Goal: Task Accomplishment & Management: Manage account settings

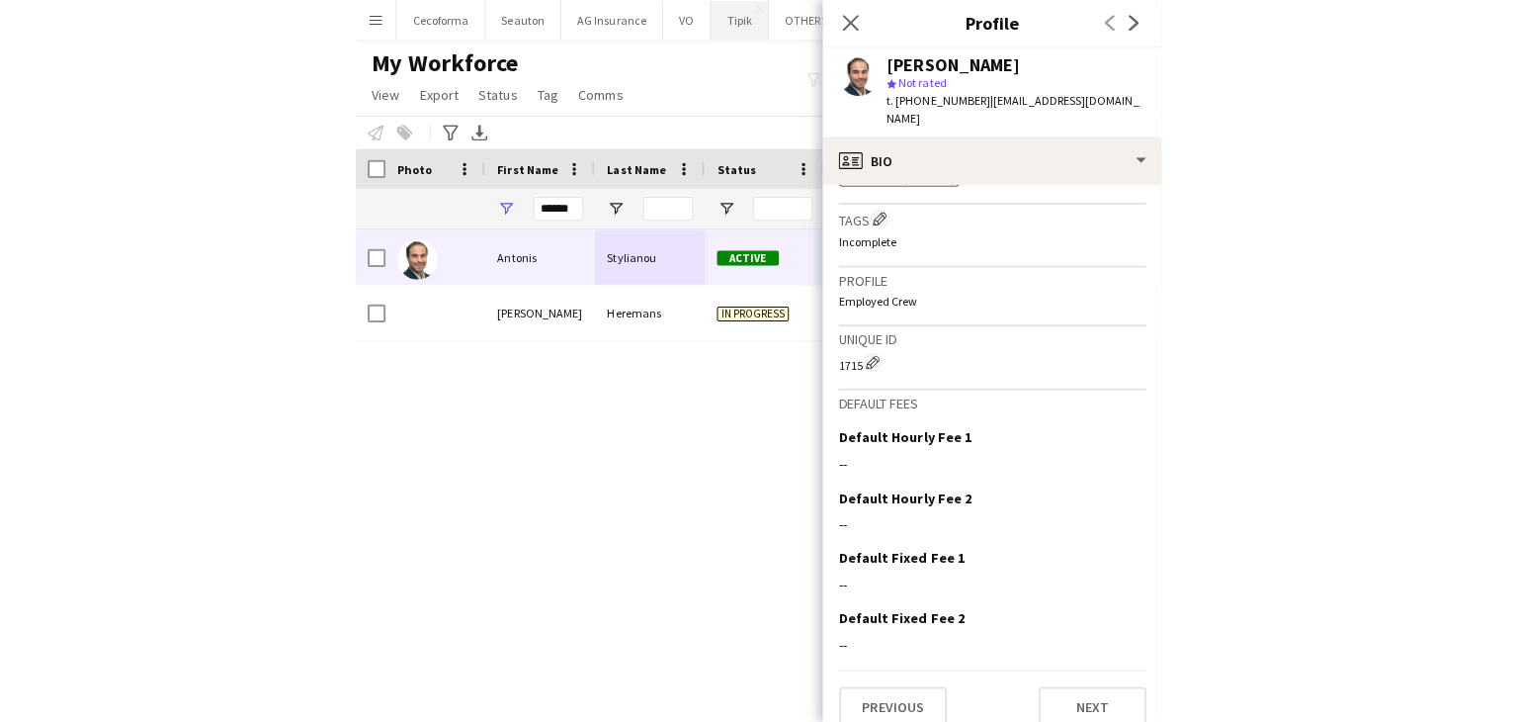
scroll to position [773, 0]
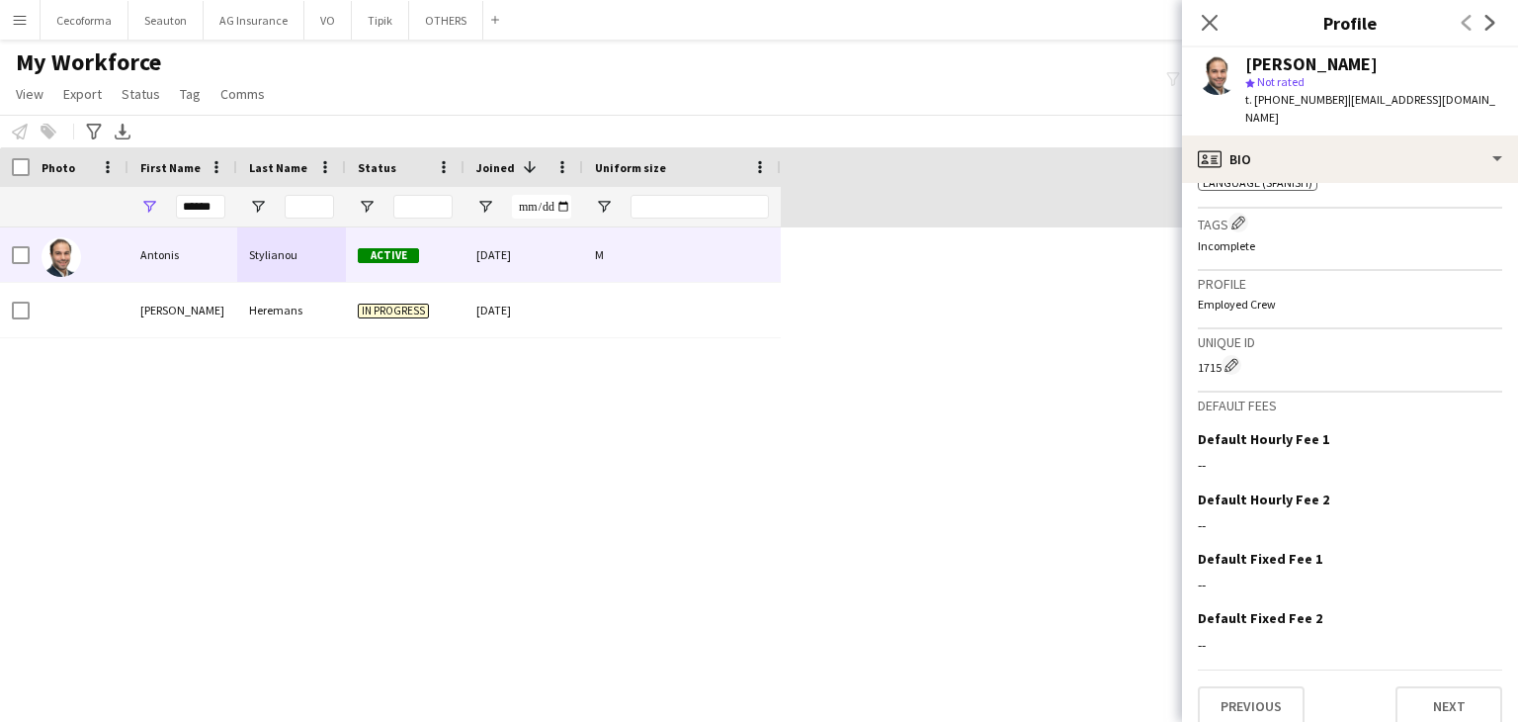
click at [798, 13] on div "Close pop-in" at bounding box center [1209, 22] width 55 height 45
click at [798, 18] on icon "Close pop-in" at bounding box center [1209, 22] width 19 height 19
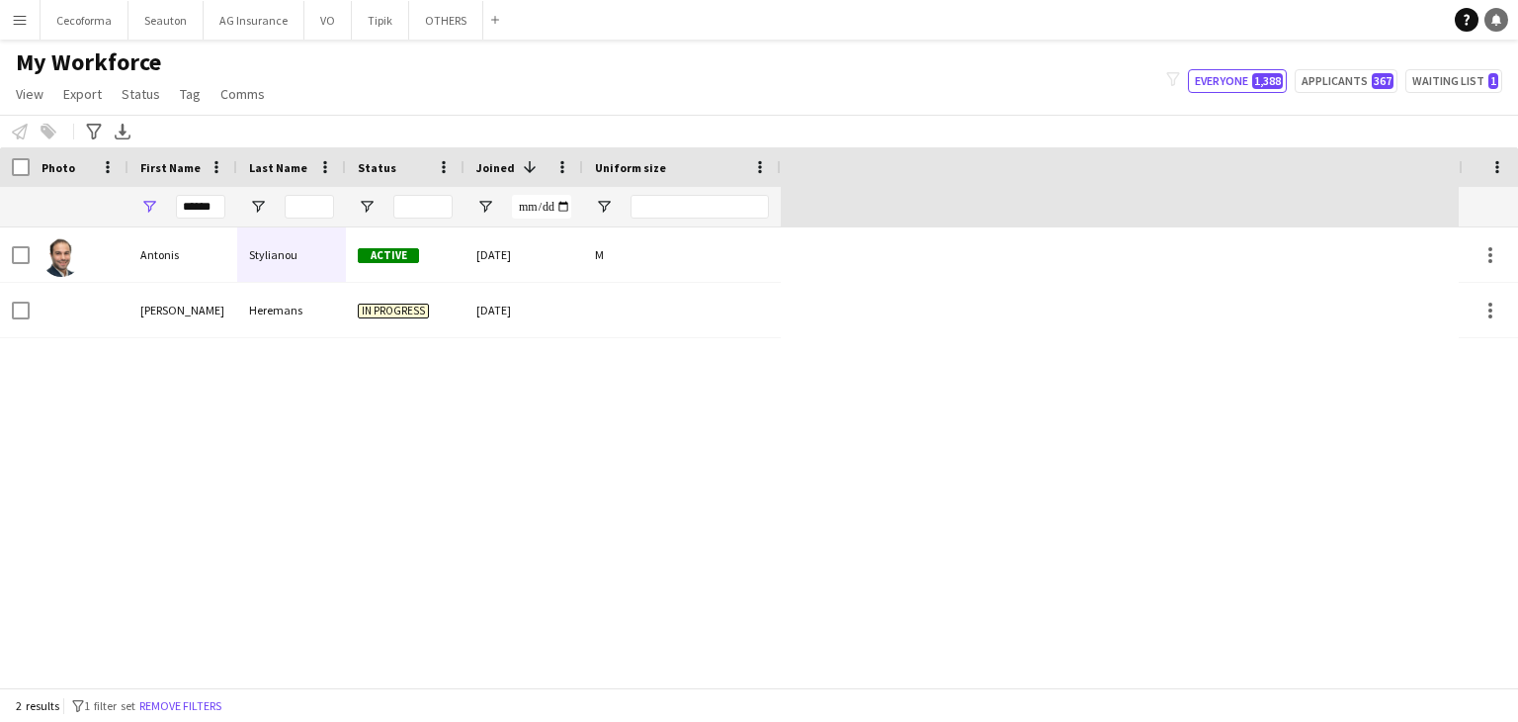
click at [798, 30] on link "Notifications" at bounding box center [1497, 20] width 24 height 24
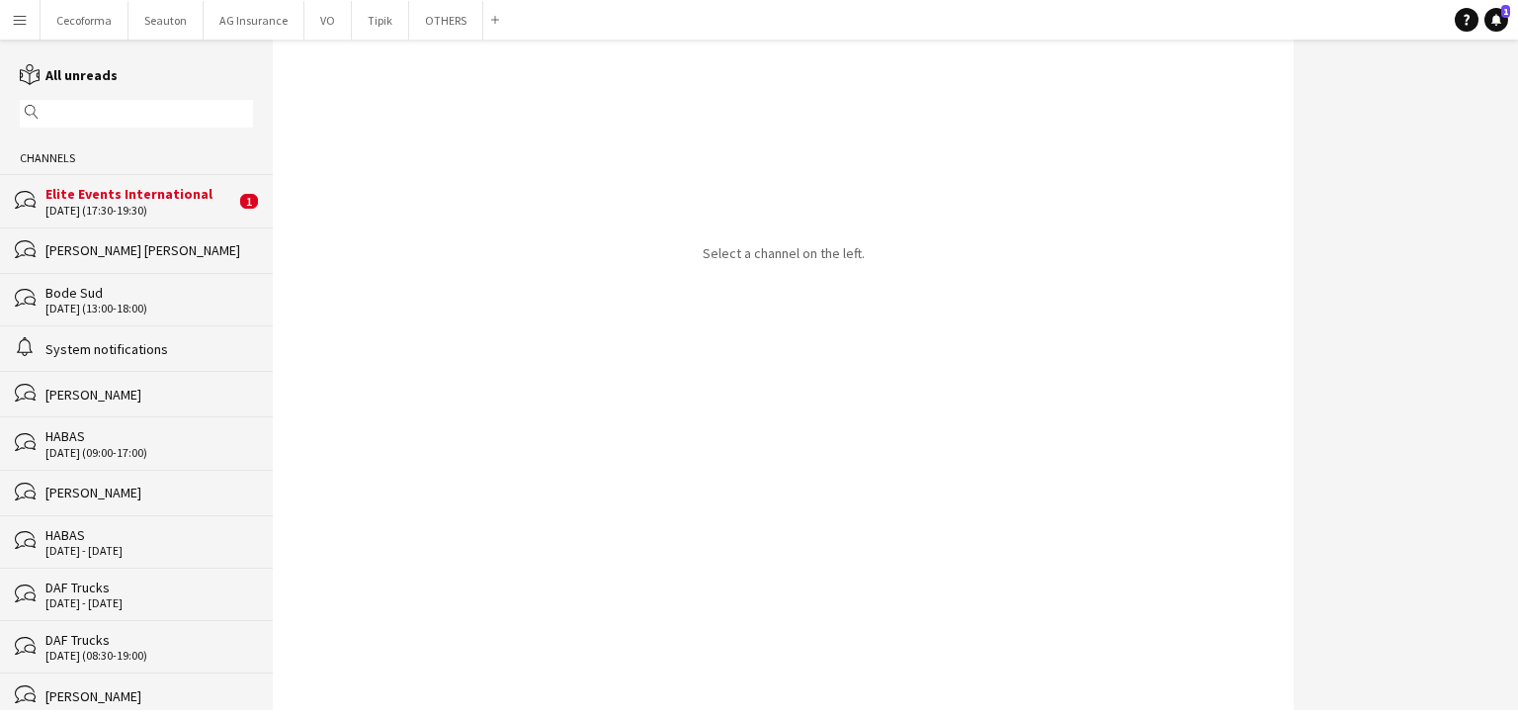
click at [143, 197] on div "Elite Events International" at bounding box center [140, 194] width 190 height 18
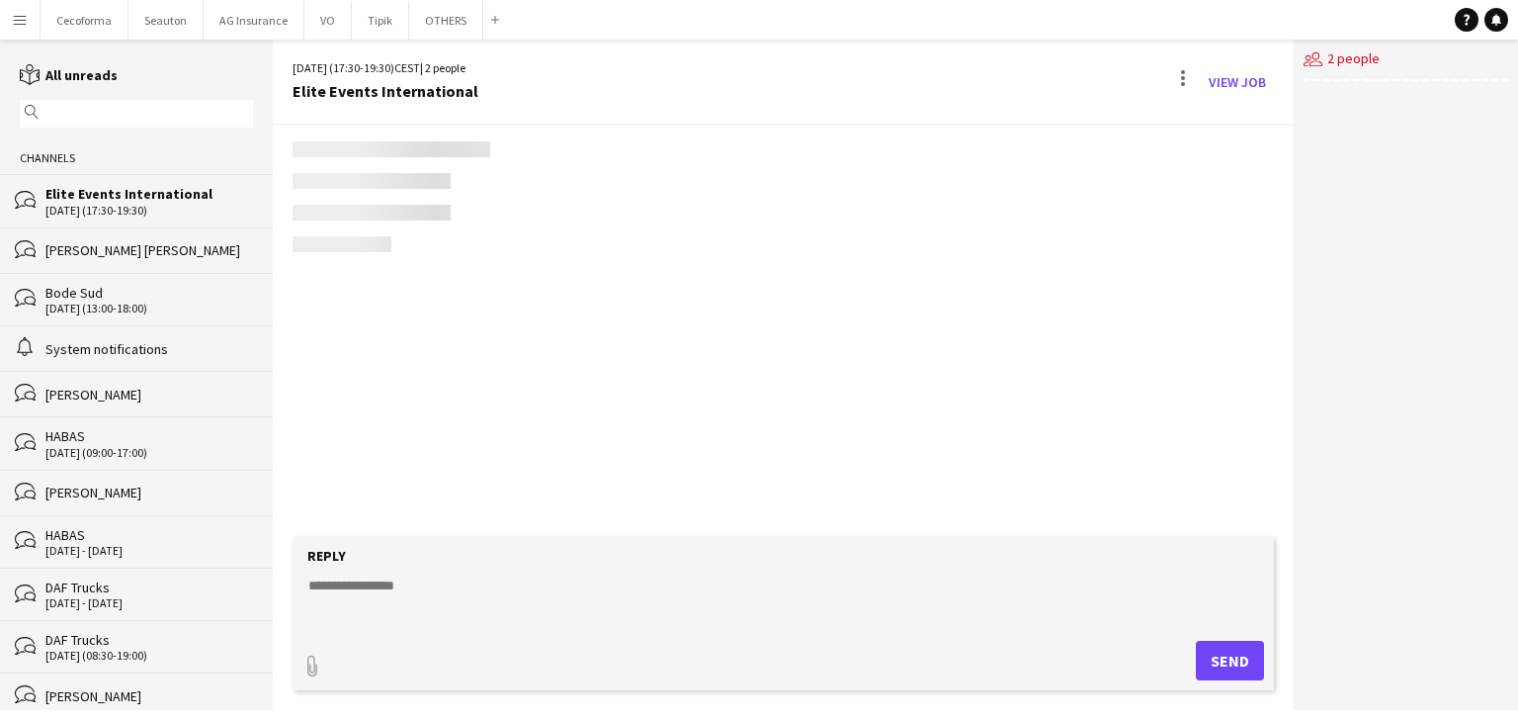
scroll to position [494, 0]
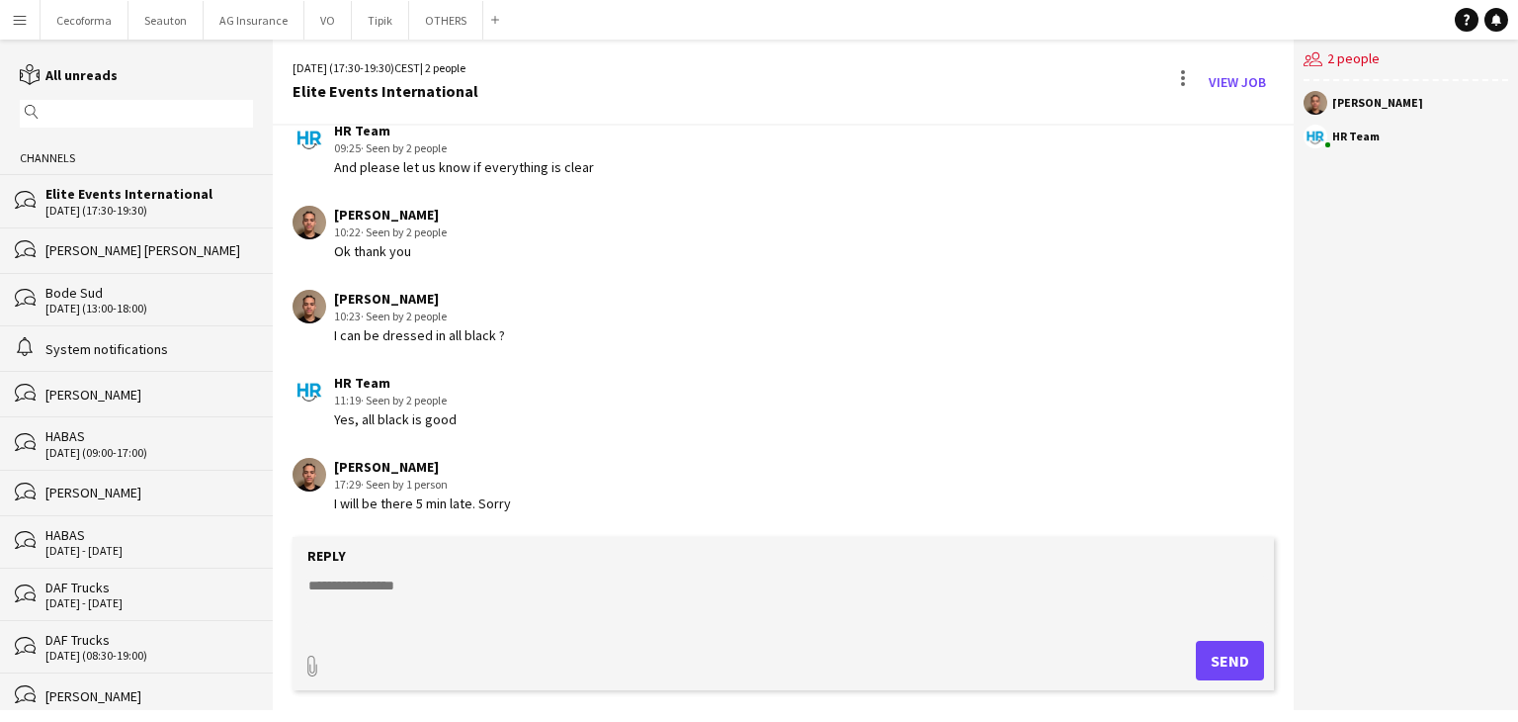
click at [386, 586] on textarea at bounding box center [787, 600] width 962 height 51
type textarea "*"
click at [73, 242] on div "[PERSON_NAME] [PERSON_NAME]" at bounding box center [149, 250] width 208 height 18
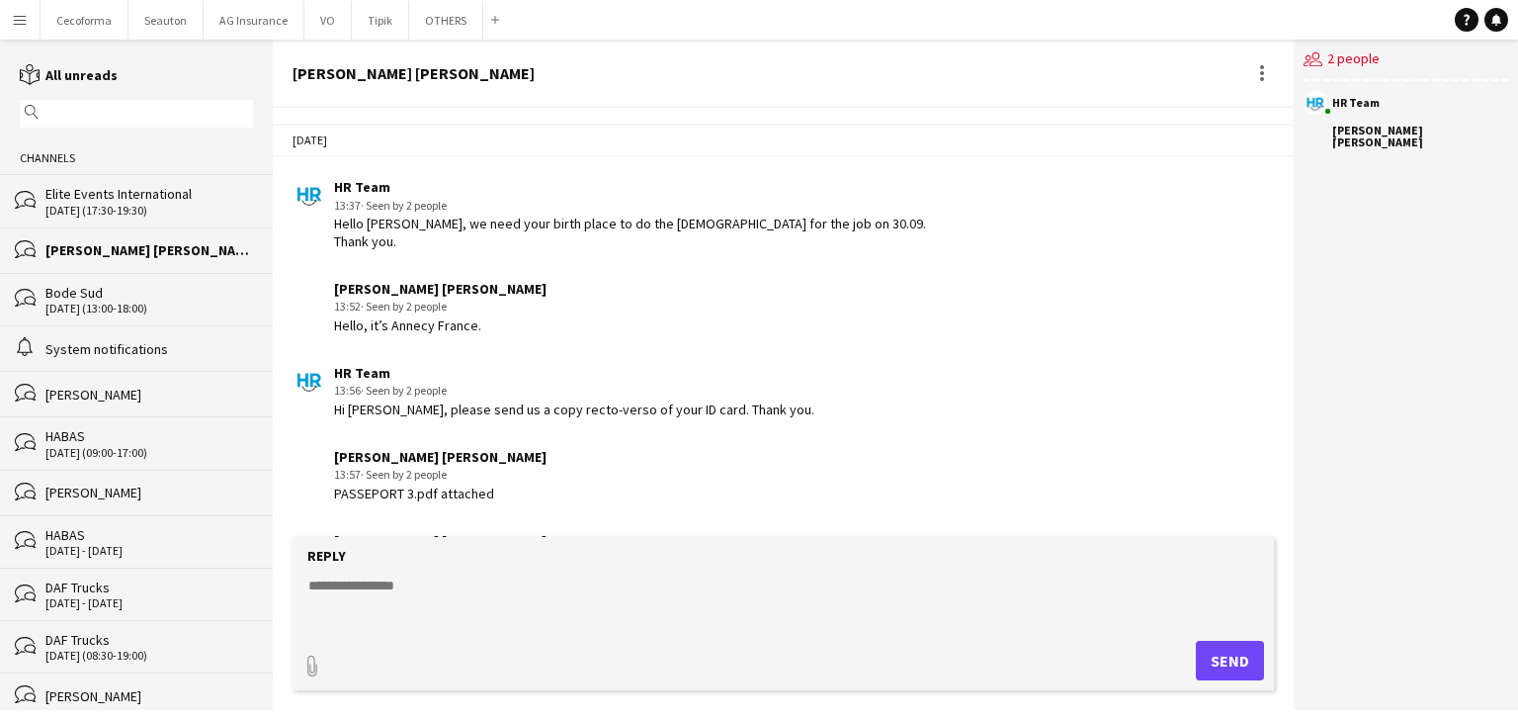
scroll to position [658, 0]
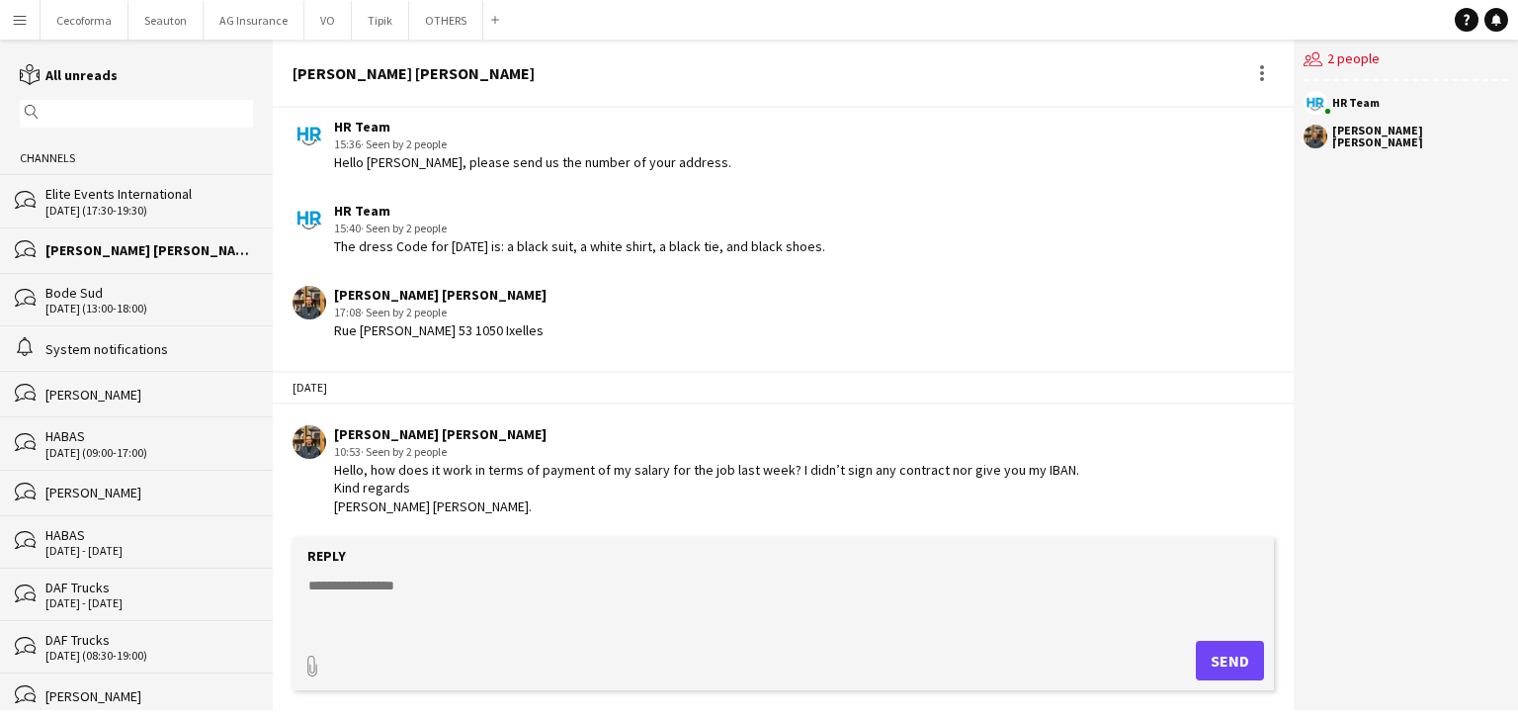
click at [526, 594] on textarea at bounding box center [787, 600] width 962 height 51
type textarea "**********"
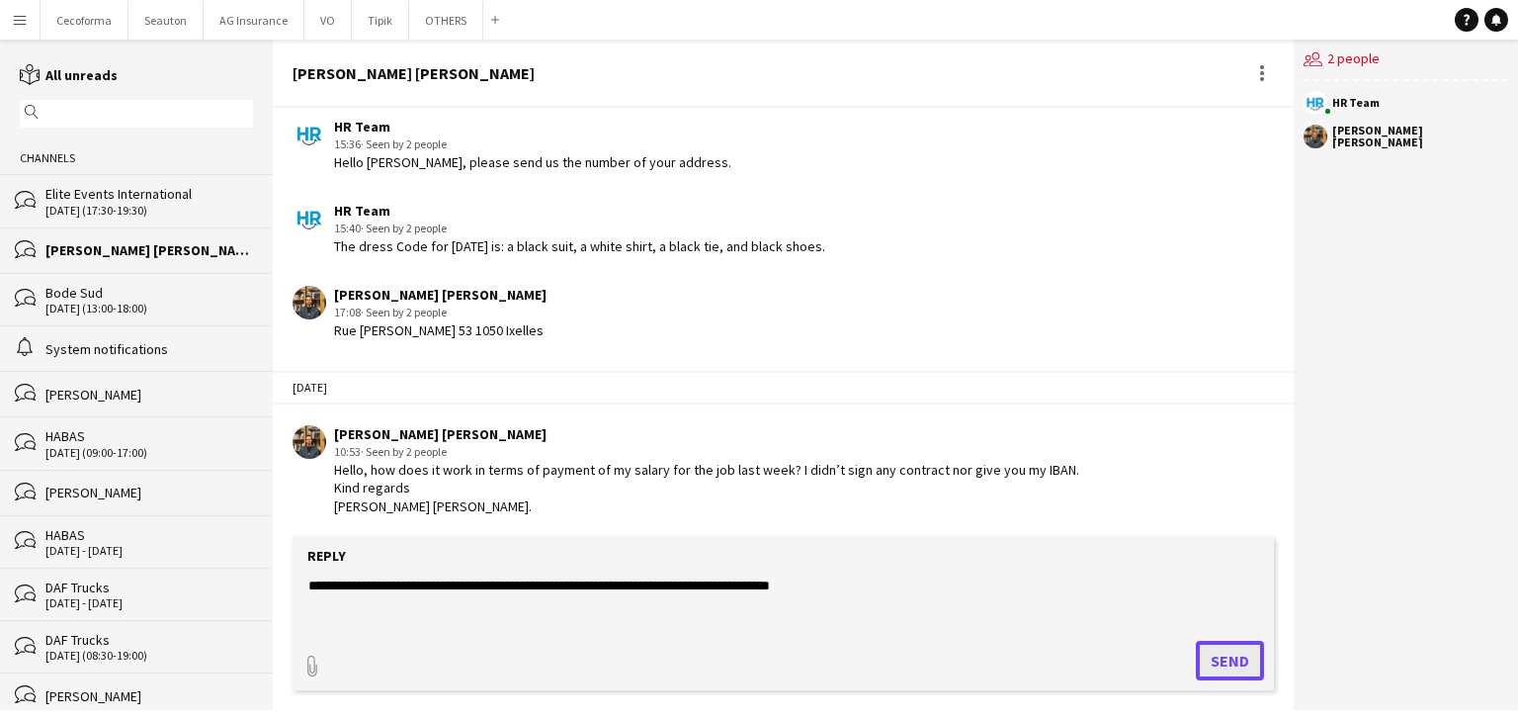
click at [1229, 657] on button "Send" at bounding box center [1230, 661] width 68 height 40
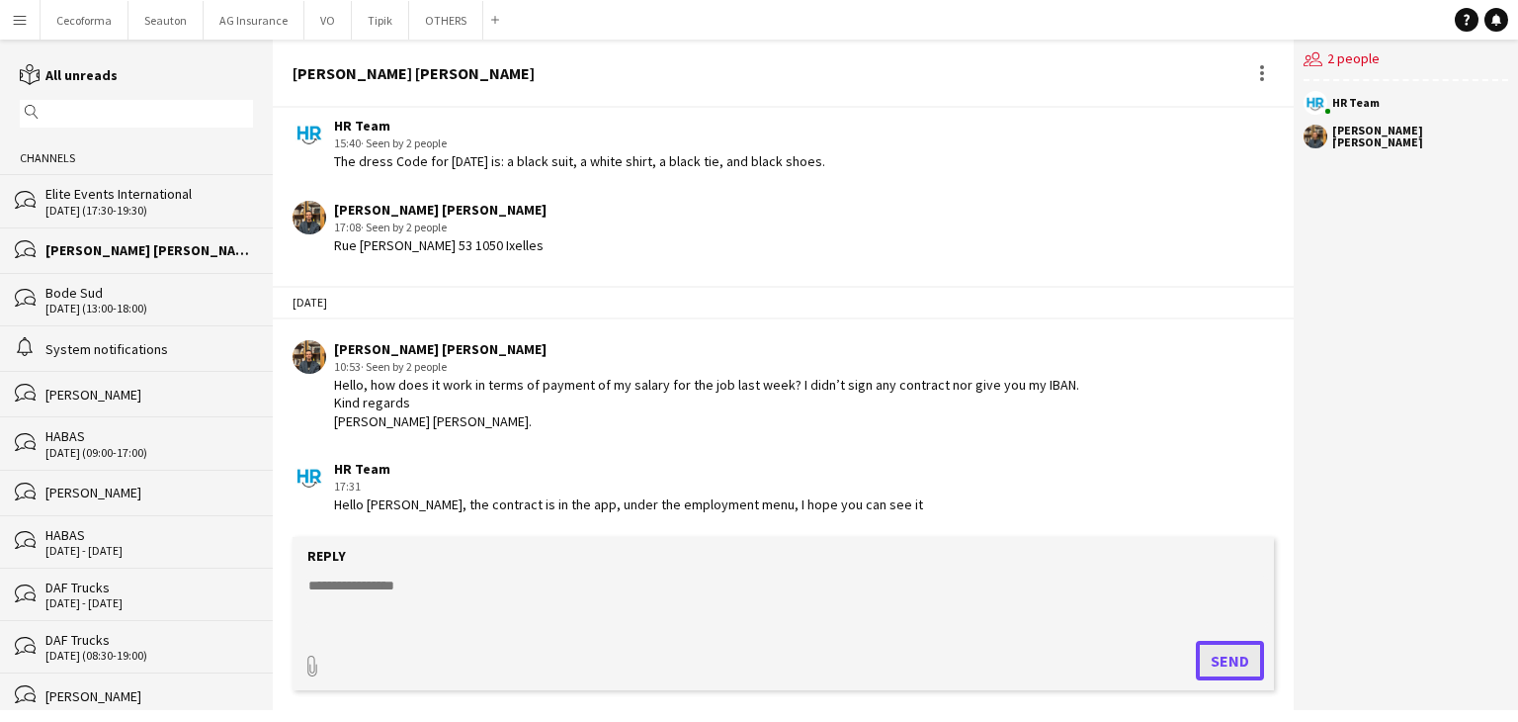
click at [1196, 641] on button "Send" at bounding box center [1230, 661] width 68 height 40
click at [1015, 601] on textarea at bounding box center [787, 600] width 962 height 51
type textarea "**********"
click at [1207, 634] on form "**********" at bounding box center [784, 613] width 982 height 153
click at [1222, 665] on button "Send" at bounding box center [1230, 661] width 68 height 40
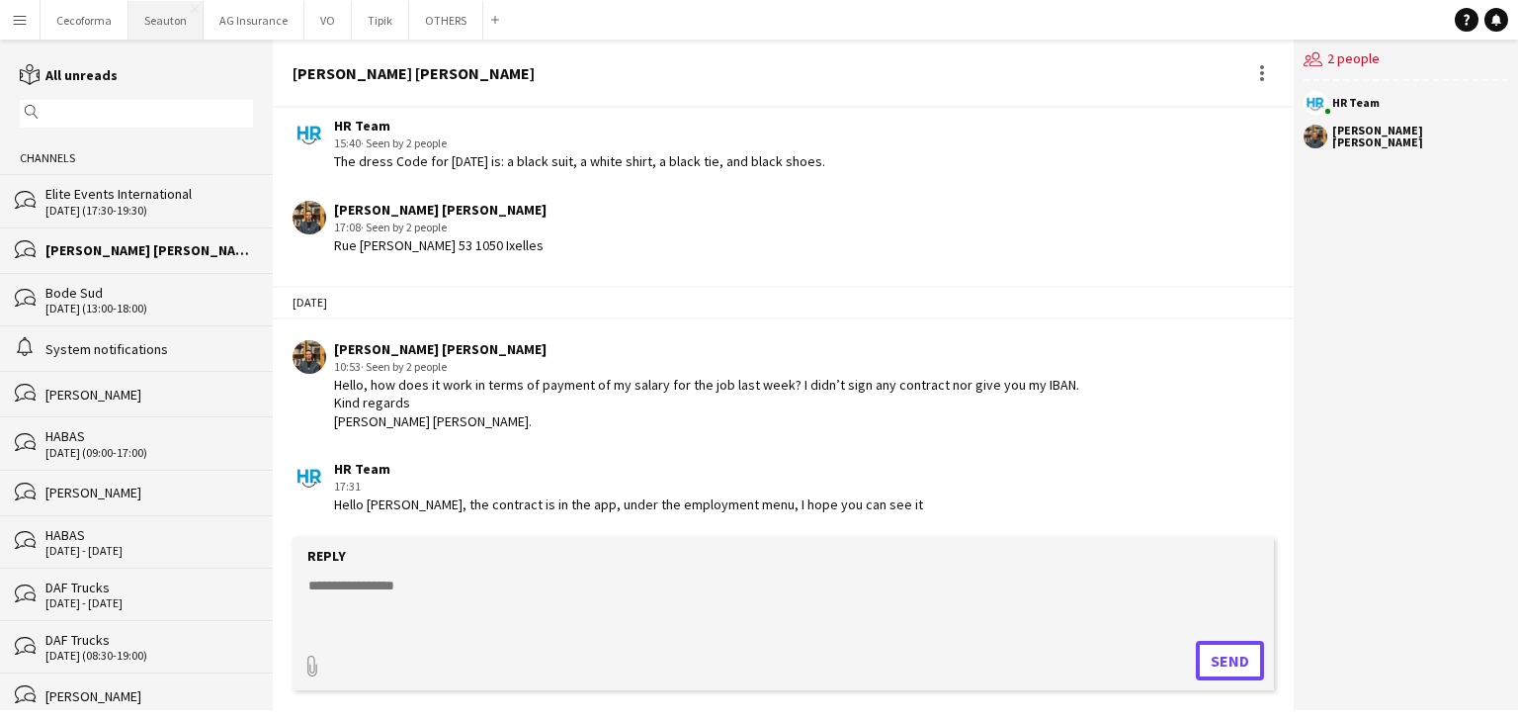
scroll to position [826, 0]
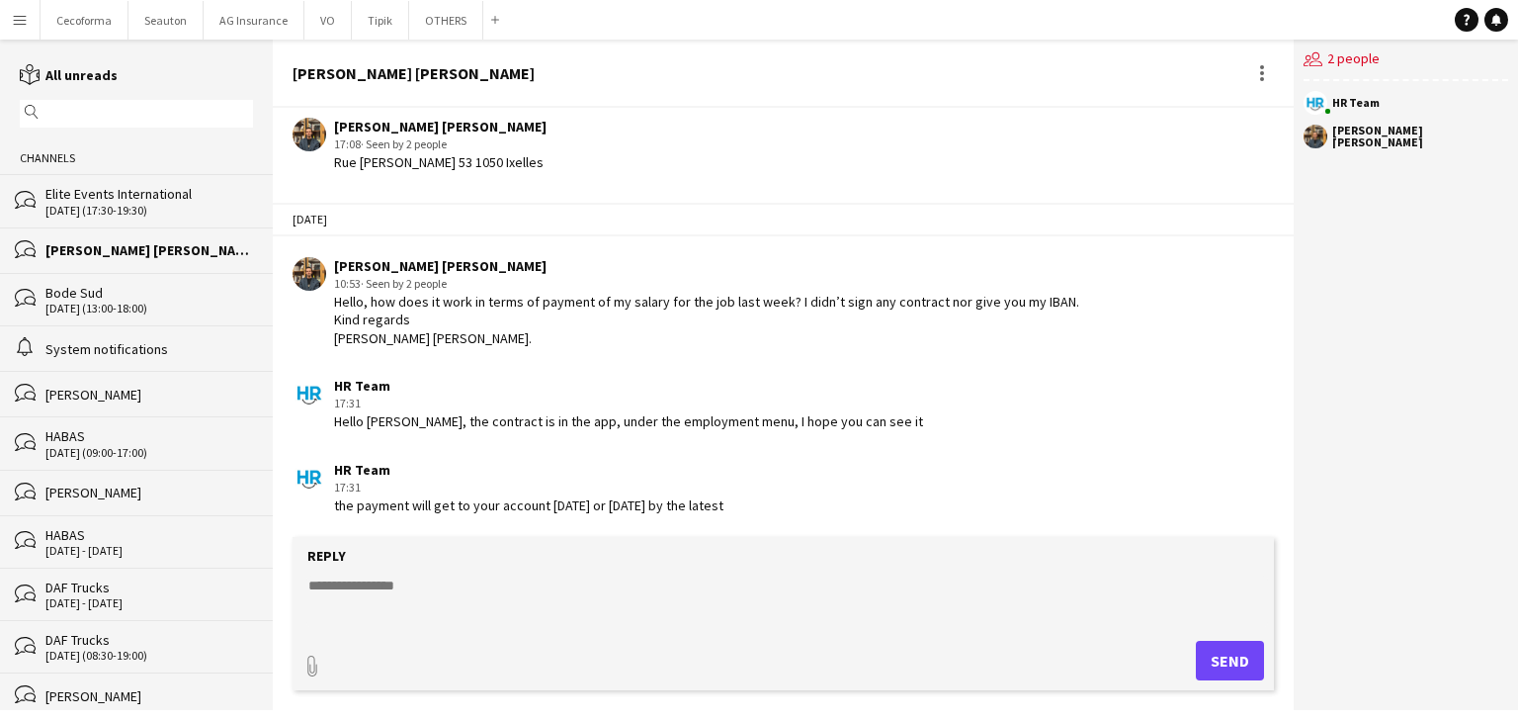
click at [118, 282] on div "bubbles Bode Sud [DATE] (13:00-18:00)" at bounding box center [136, 299] width 273 height 52
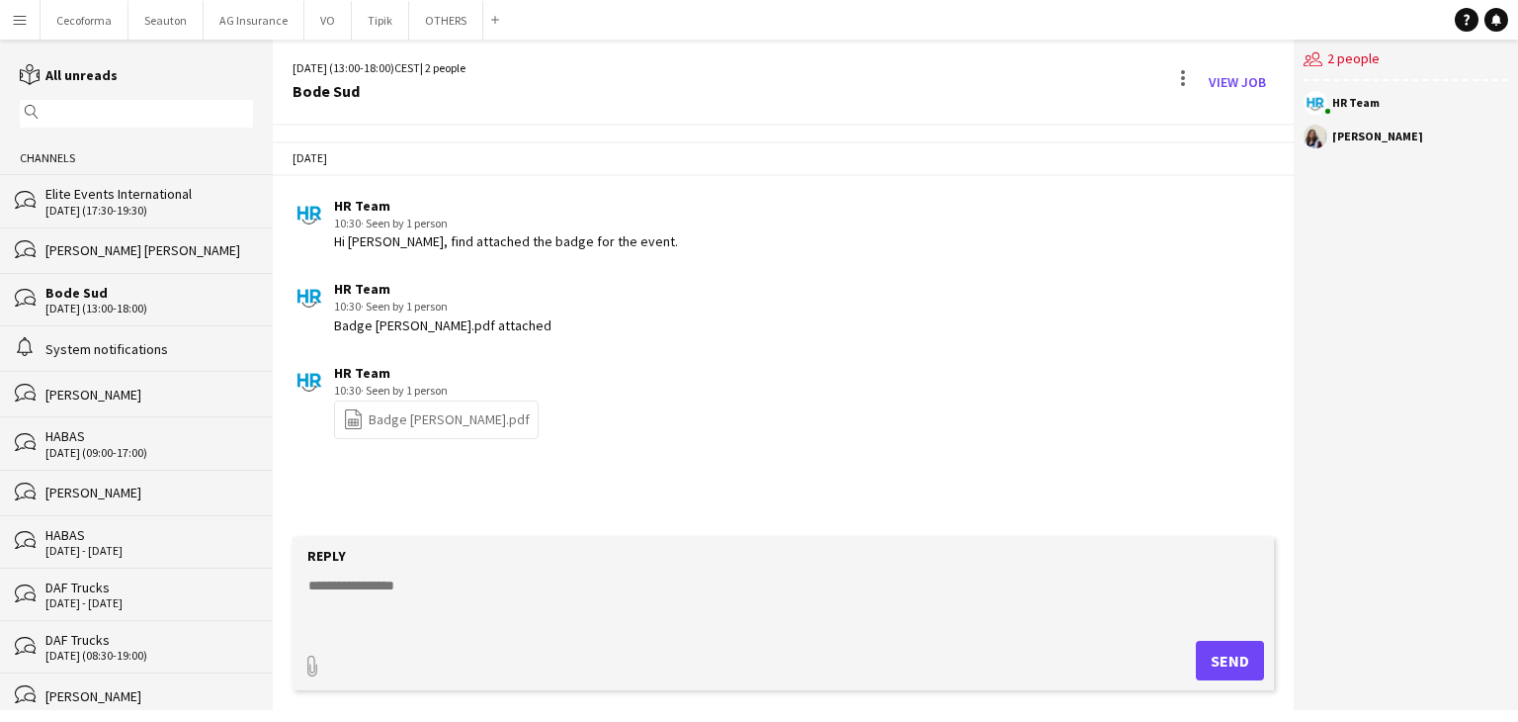
click at [107, 215] on div "[DATE] (17:30-19:30)" at bounding box center [149, 211] width 208 height 14
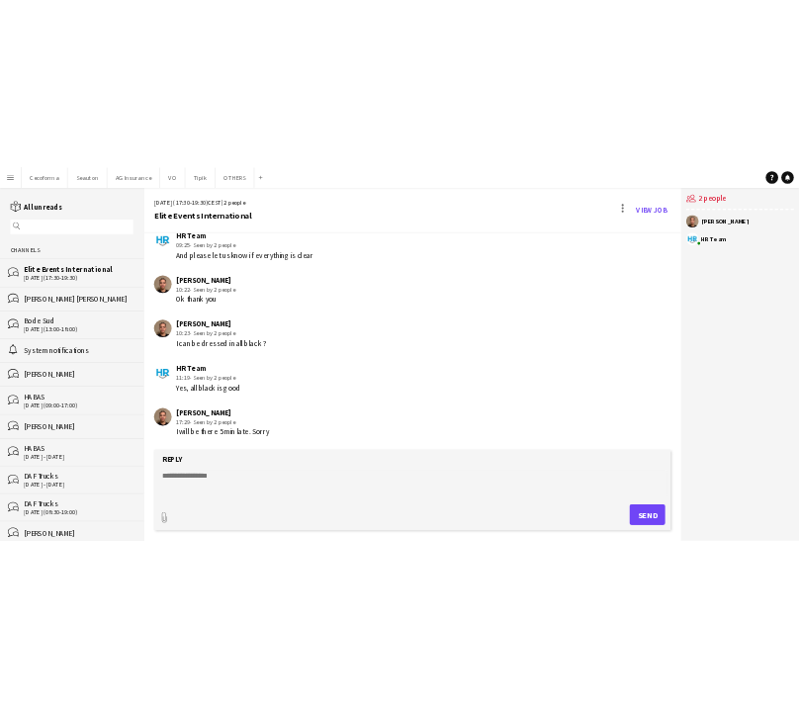
scroll to position [511, 0]
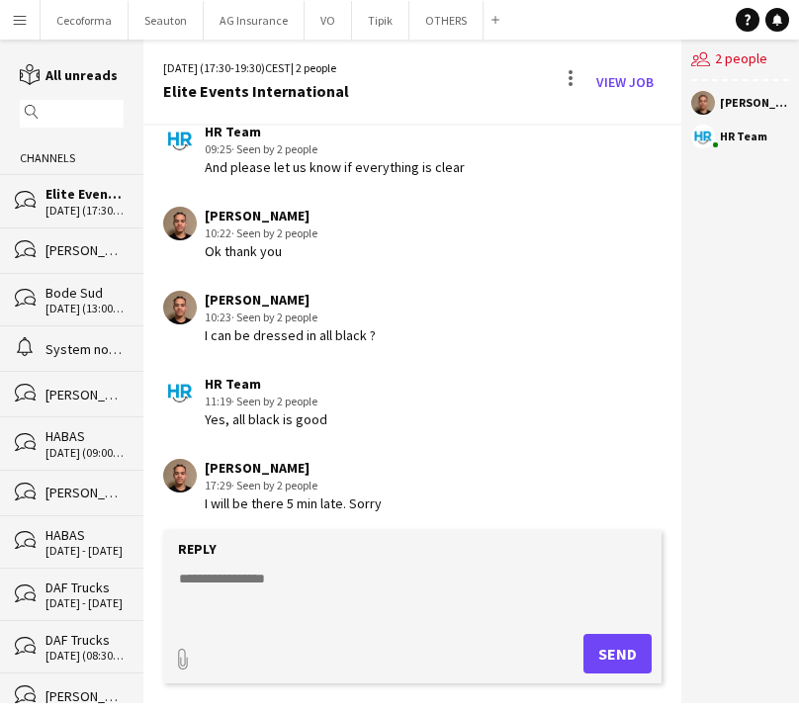
click at [26, 17] on app-icon "Menu" at bounding box center [20, 20] width 16 height 16
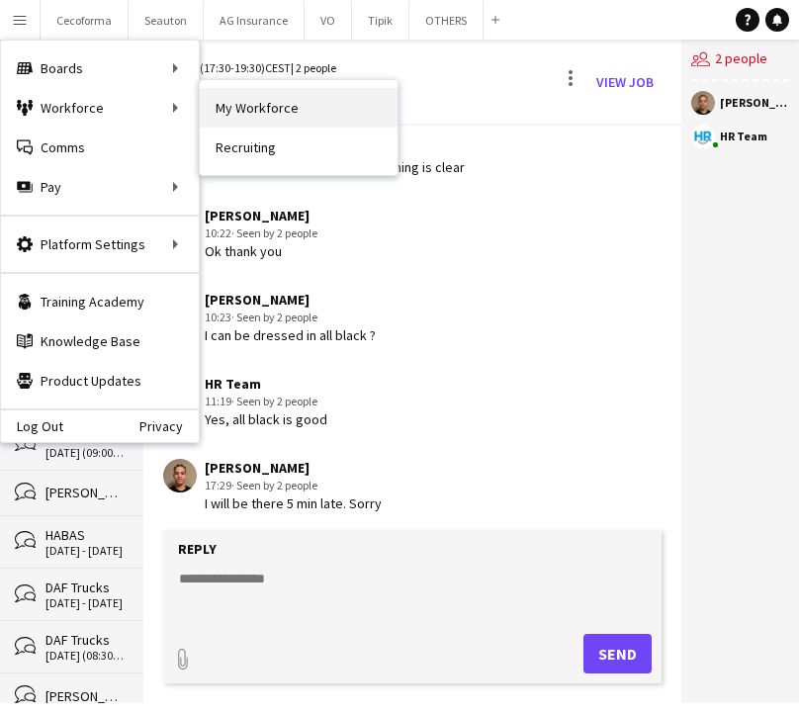
click at [247, 112] on link "My Workforce" at bounding box center [299, 108] width 198 height 40
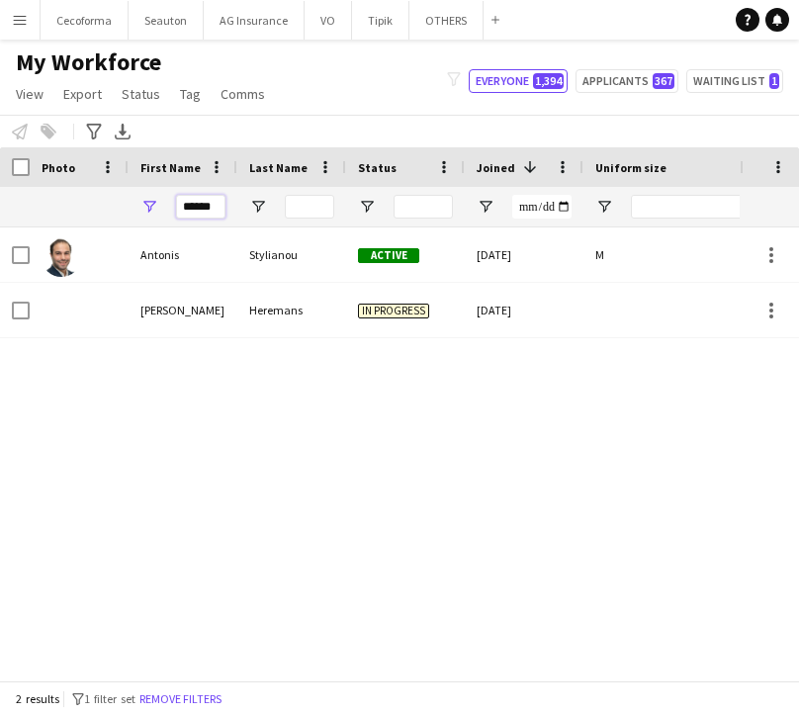
drag, startPoint x: 216, startPoint y: 201, endPoint x: 79, endPoint y: 217, distance: 138.4
click at [79, 217] on div "******" at bounding box center [390, 207] width 781 height 40
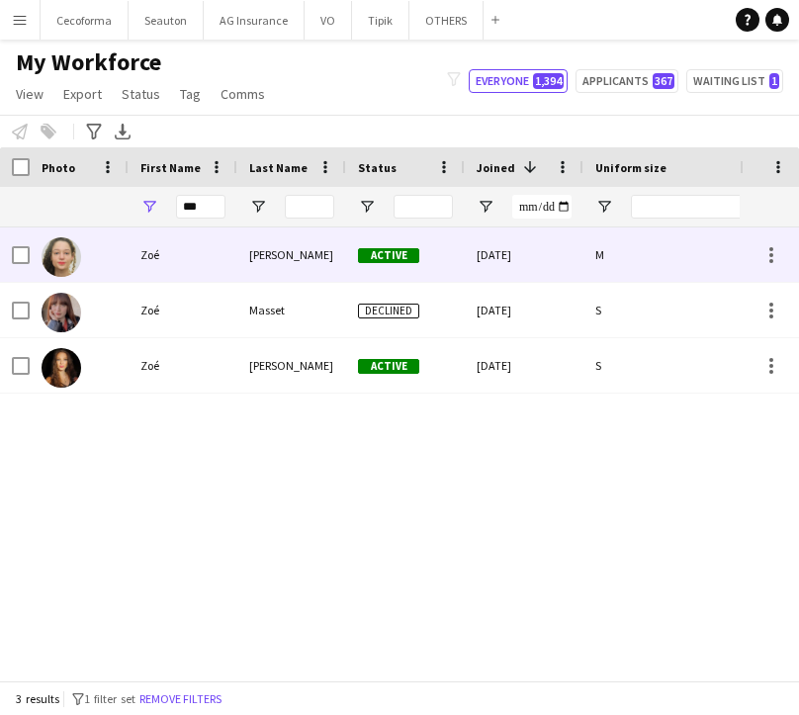
click at [394, 255] on span "Active" at bounding box center [388, 255] width 61 height 15
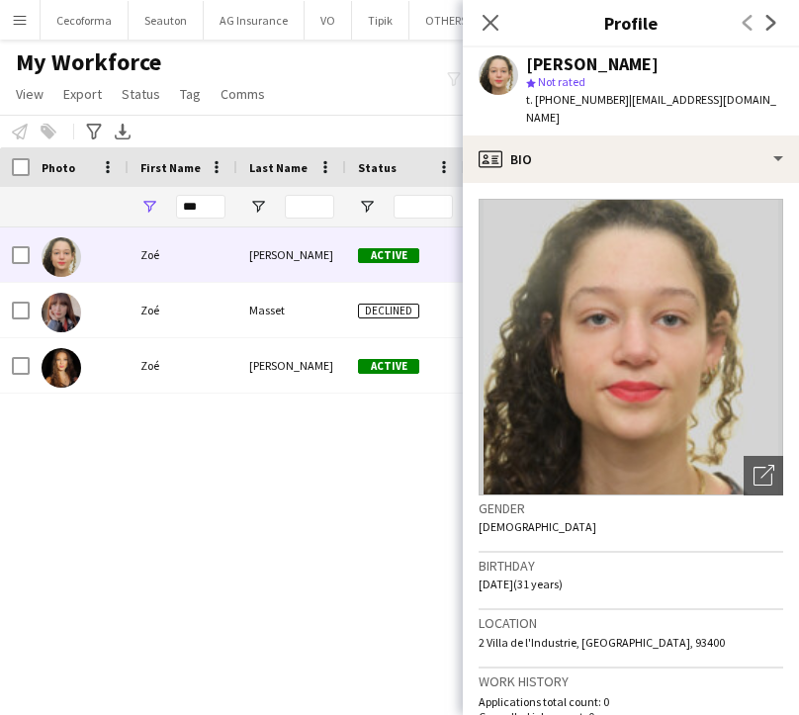
scroll to position [99, 0]
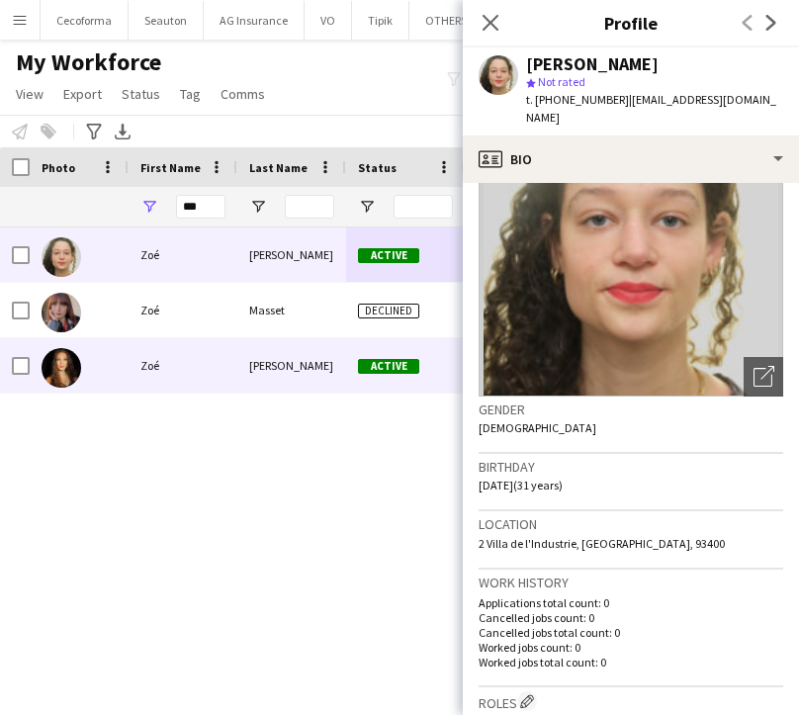
click at [295, 426] on div "[PERSON_NAME] Active [DATE] M [PERSON_NAME] Declined [DATE] S [PERSON_NAME] Act…" at bounding box center [369, 446] width 739 height 438
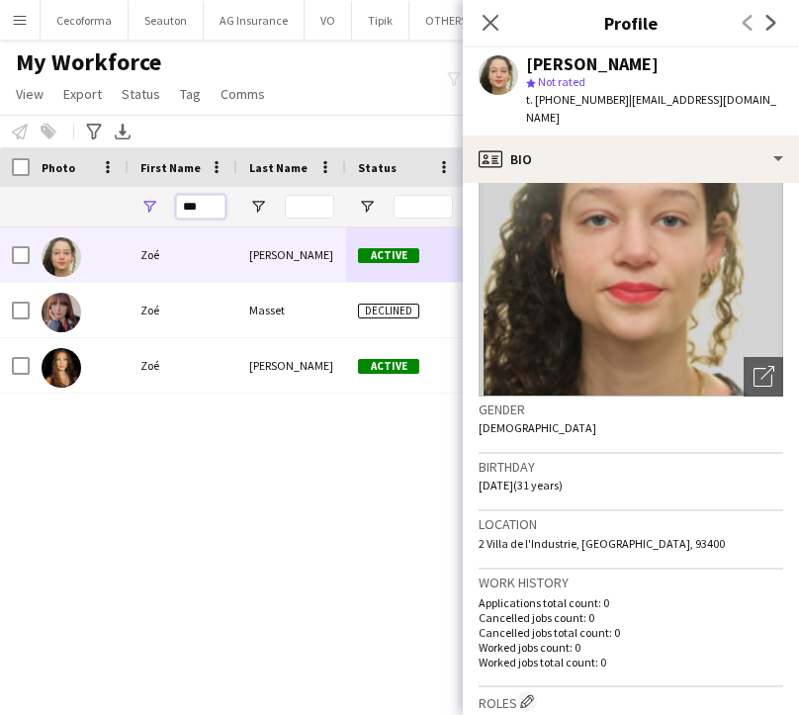
drag, startPoint x: 212, startPoint y: 201, endPoint x: -268, endPoint y: 309, distance: 491.6
click at [0, 309] on html "Menu Boards Boards Boards All jobs Status Workforce Workforce My Workforce Recr…" at bounding box center [399, 357] width 799 height 715
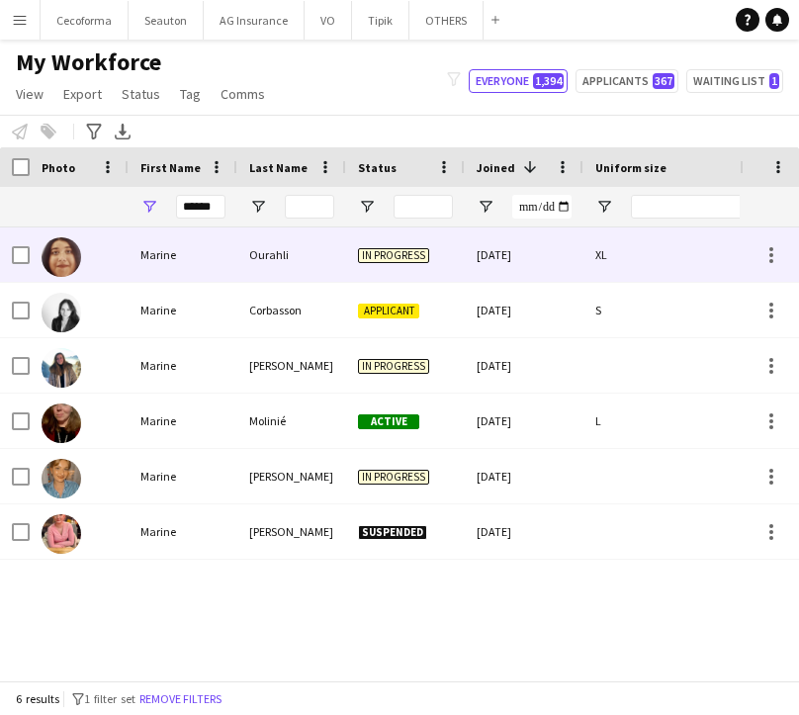
click at [58, 258] on img at bounding box center [62, 257] width 40 height 40
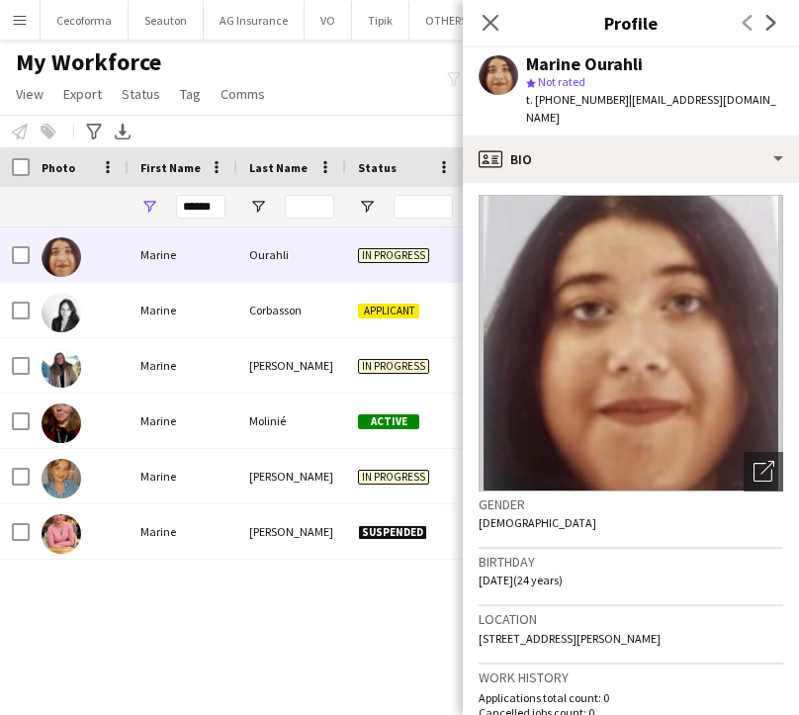
scroll to position [0, 0]
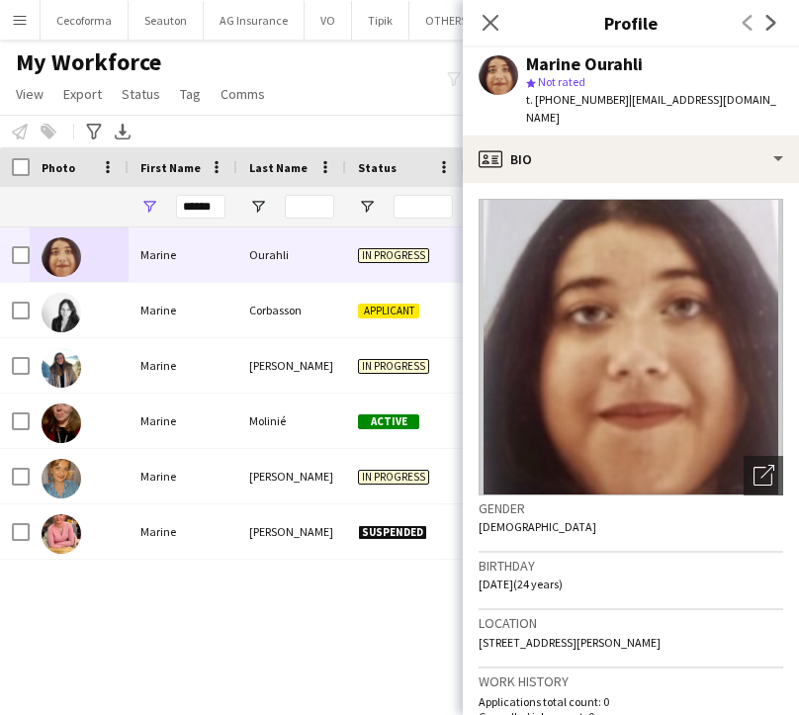
click at [581, 404] on img at bounding box center [630, 347] width 304 height 297
drag, startPoint x: 581, startPoint y: 404, endPoint x: 581, endPoint y: 262, distance: 142.4
click at [581, 262] on img at bounding box center [630, 347] width 304 height 297
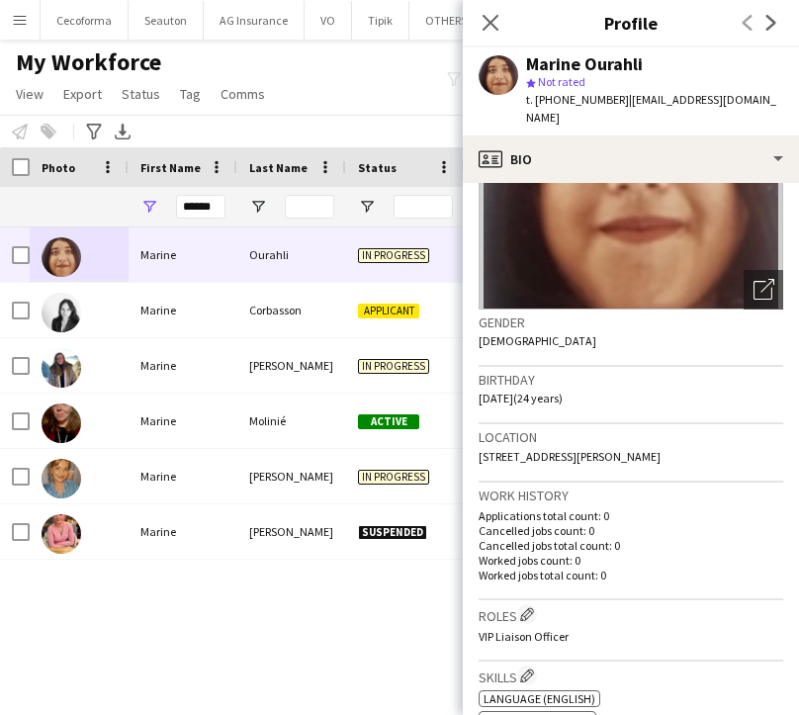
scroll to position [198, 0]
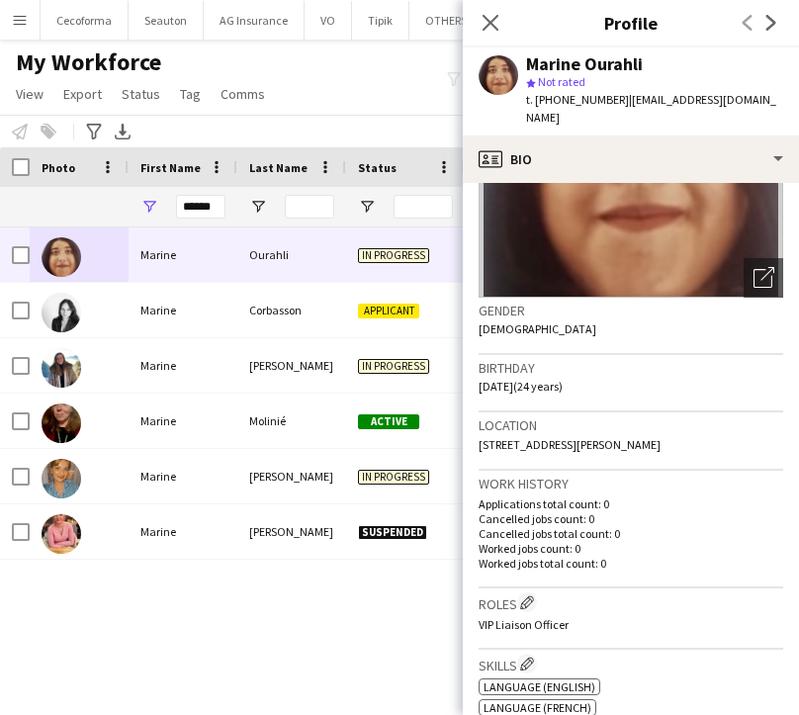
drag, startPoint x: 481, startPoint y: 367, endPoint x: 585, endPoint y: 369, distance: 103.8
click at [585, 369] on div "Birthday [DEMOGRAPHIC_DATA] (24 years)" at bounding box center [630, 383] width 304 height 57
click at [525, 375] on div "Birthday [DEMOGRAPHIC_DATA] (24 years)" at bounding box center [630, 383] width 304 height 57
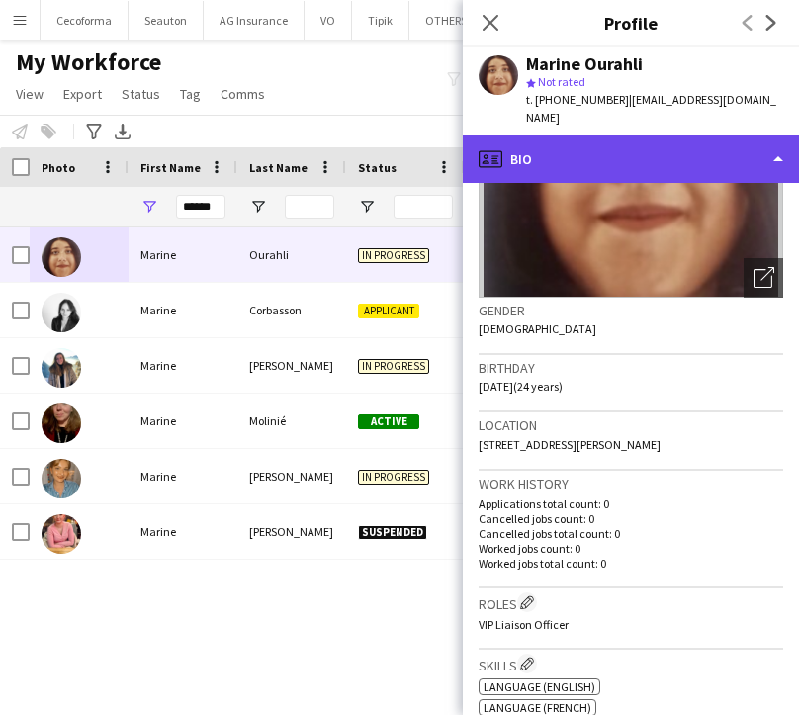
click at [631, 139] on div "profile Bio" at bounding box center [631, 158] width 336 height 47
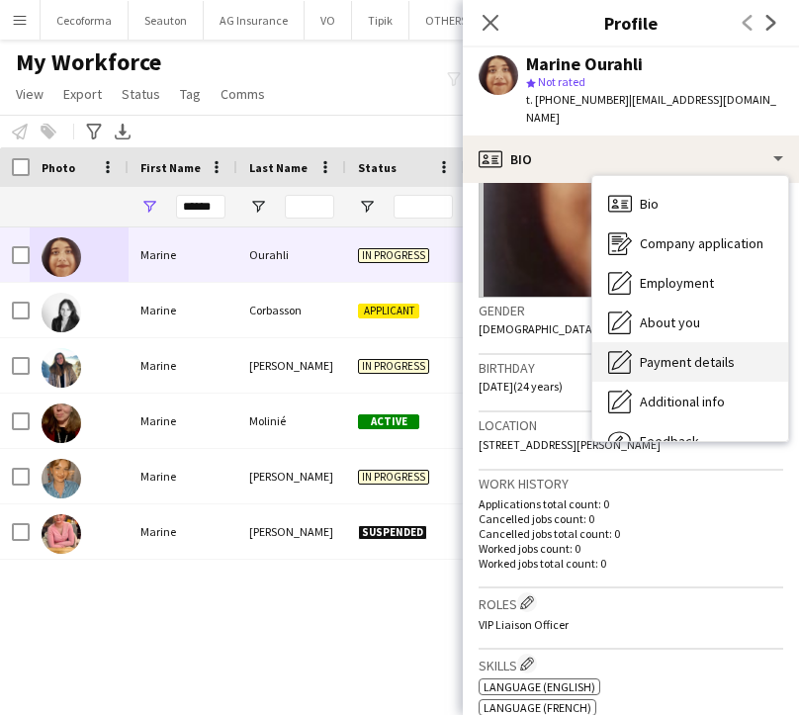
click at [659, 353] on span "Payment details" at bounding box center [687, 362] width 95 height 18
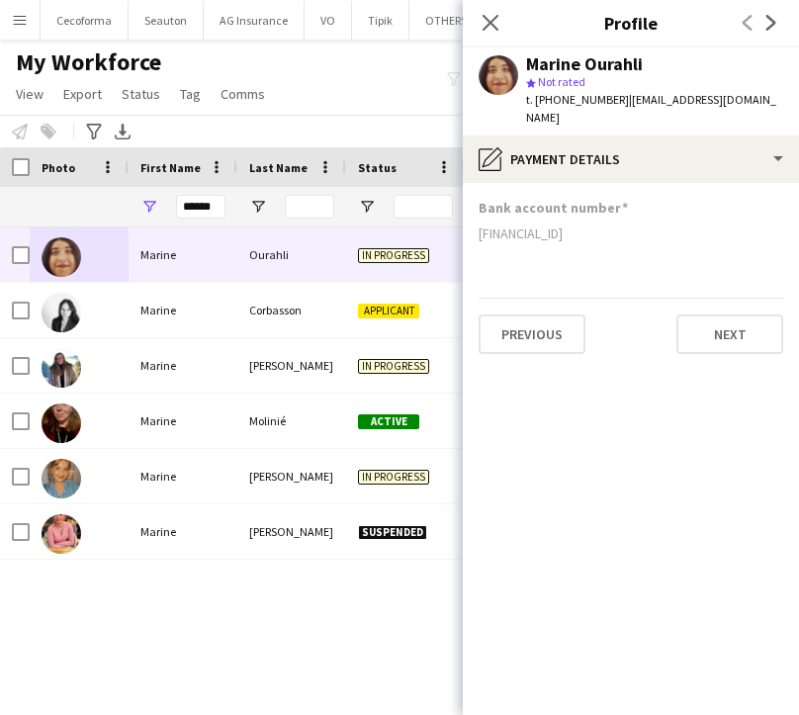
drag, startPoint x: 690, startPoint y: 218, endPoint x: 476, endPoint y: 227, distance: 214.7
click at [476, 227] on app-section-data-types "Bank account number [FINANCIAL_ID] Previous Next" at bounding box center [631, 449] width 336 height 532
copy div "[FINANCIAL_ID]"
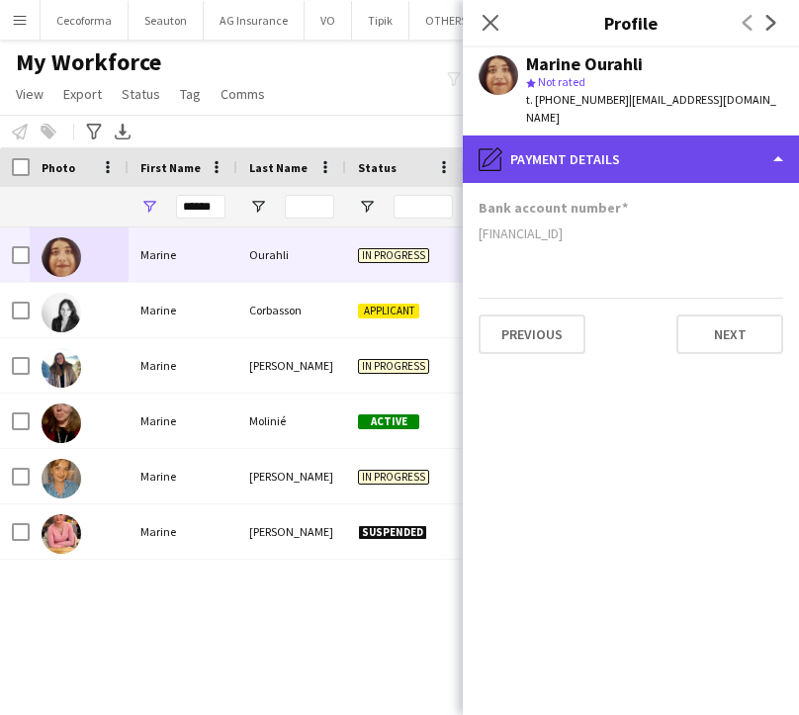
click at [516, 135] on div "pencil4 Payment details" at bounding box center [631, 158] width 336 height 47
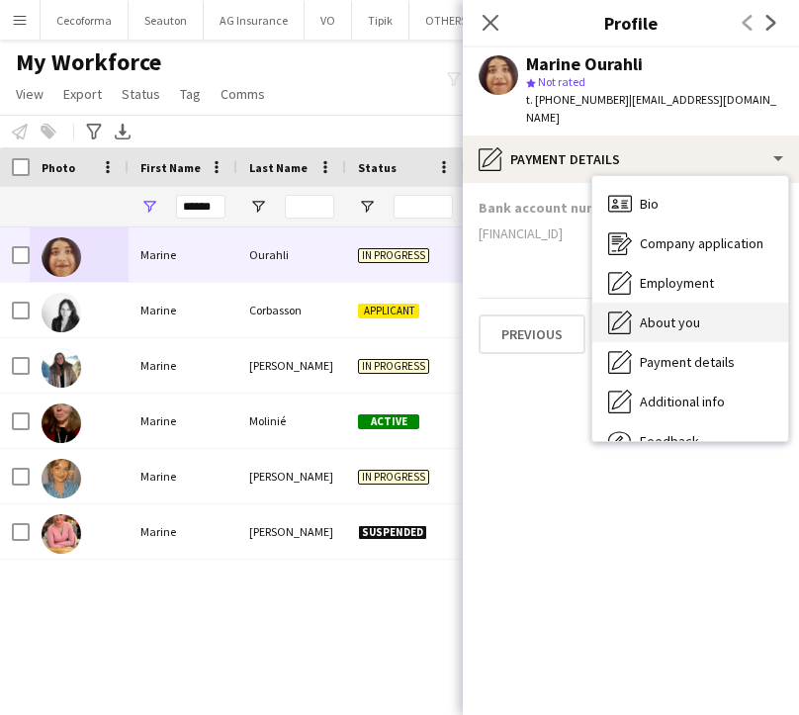
click at [654, 313] on span "About you" at bounding box center [670, 322] width 60 height 18
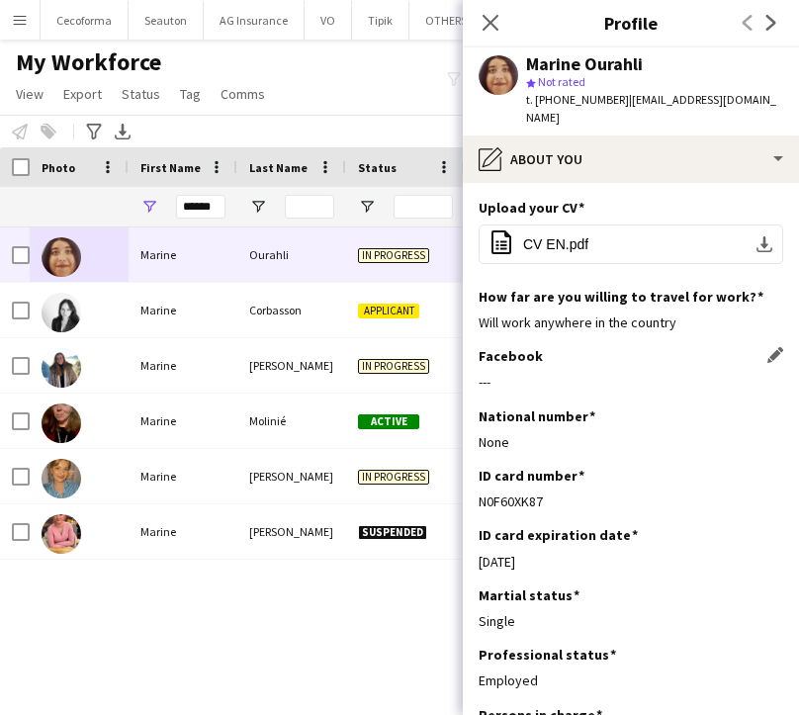
scroll to position [142, 0]
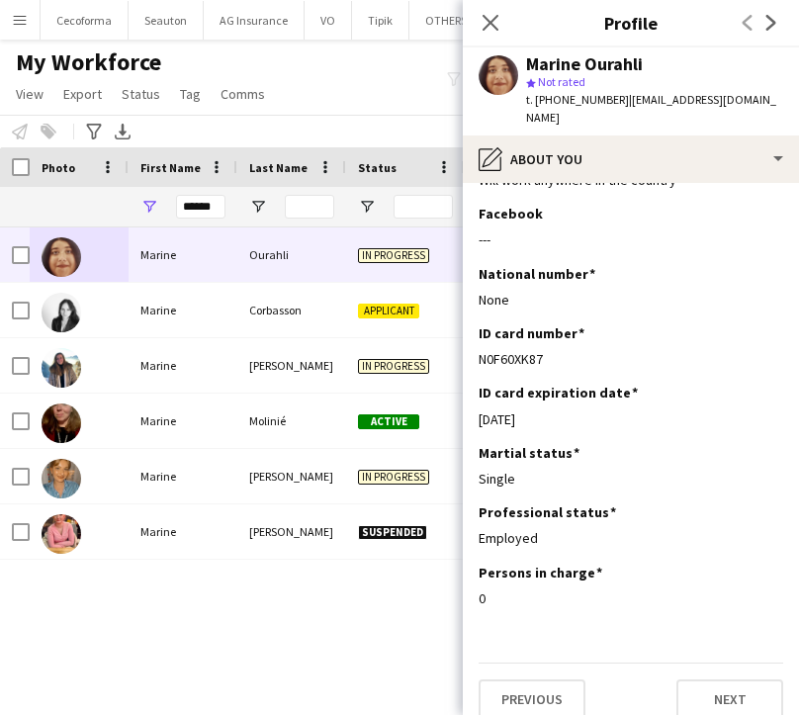
click at [493, 84] on app-user-avatar at bounding box center [498, 75] width 40 height 40
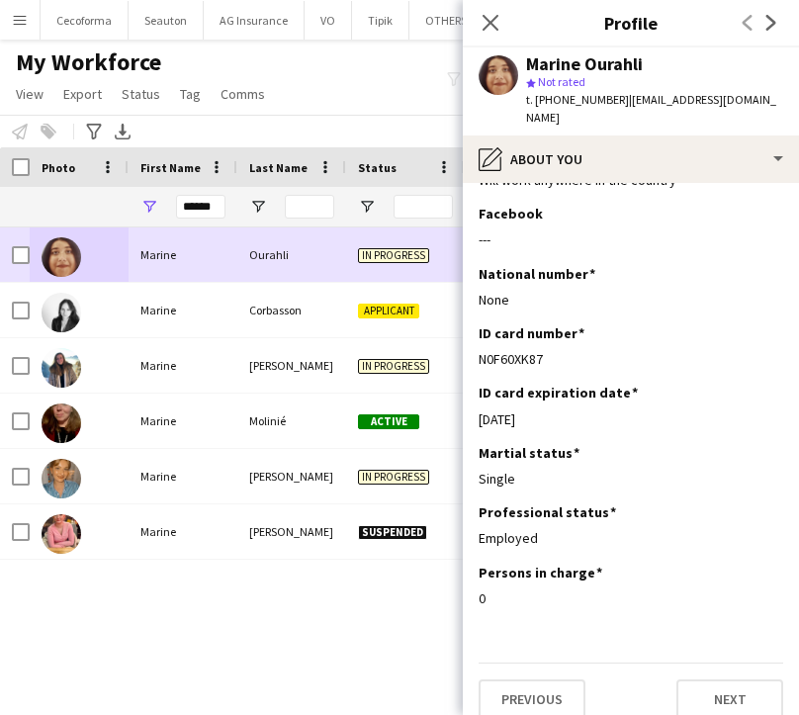
click at [67, 270] on img at bounding box center [62, 257] width 40 height 40
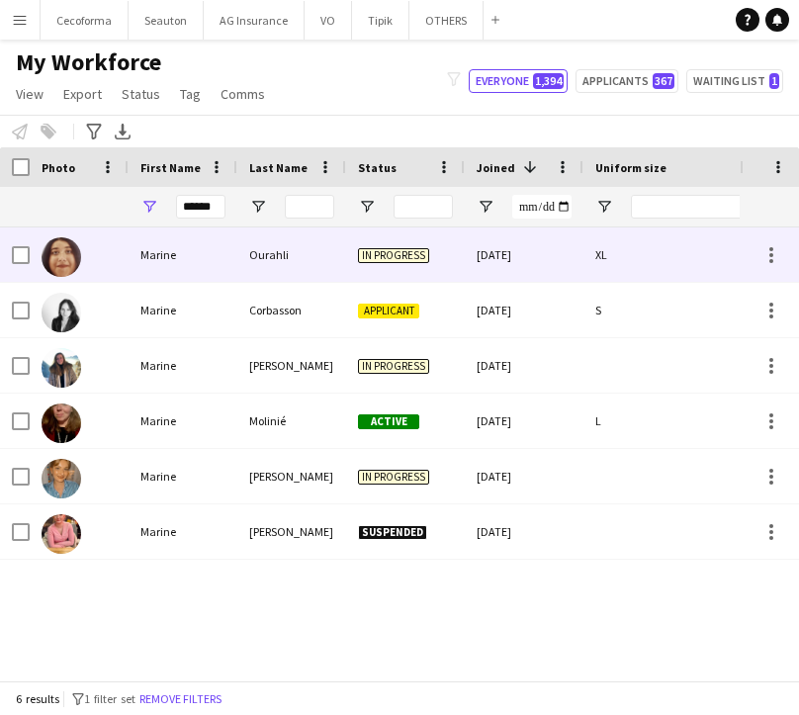
click at [67, 271] on img at bounding box center [62, 257] width 40 height 40
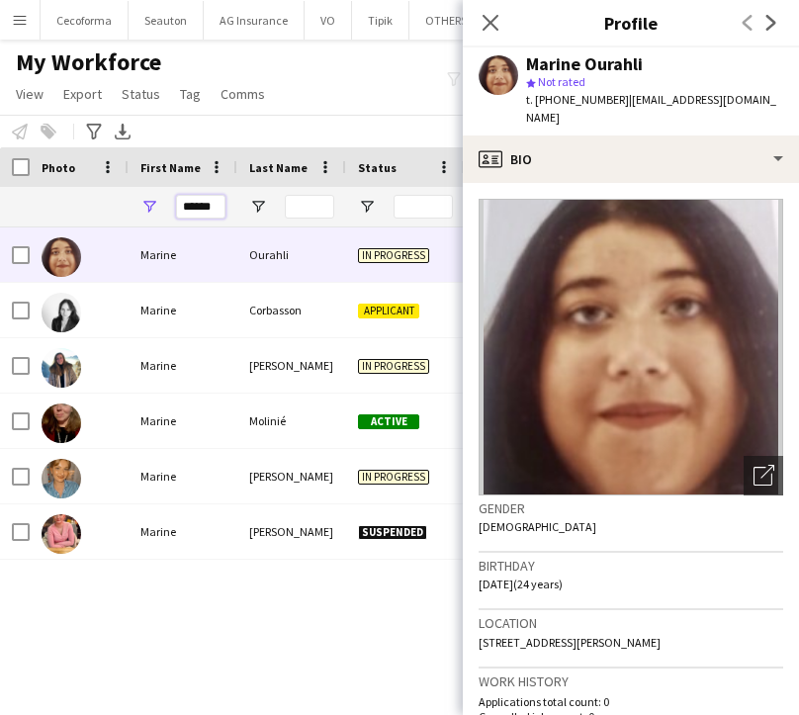
drag, startPoint x: 221, startPoint y: 207, endPoint x: 63, endPoint y: 198, distance: 158.4
click at [63, 198] on div "******" at bounding box center [390, 207] width 781 height 40
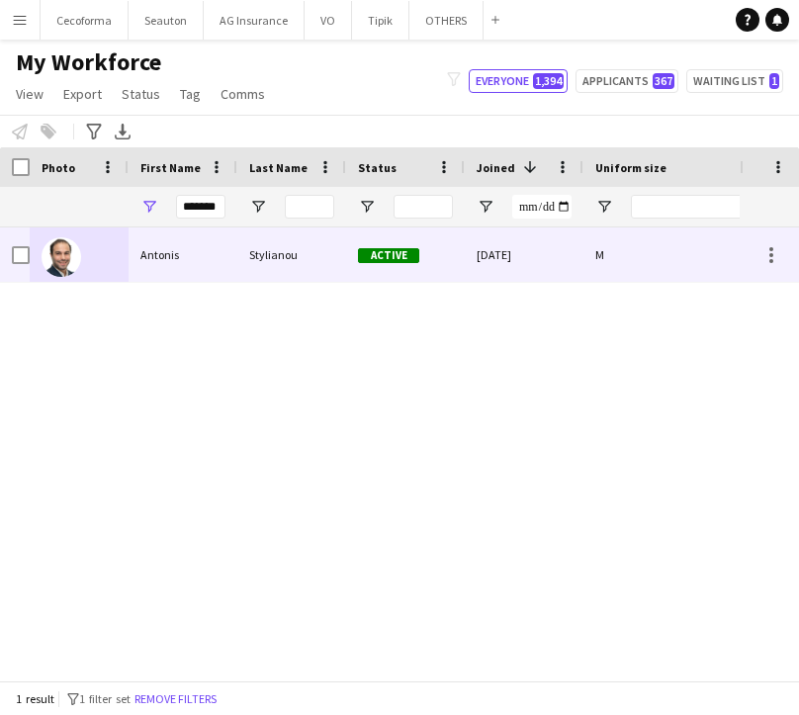
click at [199, 258] on div "Antonis" at bounding box center [183, 254] width 109 height 54
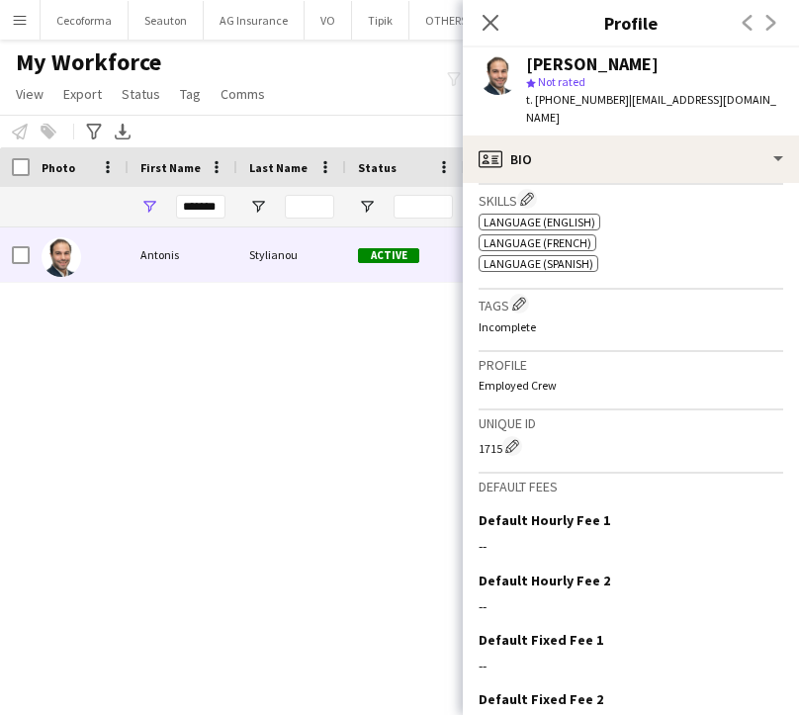
scroll to position [198, 0]
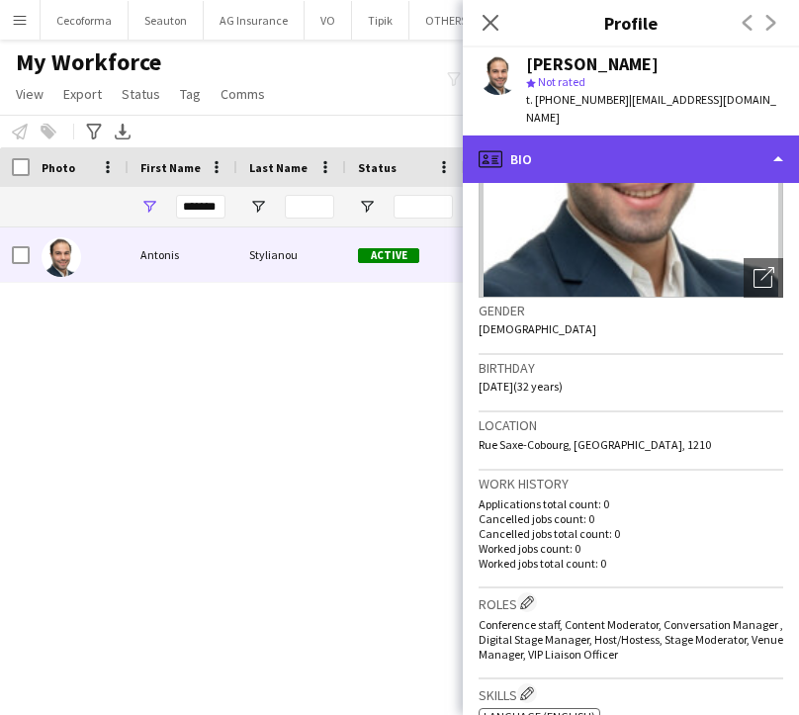
click at [582, 144] on div "profile Bio" at bounding box center [631, 158] width 336 height 47
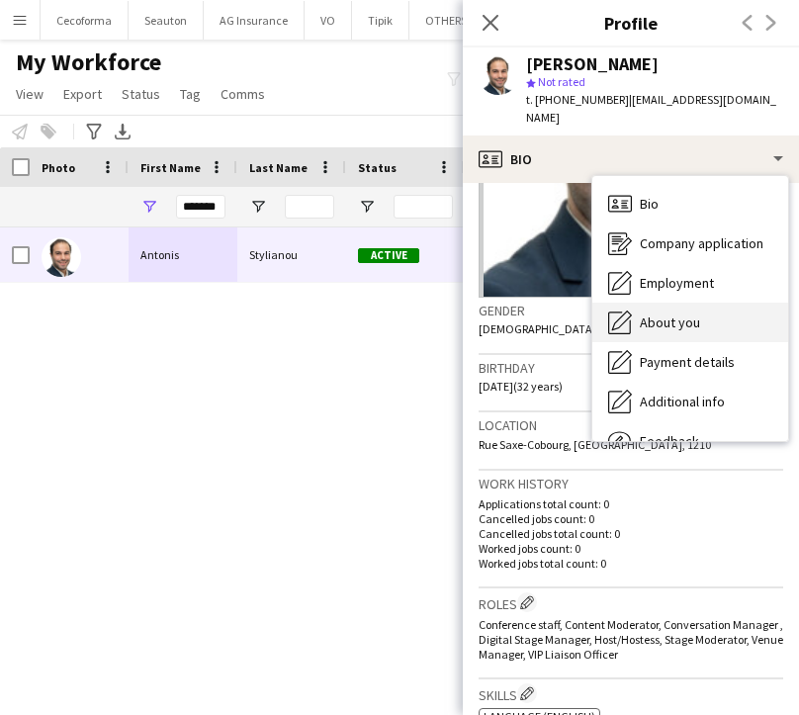
click at [680, 313] on div "About you About you" at bounding box center [690, 323] width 196 height 40
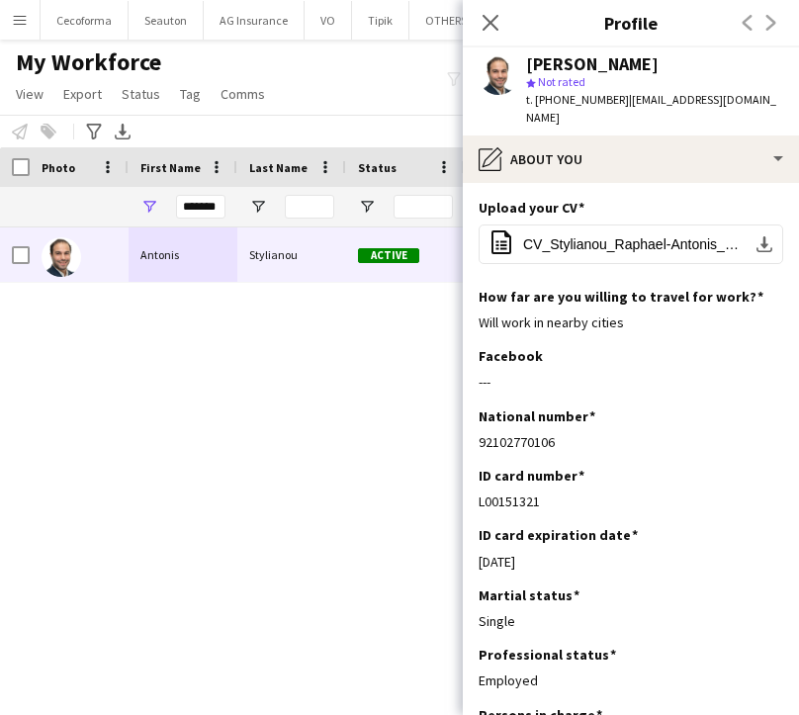
drag, startPoint x: 569, startPoint y: 424, endPoint x: 475, endPoint y: 430, distance: 95.1
click at [475, 430] on app-section-data-types "Upload your CV Edit this field office-file-sheet CV_Stylianou_Raphael-Antonis_E…" at bounding box center [631, 449] width 336 height 532
copy div "92102770106"
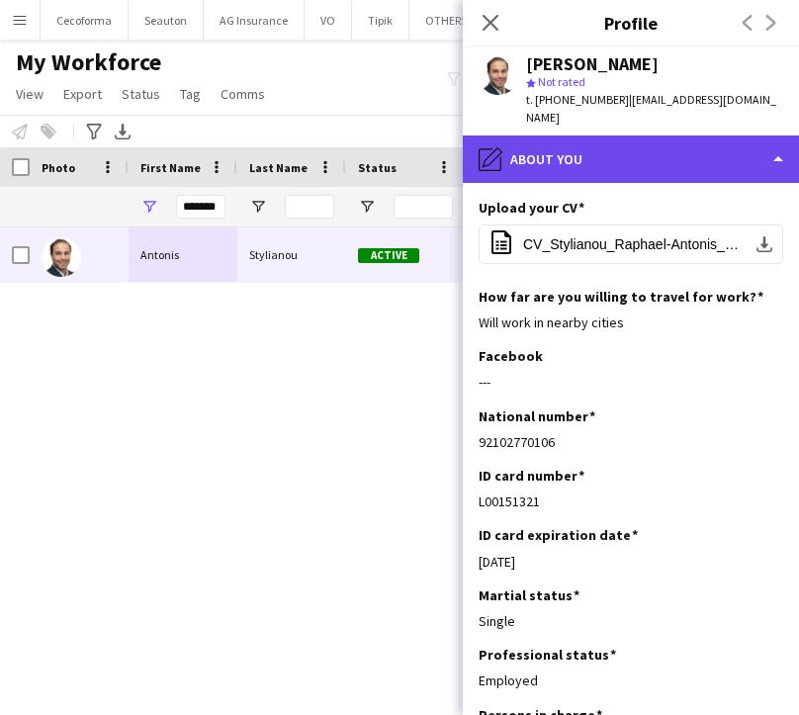
click at [585, 135] on div "pencil4 About you" at bounding box center [631, 158] width 336 height 47
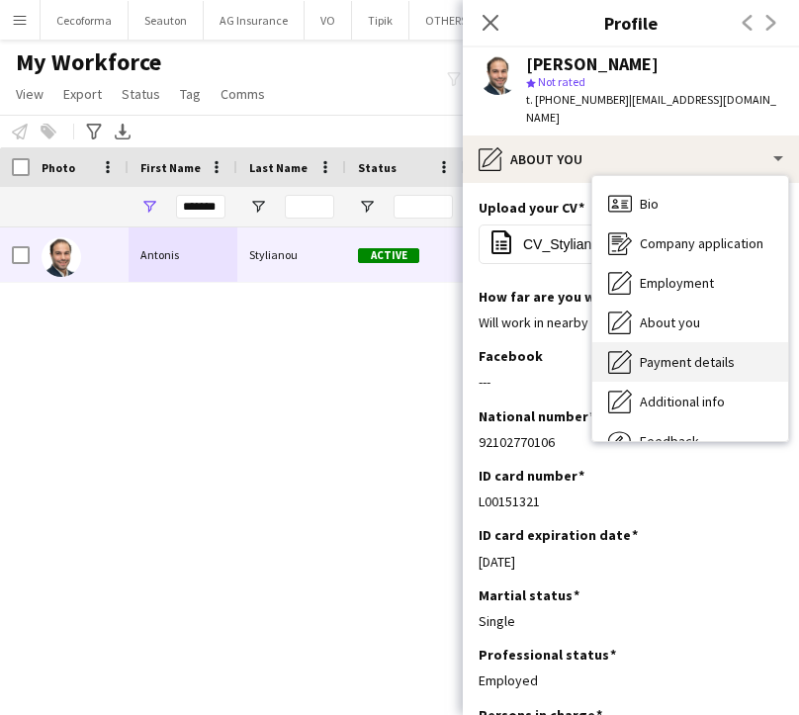
click at [645, 358] on div "Payment details Payment details" at bounding box center [690, 362] width 196 height 40
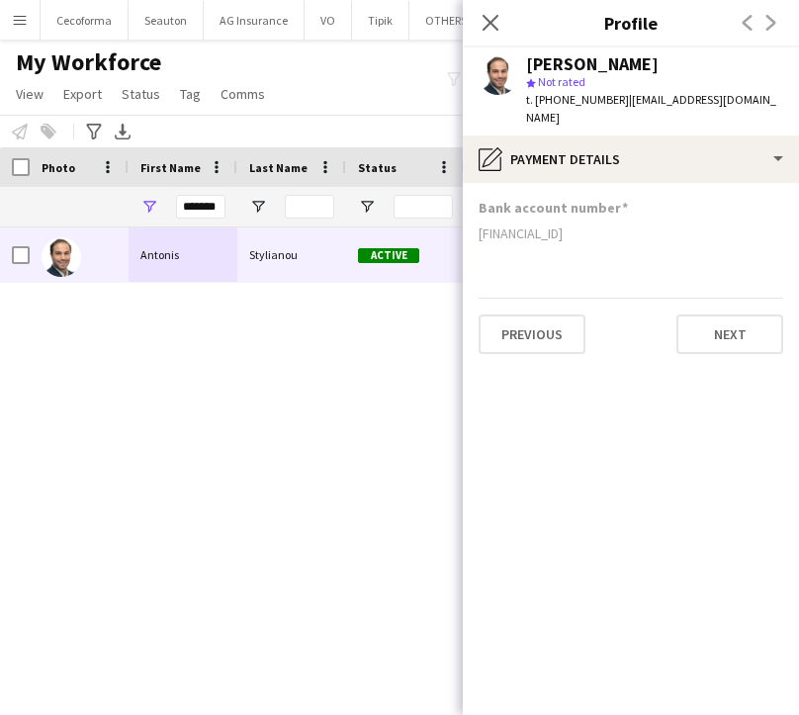
drag, startPoint x: 605, startPoint y: 219, endPoint x: 472, endPoint y: 222, distance: 133.5
click at [472, 222] on app-section-data-types "Bank account number [FINANCIAL_ID] Previous Next" at bounding box center [631, 449] width 336 height 532
copy div "[FINANCIAL_ID]"
click at [374, 358] on div "[PERSON_NAME] Active [DATE] M" at bounding box center [369, 446] width 739 height 438
drag, startPoint x: 182, startPoint y: 207, endPoint x: 411, endPoint y: 238, distance: 231.5
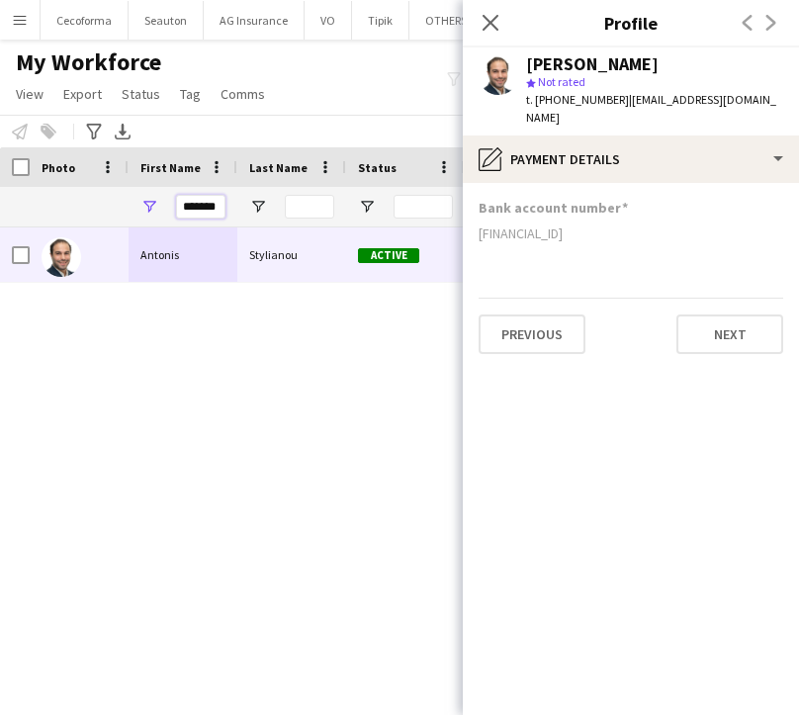
click at [411, 238] on div "Workforce Details Profile Data Photo" at bounding box center [399, 413] width 799 height 533
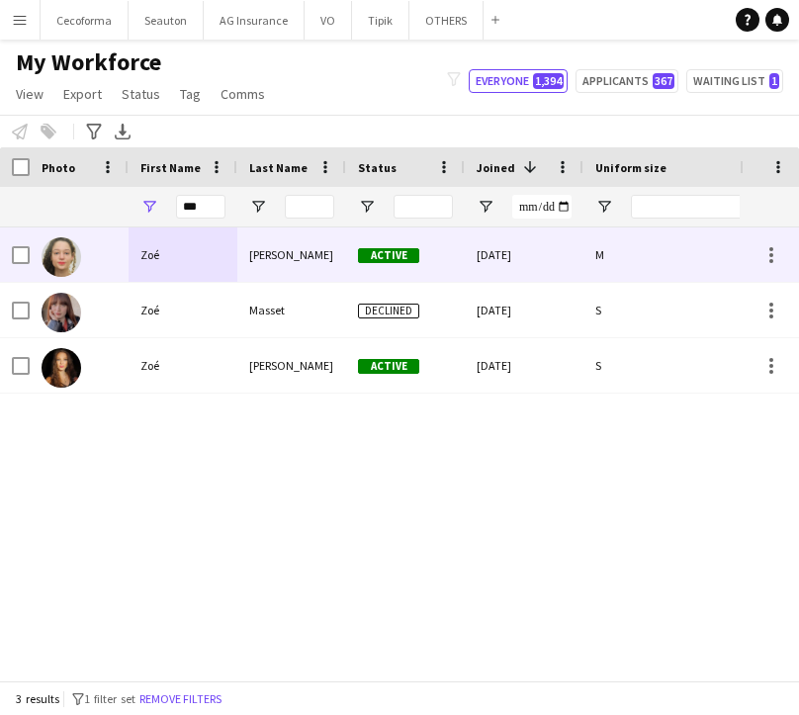
click at [273, 275] on div "[PERSON_NAME]" at bounding box center [291, 254] width 109 height 54
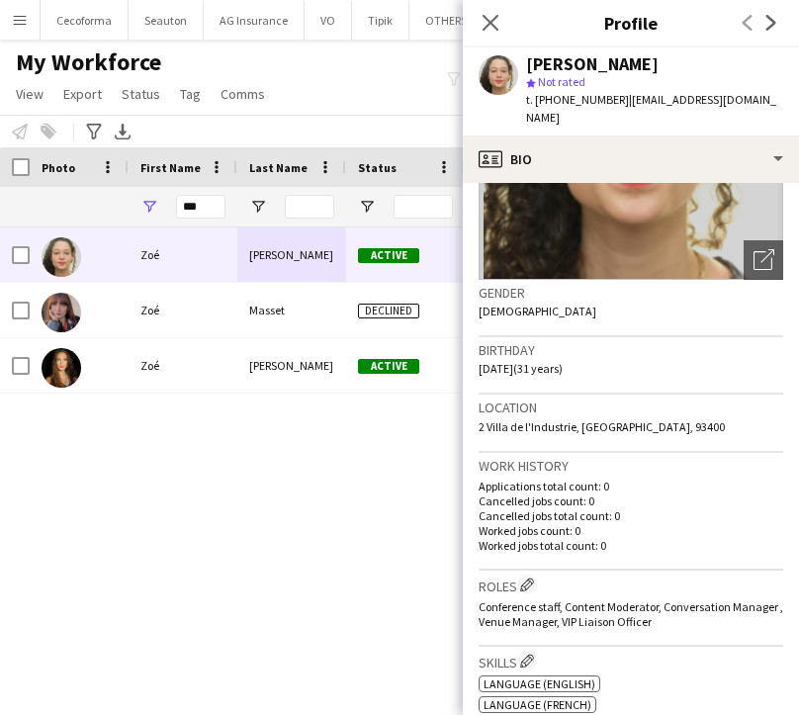
scroll to position [99, 0]
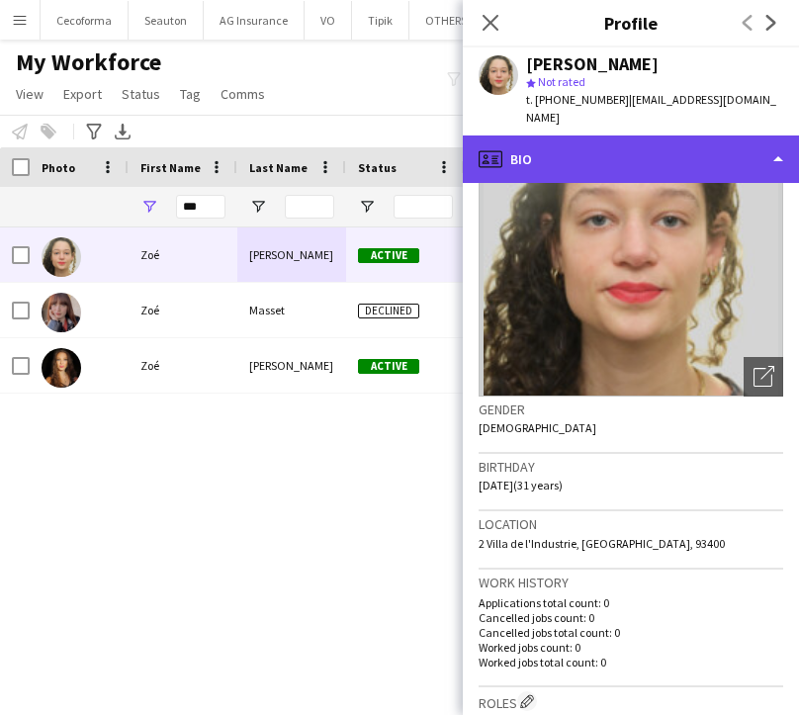
click at [556, 141] on div "profile Bio" at bounding box center [631, 158] width 336 height 47
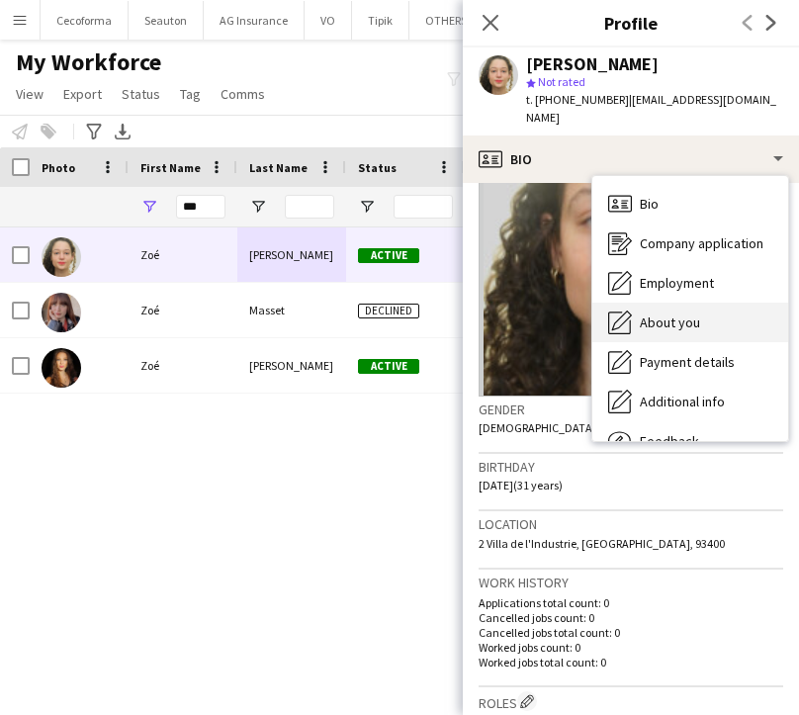
click at [680, 313] on span "About you" at bounding box center [670, 322] width 60 height 18
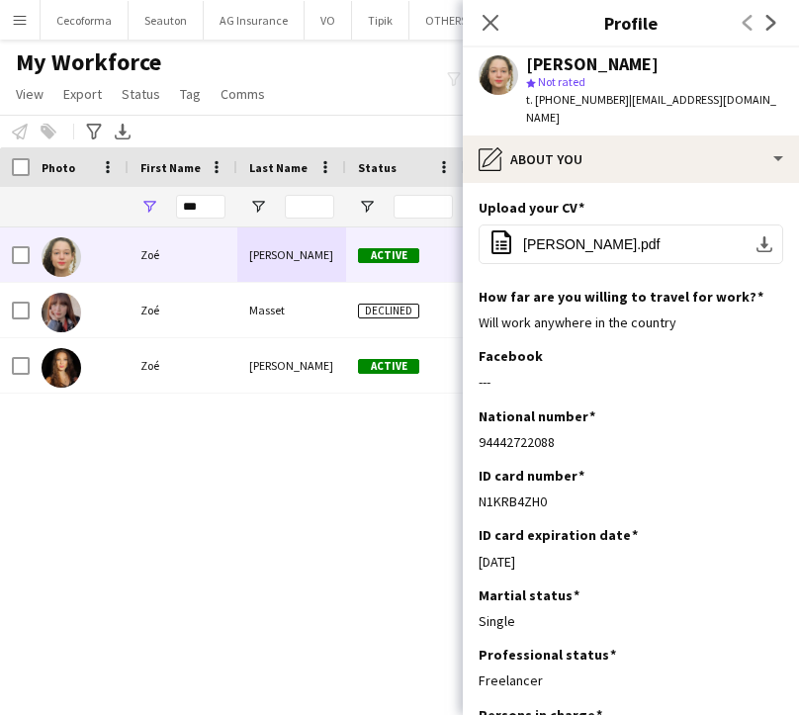
drag, startPoint x: 560, startPoint y: 420, endPoint x: 475, endPoint y: 426, distance: 85.2
click at [475, 426] on app-section-data-types "Upload your CV Edit this field office-file-sheet [PERSON_NAME].pdf download-bot…" at bounding box center [631, 449] width 336 height 532
copy div "94442722088"
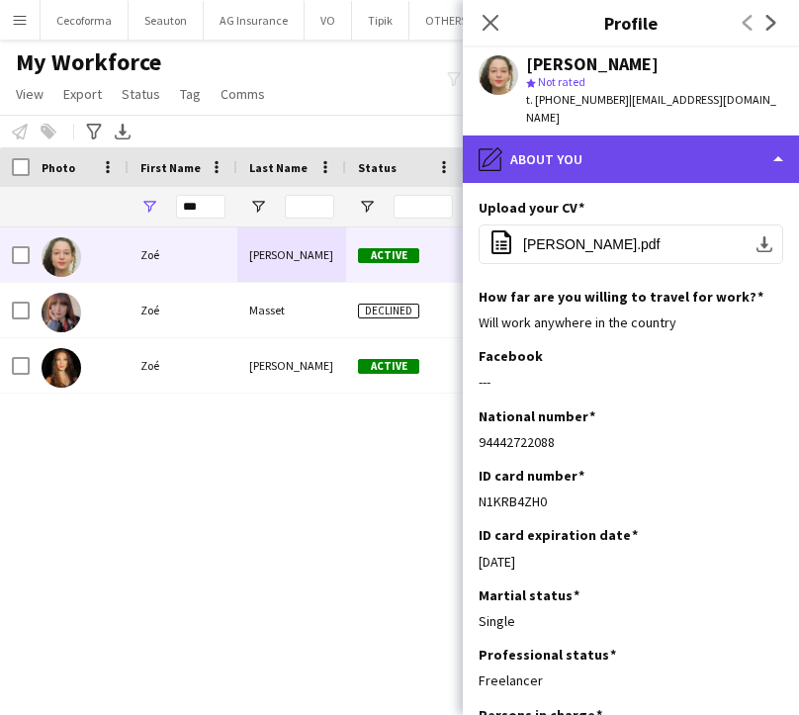
click at [517, 135] on div "pencil4 About you" at bounding box center [631, 158] width 336 height 47
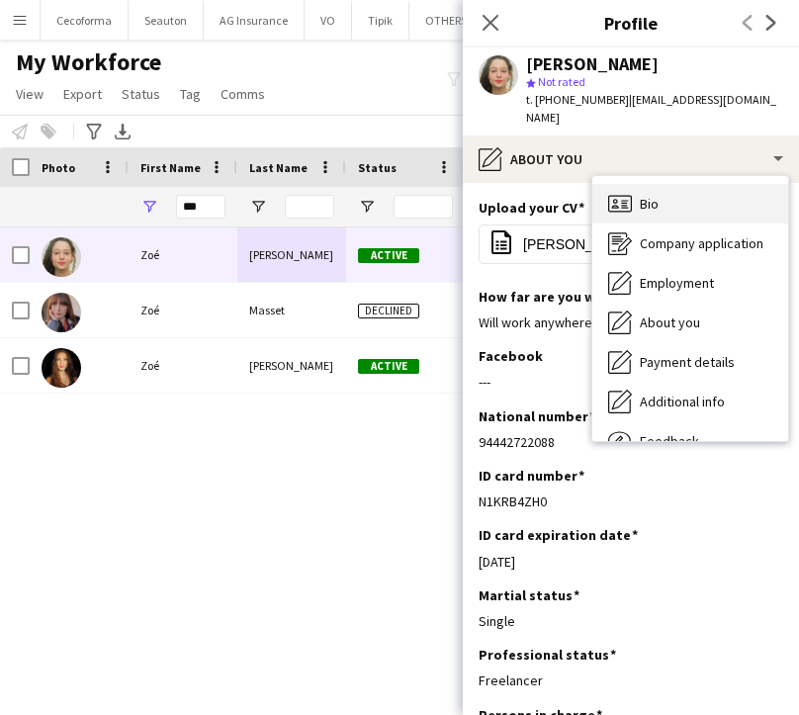
click at [638, 197] on div "Bio Bio" at bounding box center [690, 204] width 196 height 40
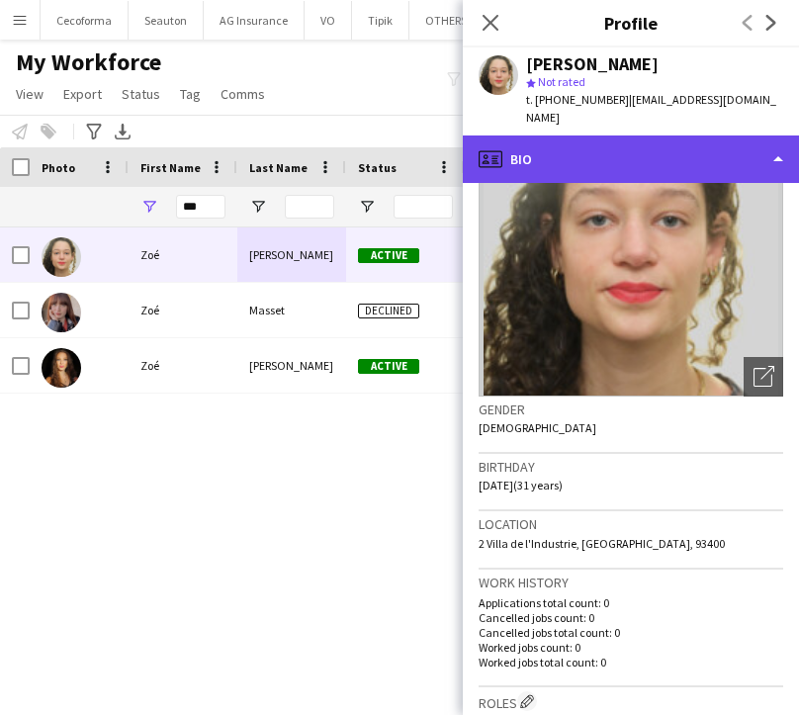
click at [551, 153] on div "profile Bio" at bounding box center [631, 158] width 336 height 47
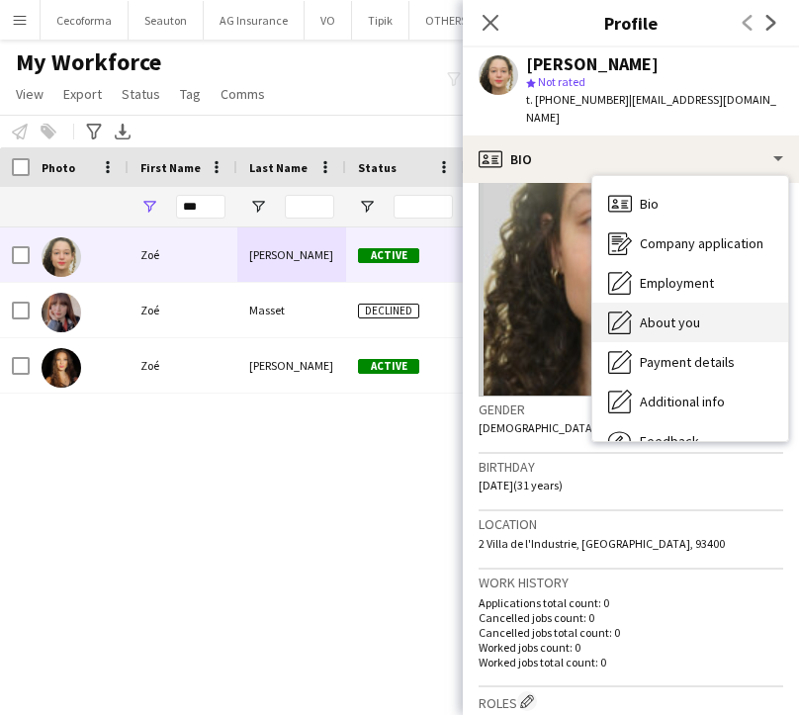
click at [657, 303] on div "About you About you" at bounding box center [690, 323] width 196 height 40
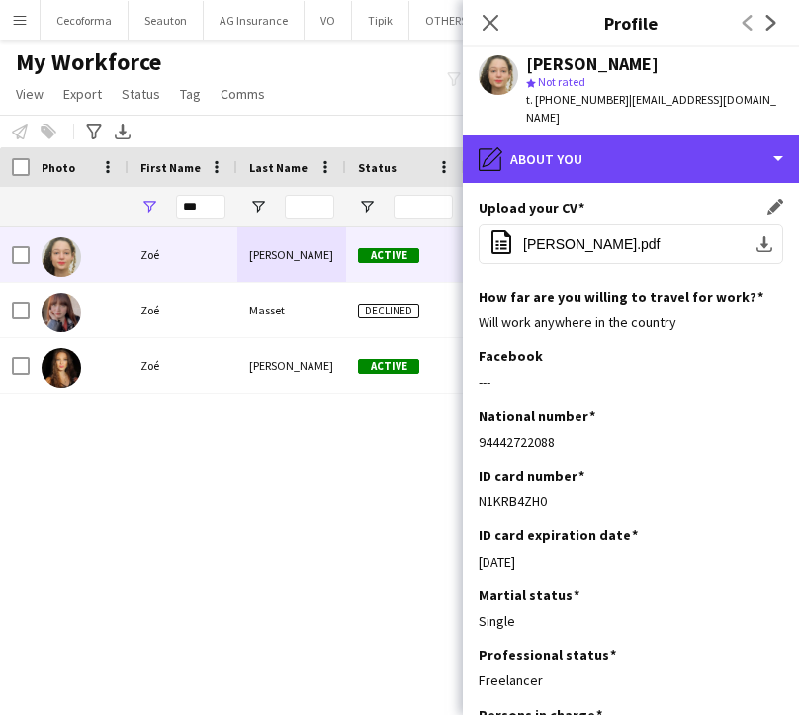
drag, startPoint x: 518, startPoint y: 139, endPoint x: 550, endPoint y: 183, distance: 53.8
click at [518, 139] on div "pencil4 About you" at bounding box center [631, 158] width 336 height 47
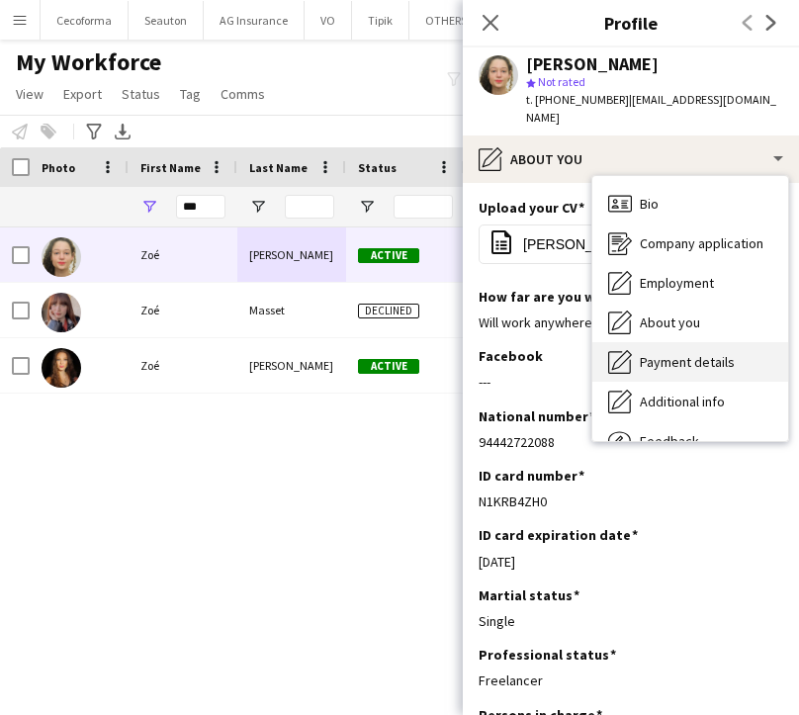
click at [663, 353] on span "Payment details" at bounding box center [687, 362] width 95 height 18
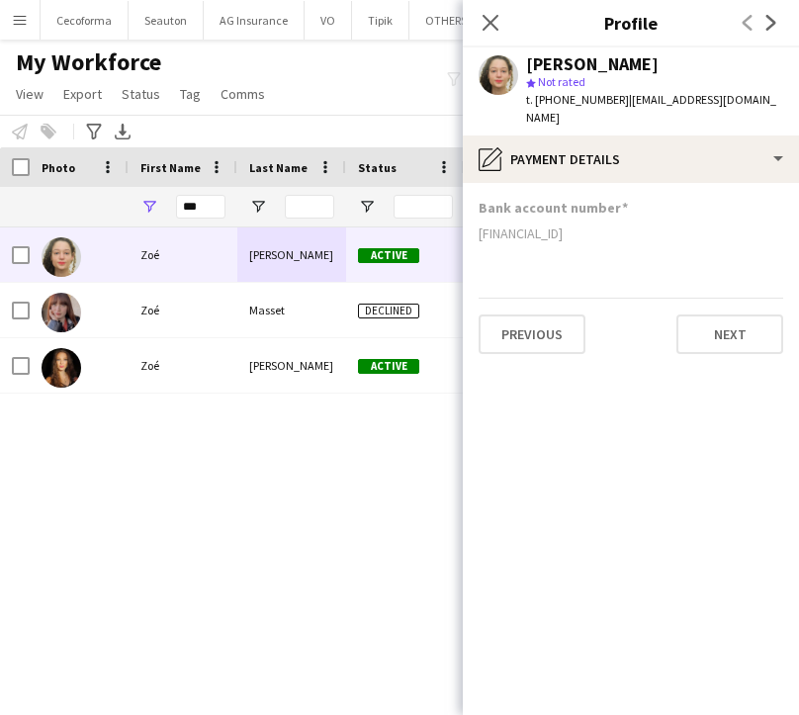
drag, startPoint x: 684, startPoint y: 216, endPoint x: 466, endPoint y: 215, distance: 218.5
click at [466, 215] on app-section-data-types "Bank account number [FINANCIAL_ID] Previous Next" at bounding box center [631, 449] width 336 height 532
copy div "[FINANCIAL_ID]"
click at [517, 456] on app-section-data-types "Bank account number [FINANCIAL_ID] Previous Next" at bounding box center [631, 449] width 336 height 532
drag, startPoint x: 211, startPoint y: 212, endPoint x: 101, endPoint y: 218, distance: 110.0
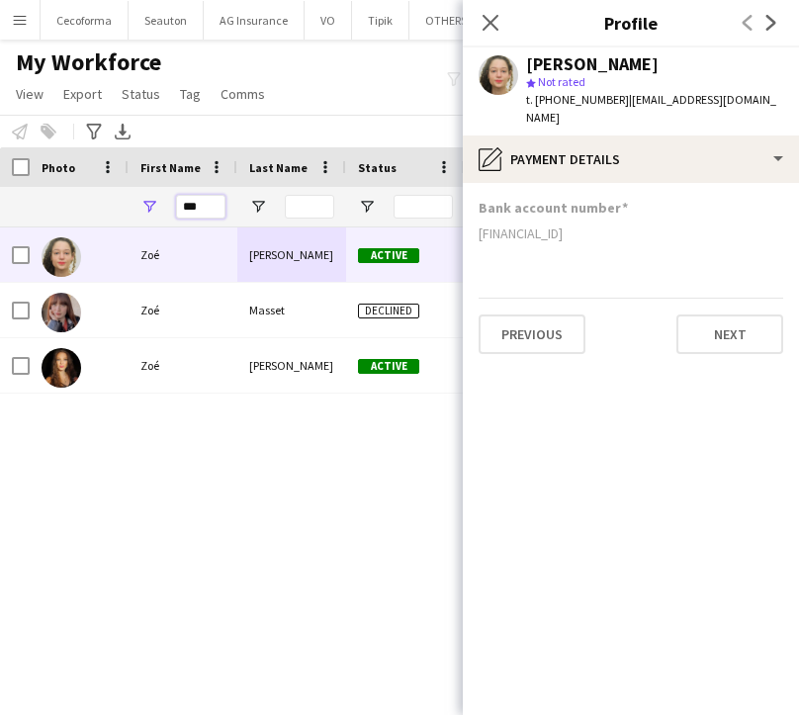
click at [101, 218] on div "***" at bounding box center [390, 207] width 781 height 40
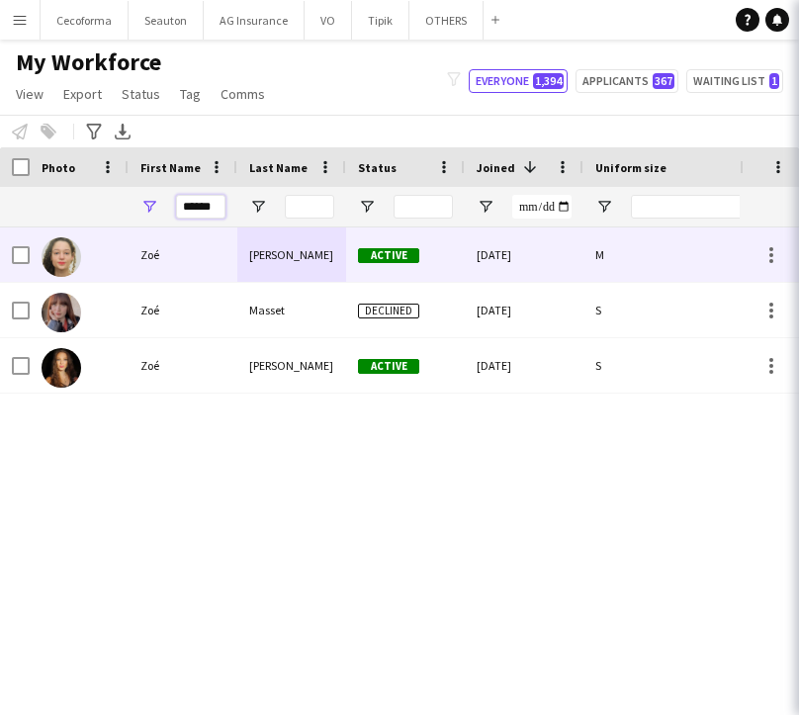
type input "******"
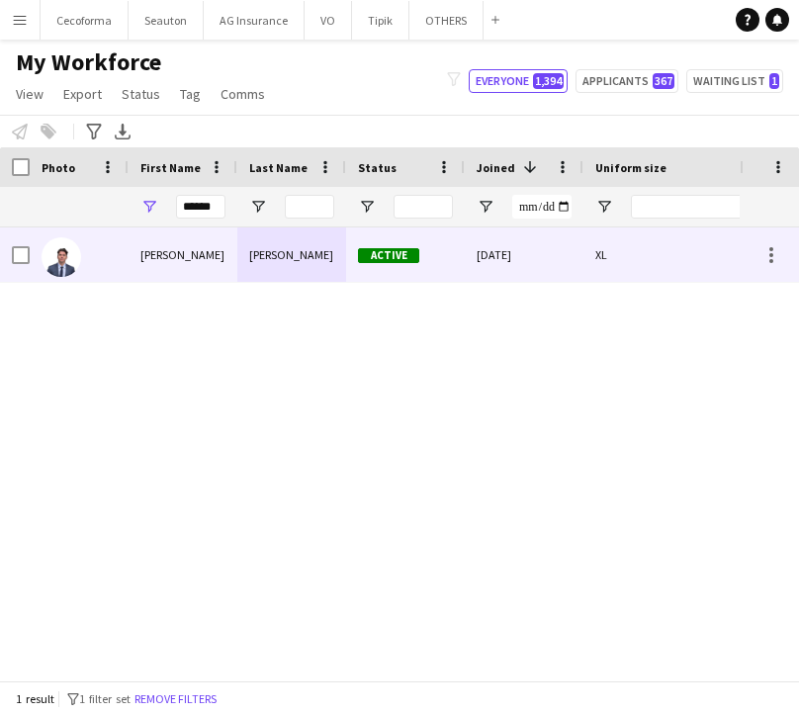
click at [202, 264] on div "[PERSON_NAME]" at bounding box center [183, 254] width 109 height 54
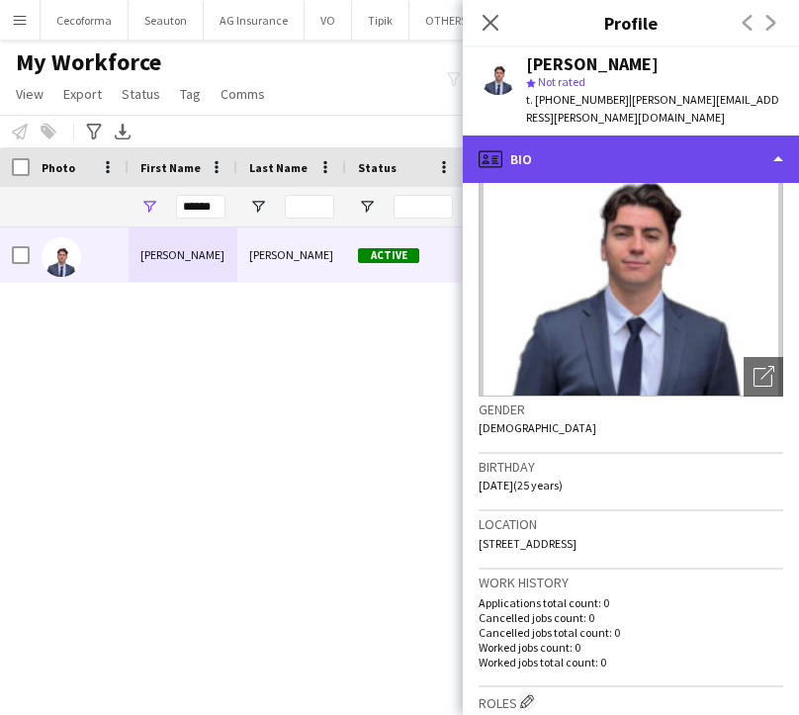
click at [595, 137] on div "profile Bio" at bounding box center [631, 158] width 336 height 47
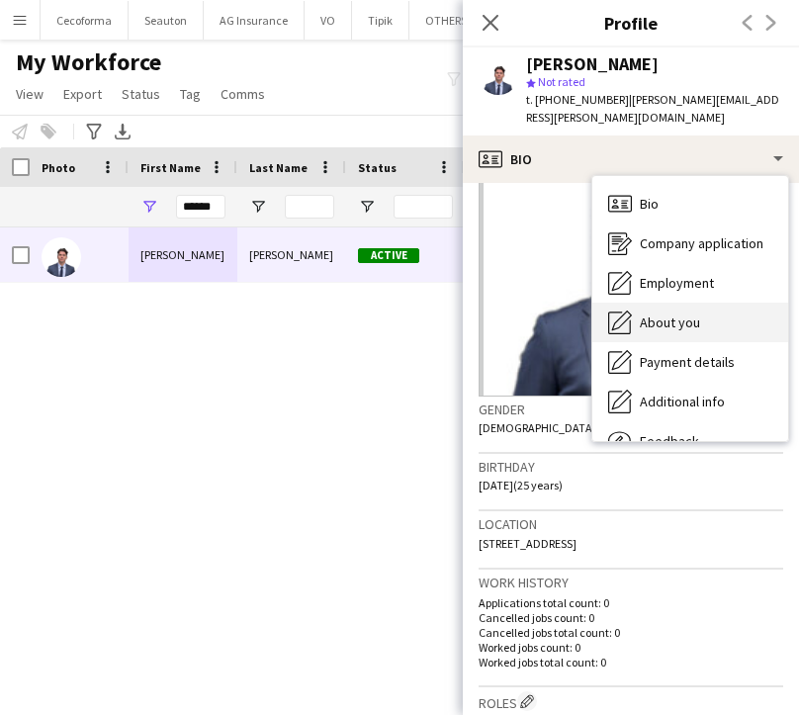
click at [652, 303] on div "About you About you" at bounding box center [690, 323] width 196 height 40
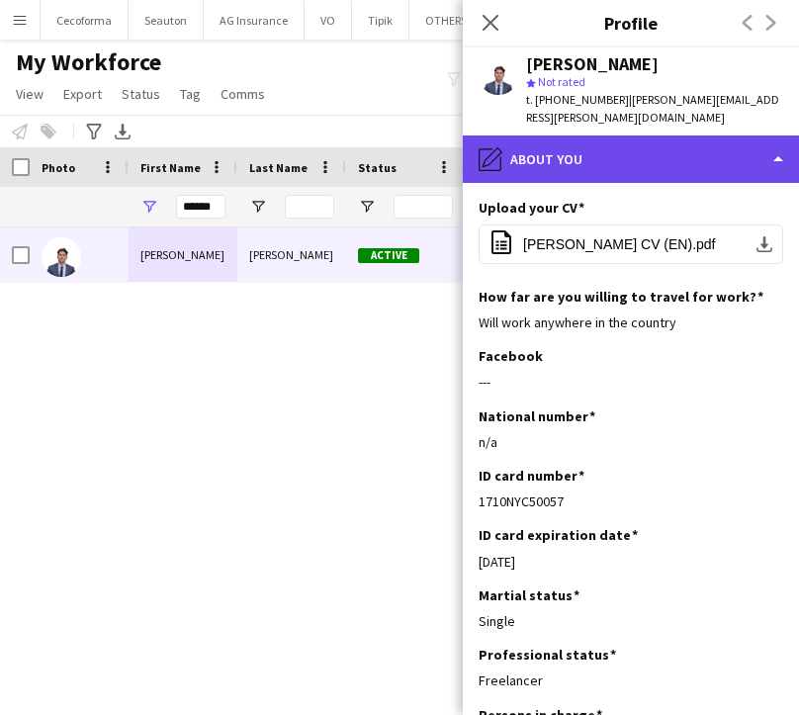
click at [613, 157] on div "pencil4 About you" at bounding box center [631, 158] width 336 height 47
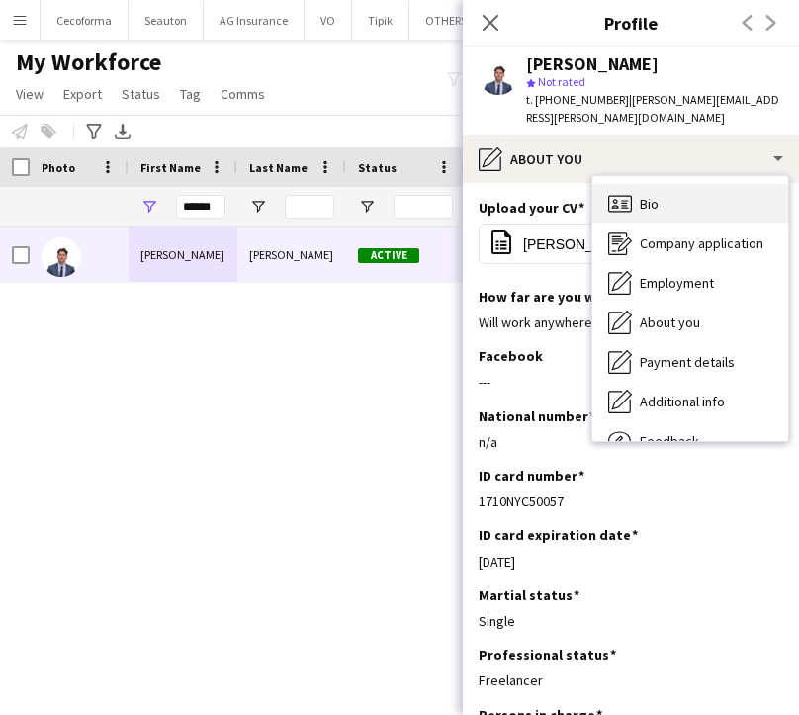
click at [633, 191] on div "Bio Bio" at bounding box center [690, 204] width 196 height 40
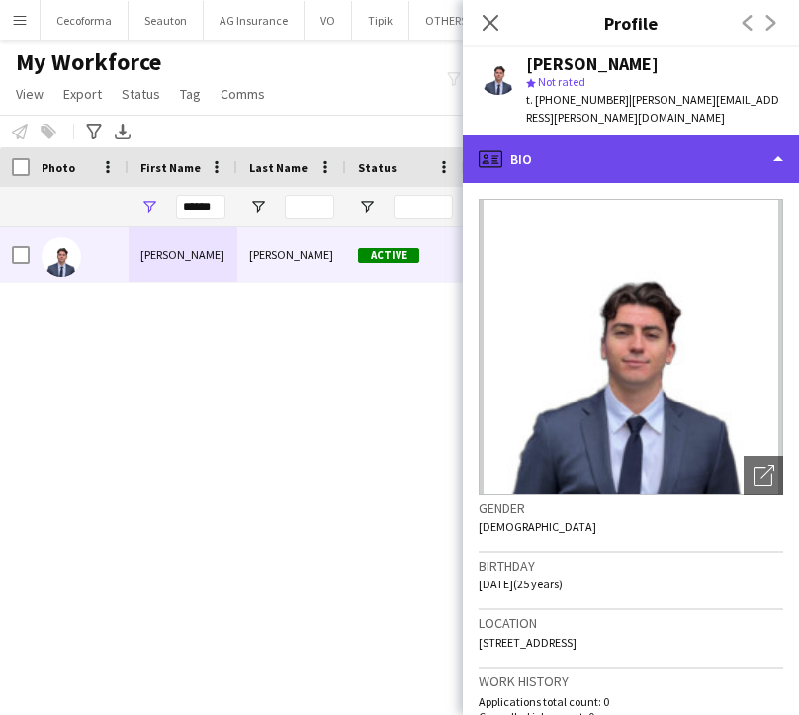
click at [538, 160] on div "profile Bio" at bounding box center [631, 158] width 336 height 47
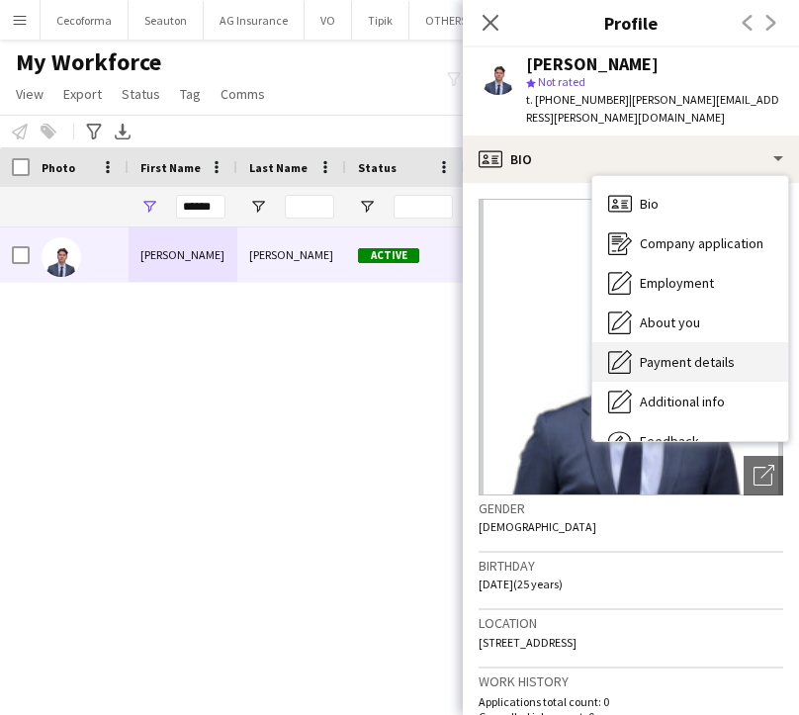
click at [667, 355] on div "Payment details Payment details" at bounding box center [690, 362] width 196 height 40
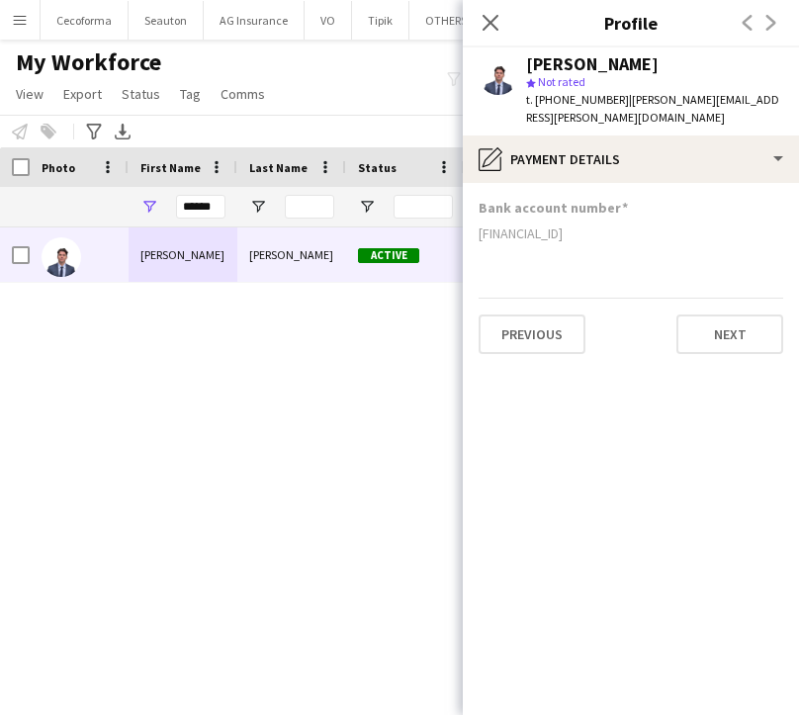
drag, startPoint x: 677, startPoint y: 216, endPoint x: 478, endPoint y: 215, distance: 198.7
click at [478, 224] on div "[FINANCIAL_ID]" at bounding box center [630, 233] width 304 height 18
copy div "[FINANCIAL_ID]"
click at [416, 354] on div "[PERSON_NAME] Active [DATE] XL" at bounding box center [369, 446] width 739 height 438
drag, startPoint x: 214, startPoint y: 207, endPoint x: 164, endPoint y: 199, distance: 50.1
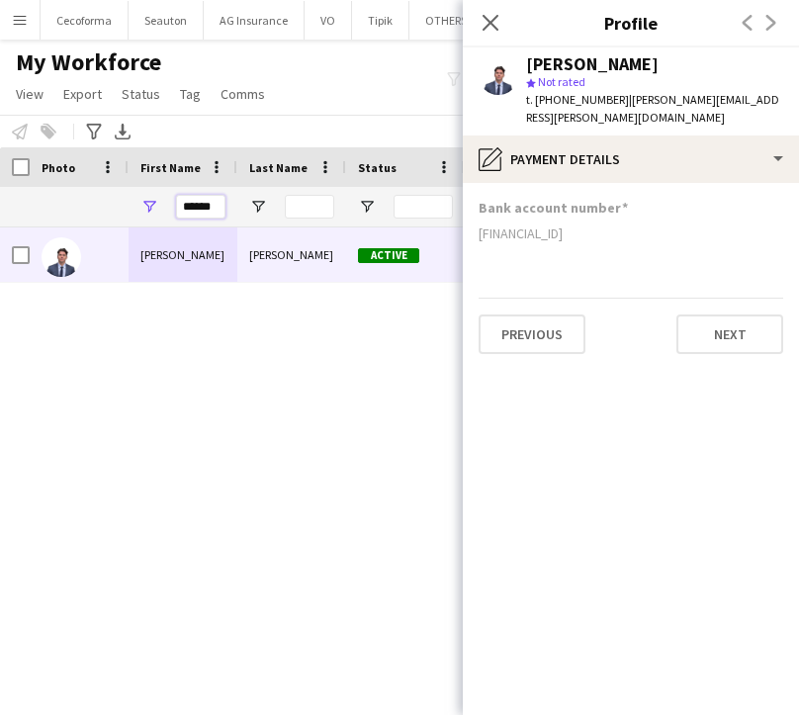
click at [167, 201] on div "******" at bounding box center [183, 207] width 109 height 40
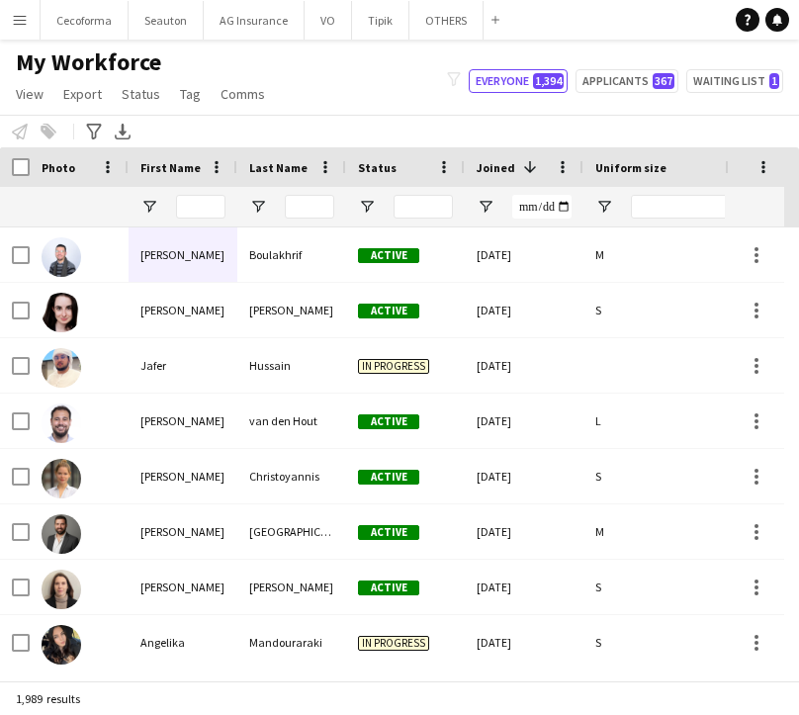
click at [366, 102] on div "My Workforce View Views Default view New view Update view Delete view Edit name…" at bounding box center [399, 80] width 799 height 67
click at [205, 204] on input "First Name Filter Input" at bounding box center [200, 207] width 49 height 24
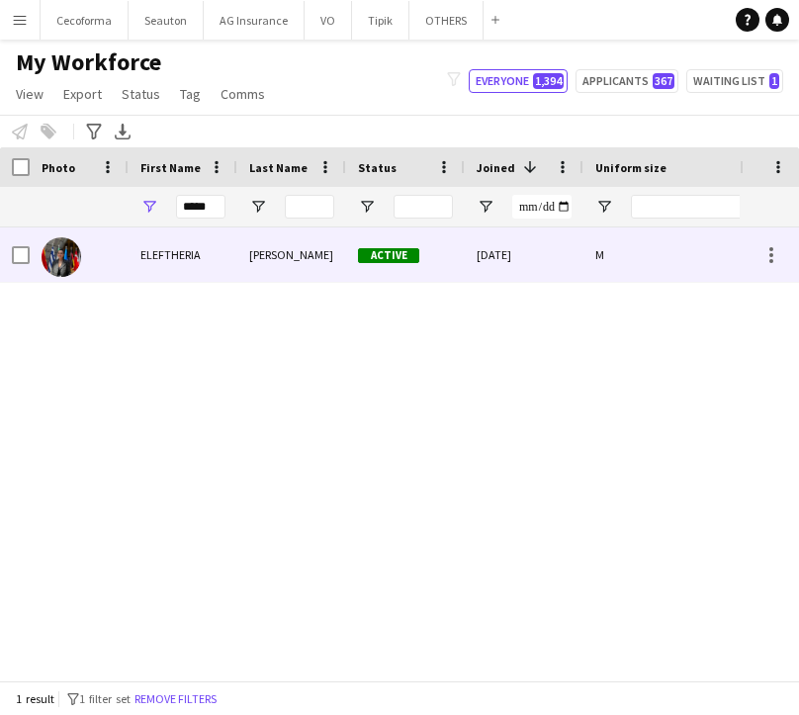
click at [172, 249] on div "ELEFTHERIA" at bounding box center [183, 254] width 109 height 54
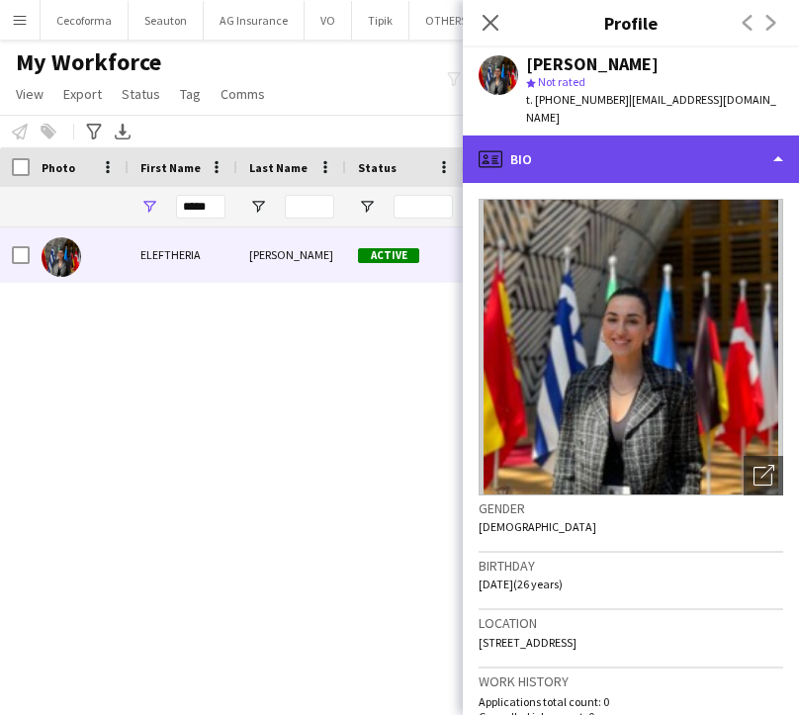
click at [648, 136] on div "profile Bio" at bounding box center [631, 158] width 336 height 47
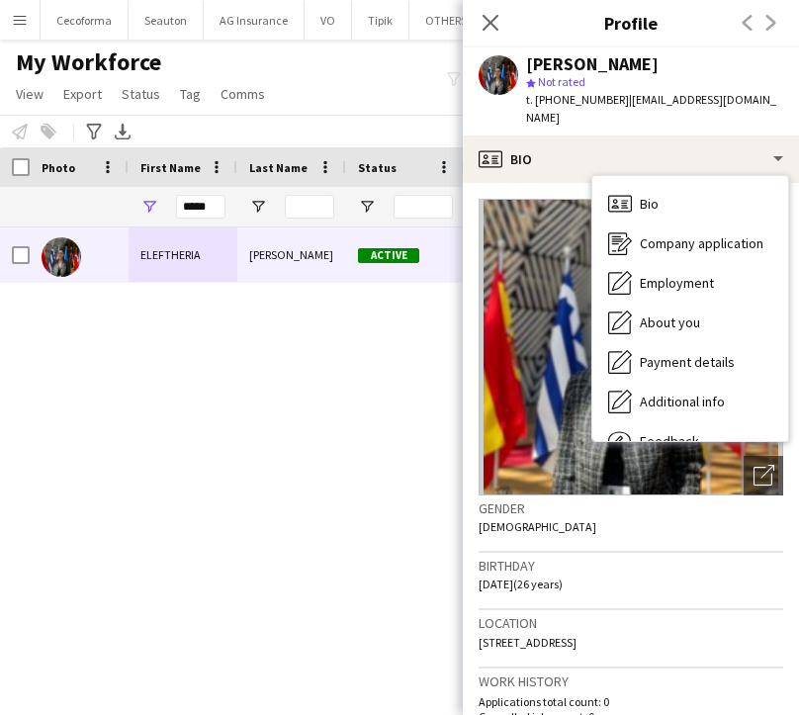
click at [613, 509] on div "Gender [DEMOGRAPHIC_DATA]" at bounding box center [630, 523] width 304 height 57
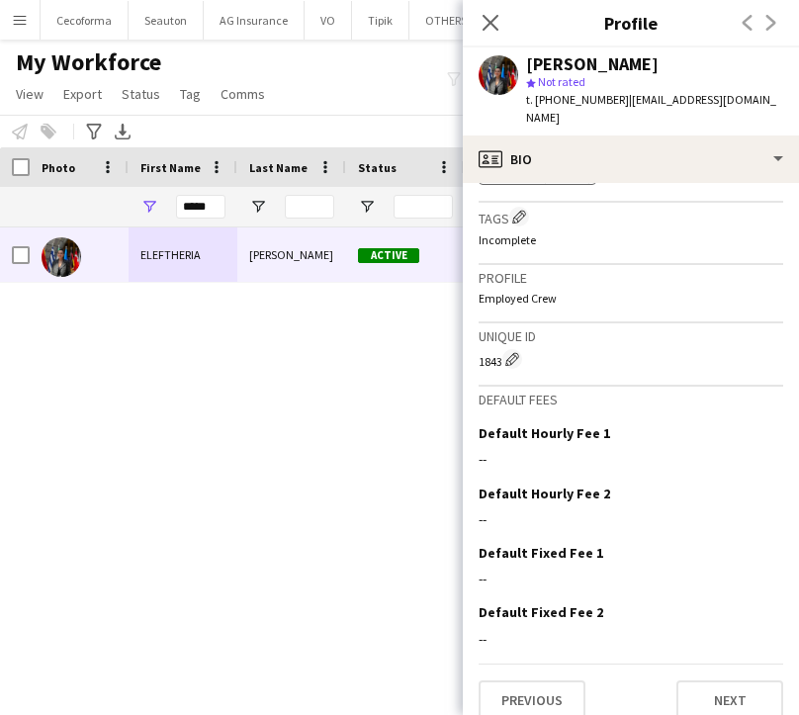
scroll to position [150, 0]
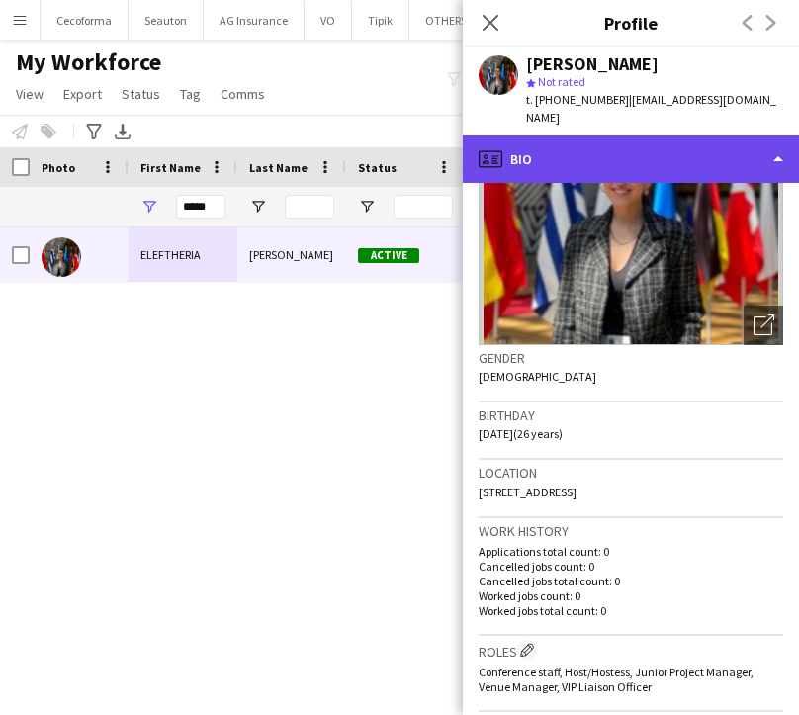
click at [541, 136] on div "profile Bio" at bounding box center [631, 158] width 336 height 47
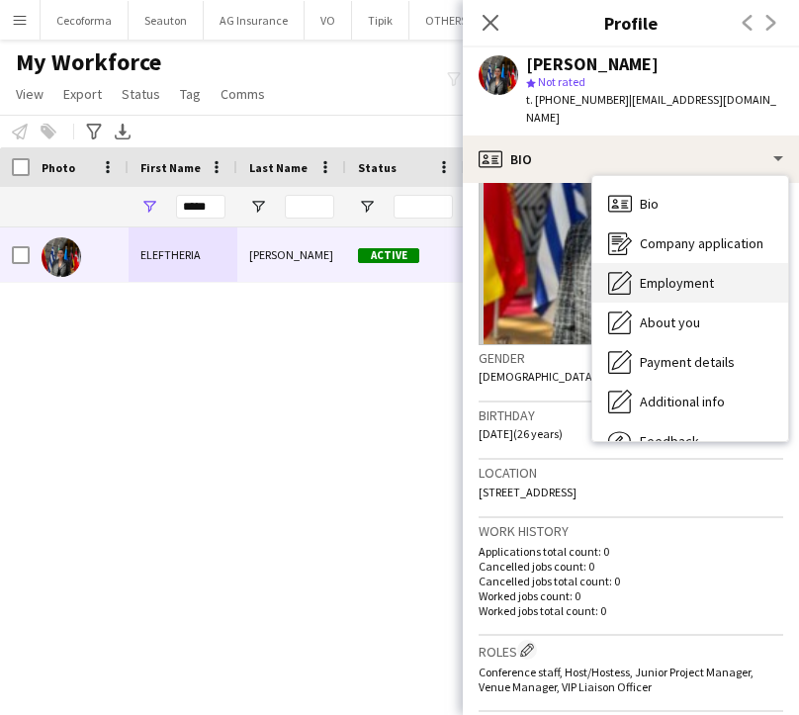
click at [644, 274] on span "Employment" at bounding box center [677, 283] width 74 height 18
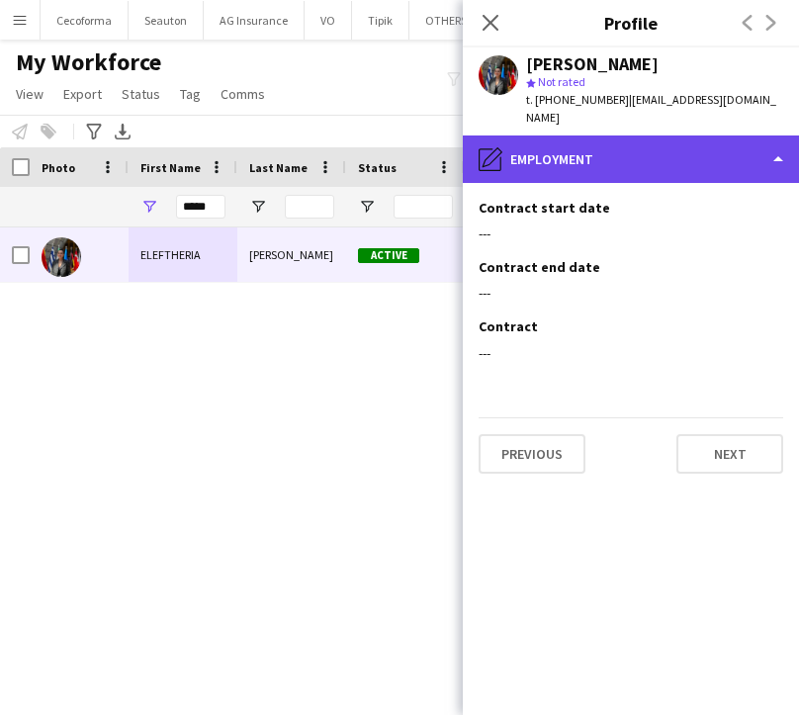
click at [569, 145] on div "pencil4 Employment" at bounding box center [631, 158] width 336 height 47
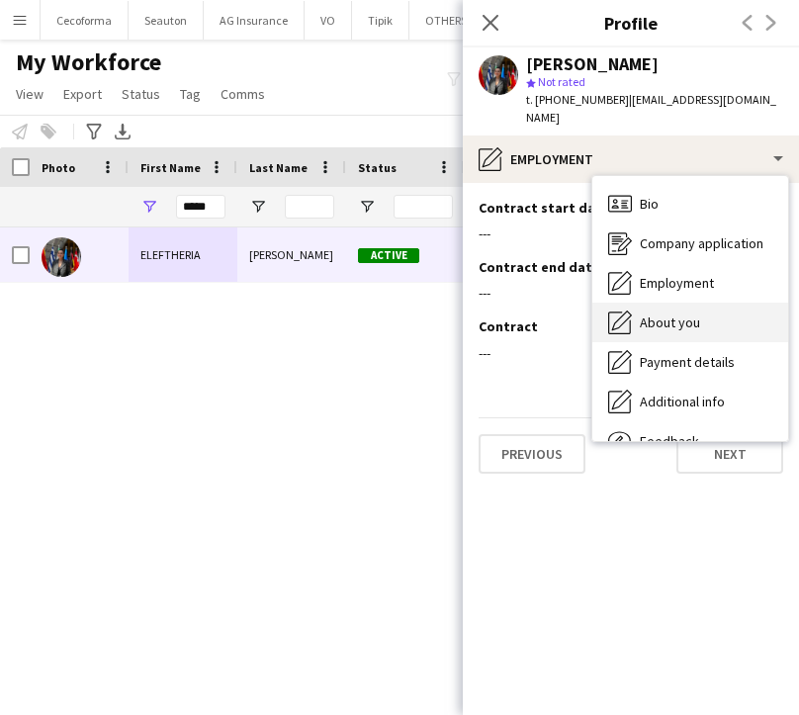
click at [631, 310] on icon "About you" at bounding box center [620, 322] width 24 height 24
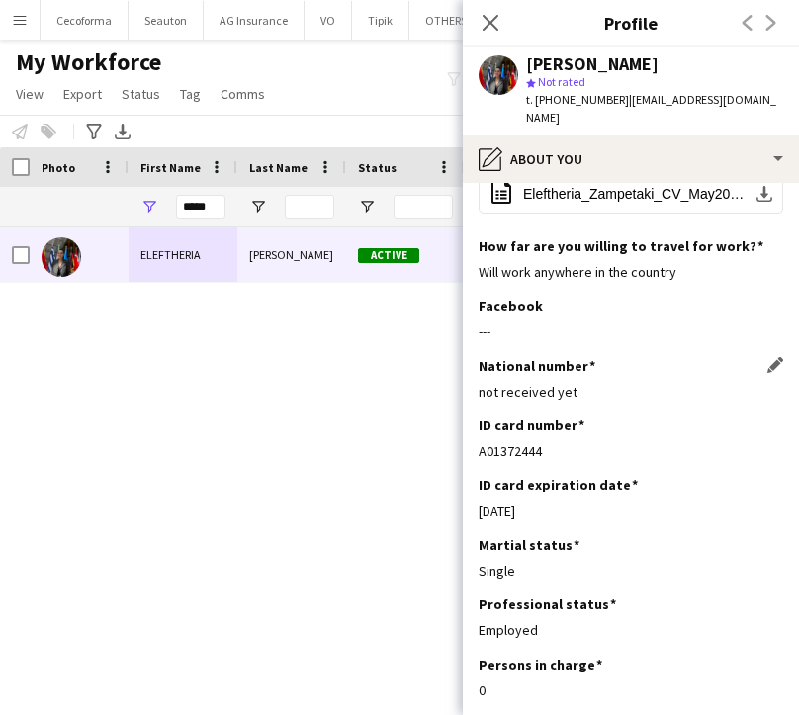
scroll to position [142, 0]
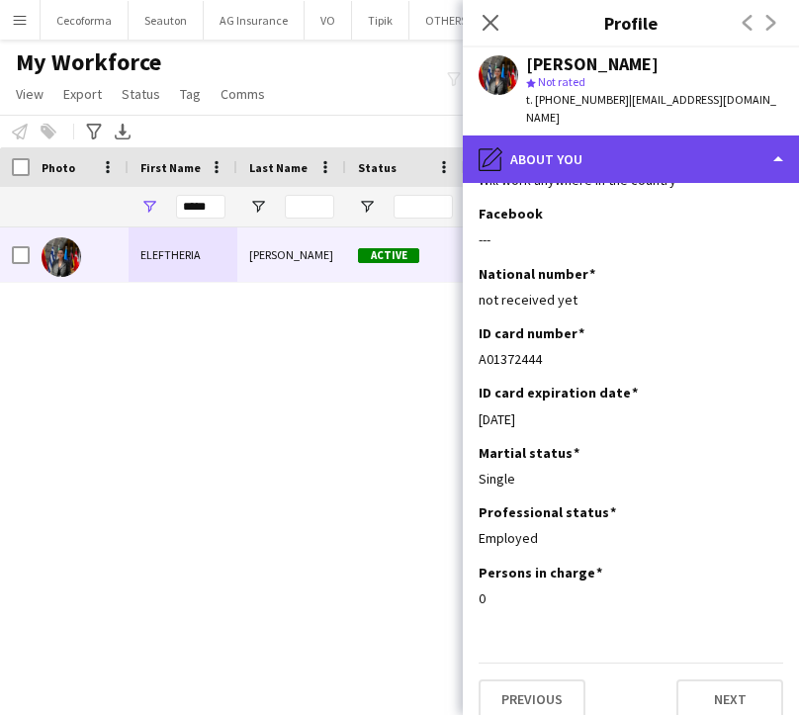
click at [568, 136] on div "pencil4 About you" at bounding box center [631, 158] width 336 height 47
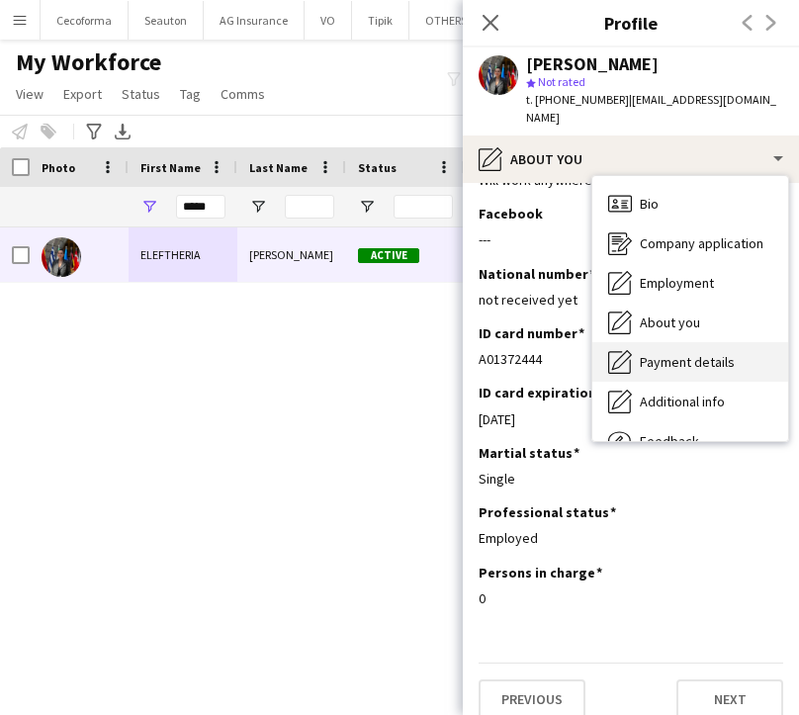
click at [678, 353] on span "Payment details" at bounding box center [687, 362] width 95 height 18
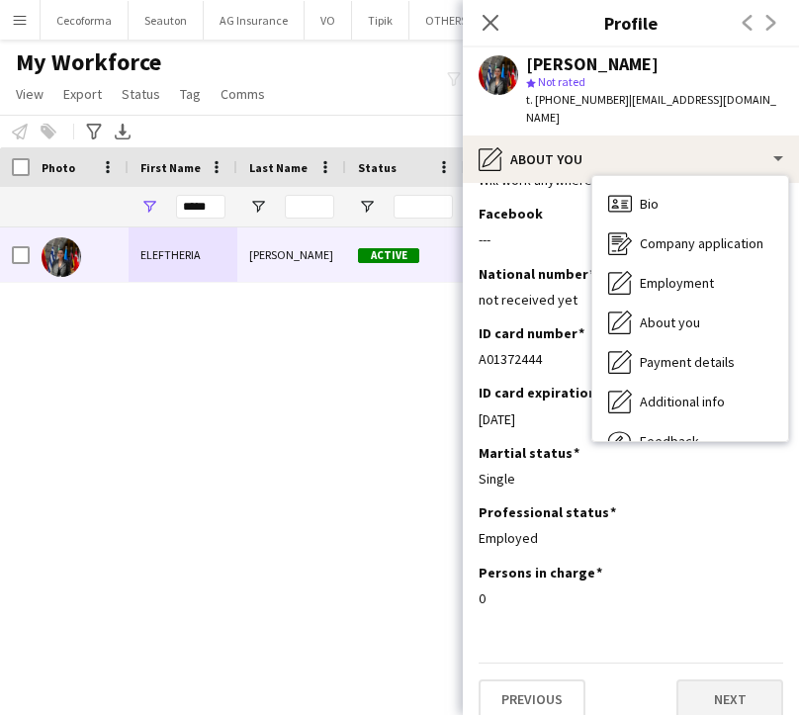
scroll to position [0, 0]
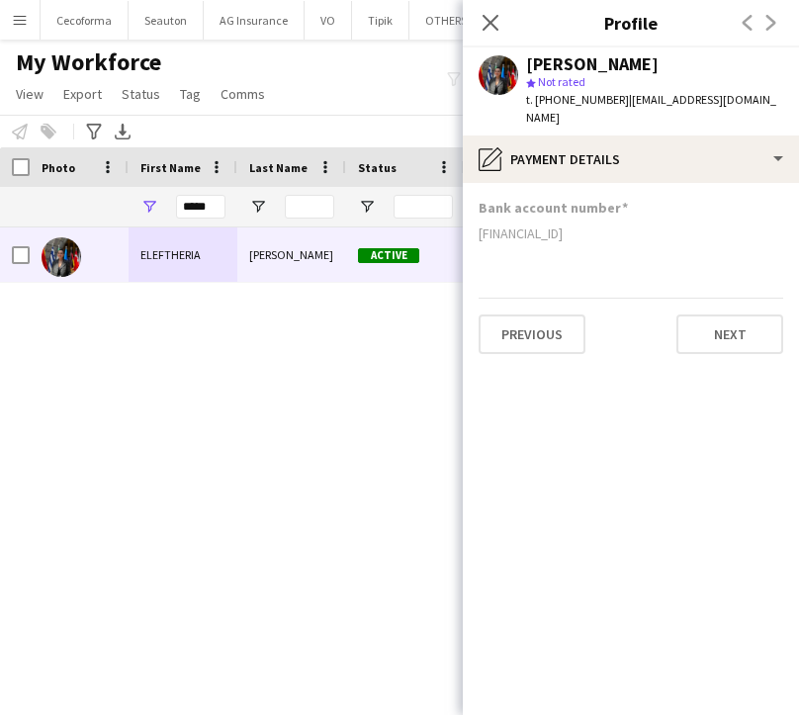
drag, startPoint x: 637, startPoint y: 215, endPoint x: 478, endPoint y: 218, distance: 158.2
click at [478, 224] on div "[FINANCIAL_ID]" at bounding box center [630, 233] width 304 height 18
copy div "[FINANCIAL_ID]"
click at [552, 400] on app-section-data-types "Bank account number [FINANCIAL_ID] Previous Next" at bounding box center [631, 449] width 336 height 532
click at [488, 13] on icon "Close pop-in" at bounding box center [489, 22] width 19 height 19
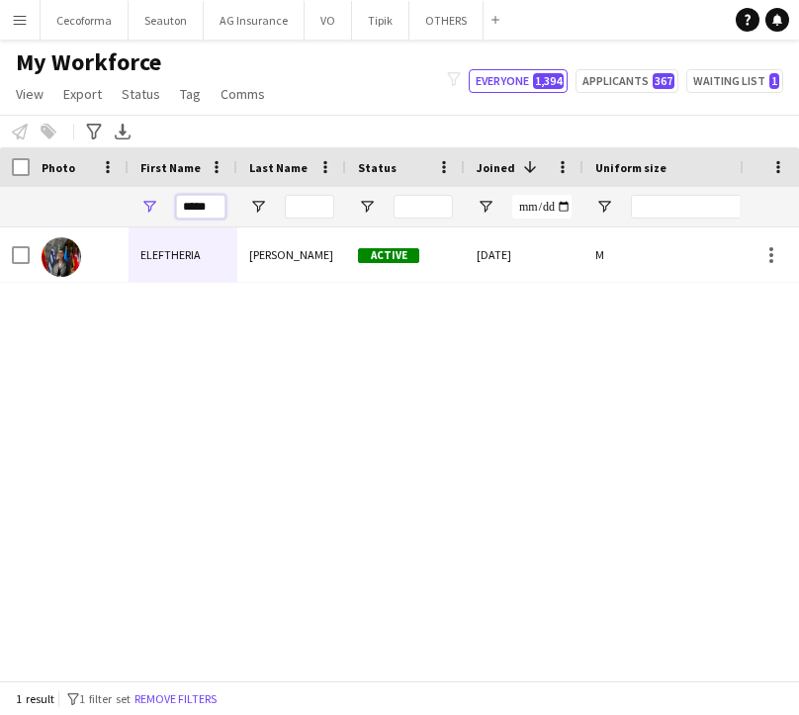
drag, startPoint x: 209, startPoint y: 199, endPoint x: -28, endPoint y: 205, distance: 236.3
click at [0, 205] on html "Menu Boards Boards Boards All jobs Status Workforce Workforce My Workforce Recr…" at bounding box center [399, 357] width 799 height 715
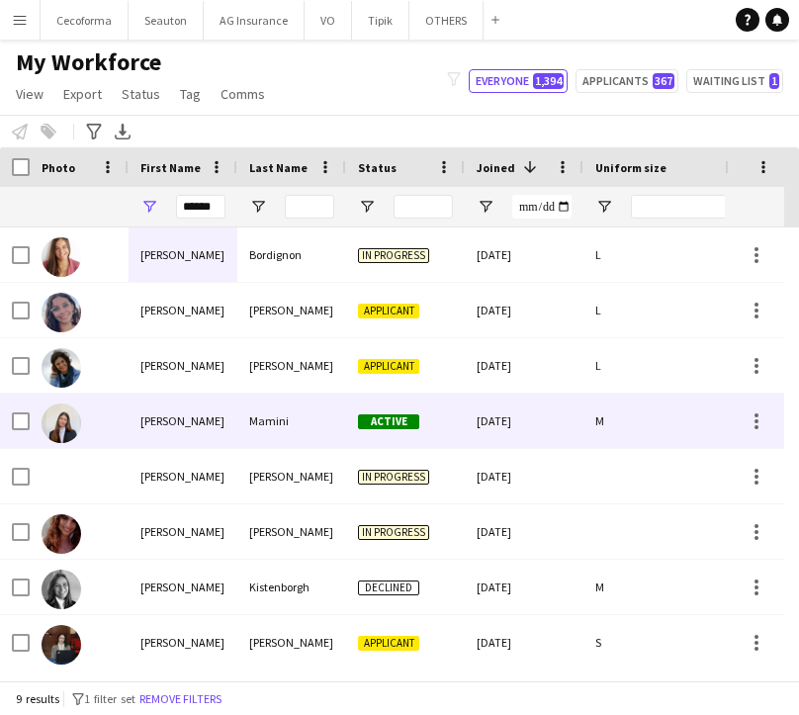
click at [191, 414] on div "[PERSON_NAME]" at bounding box center [183, 420] width 109 height 54
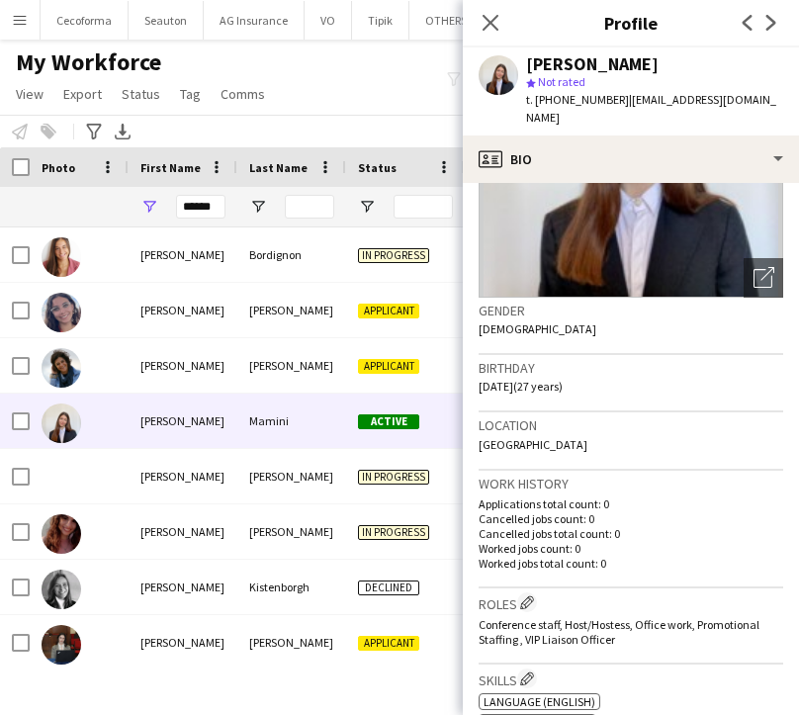
scroll to position [297, 0]
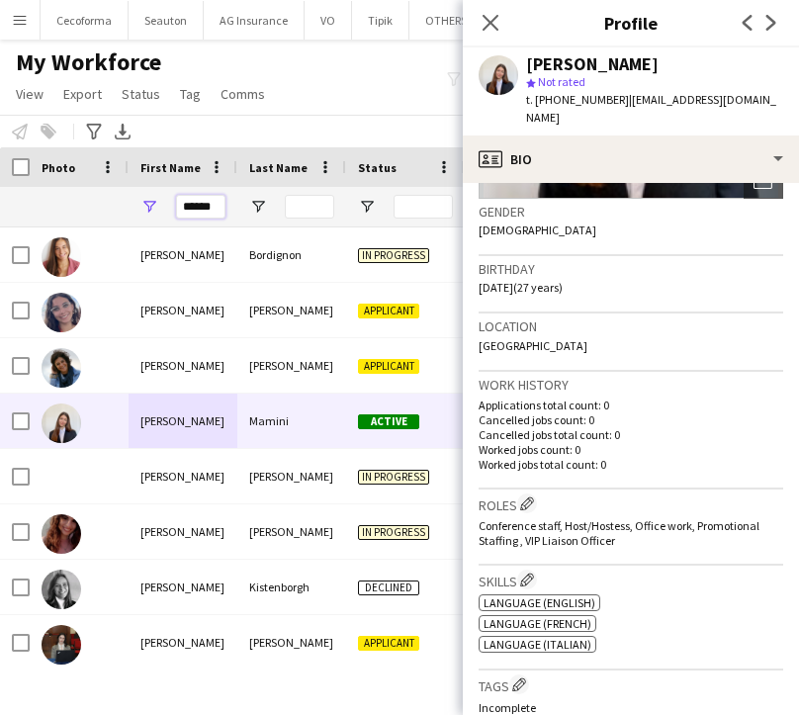
drag, startPoint x: 198, startPoint y: 204, endPoint x: 210, endPoint y: 208, distance: 12.5
click at [210, 208] on input "******" at bounding box center [200, 207] width 49 height 24
drag, startPoint x: 221, startPoint y: 210, endPoint x: 58, endPoint y: 216, distance: 163.3
click at [58, 216] on div "******" at bounding box center [390, 207] width 781 height 40
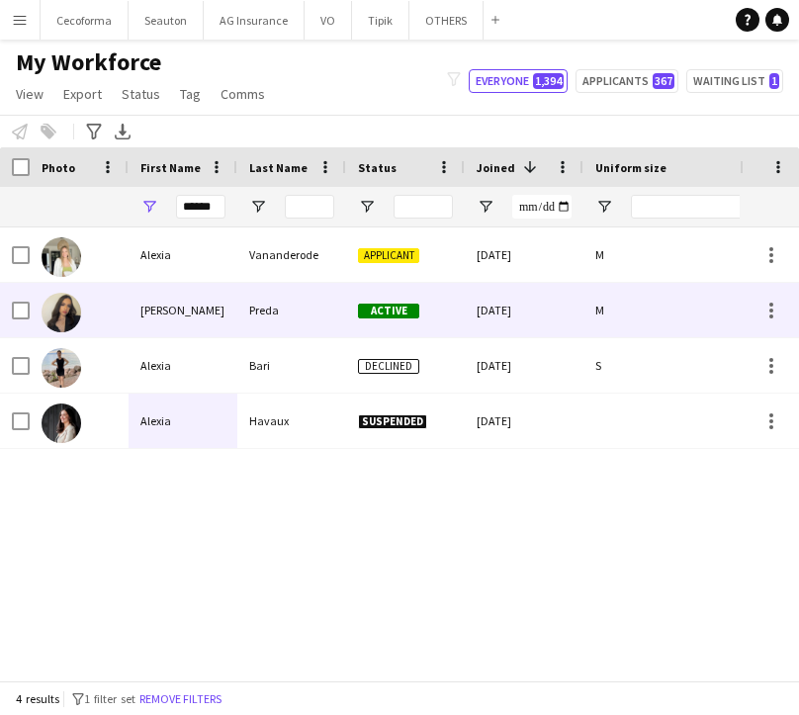
click at [279, 317] on div "Preda" at bounding box center [291, 310] width 109 height 54
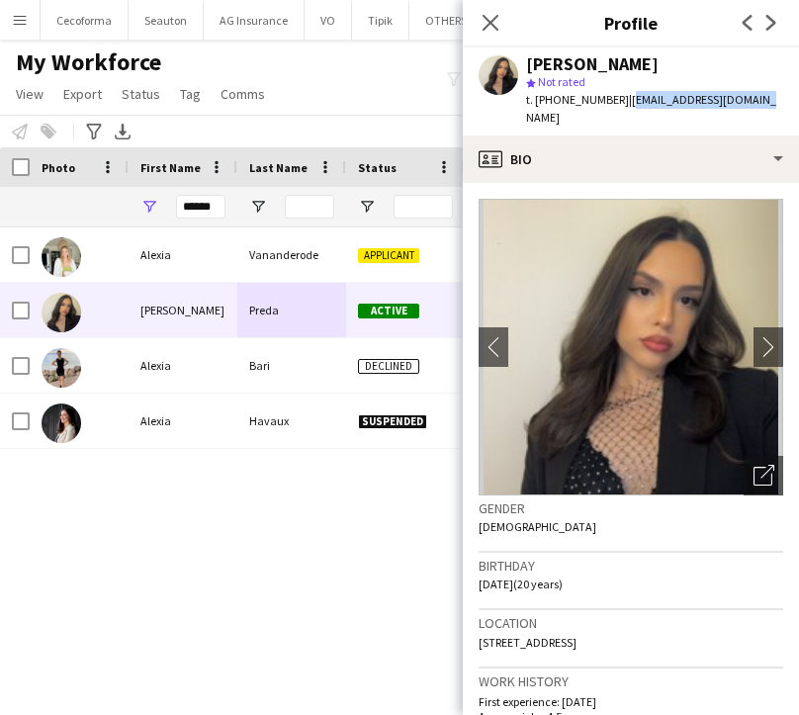
drag, startPoint x: 613, startPoint y: 103, endPoint x: 747, endPoint y: 95, distance: 134.7
click at [747, 95] on div "[PERSON_NAME] star Not rated t. [PHONE_NUMBER] | [EMAIL_ADDRESS][DOMAIN_NAME]" at bounding box center [631, 91] width 336 height 88
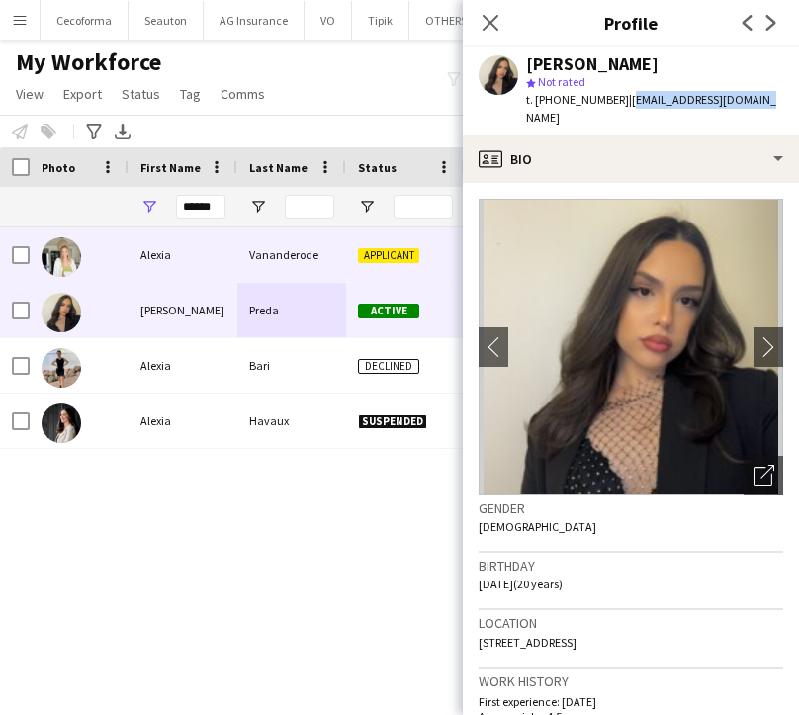
copy span "[EMAIL_ADDRESS][DOMAIN_NAME]"
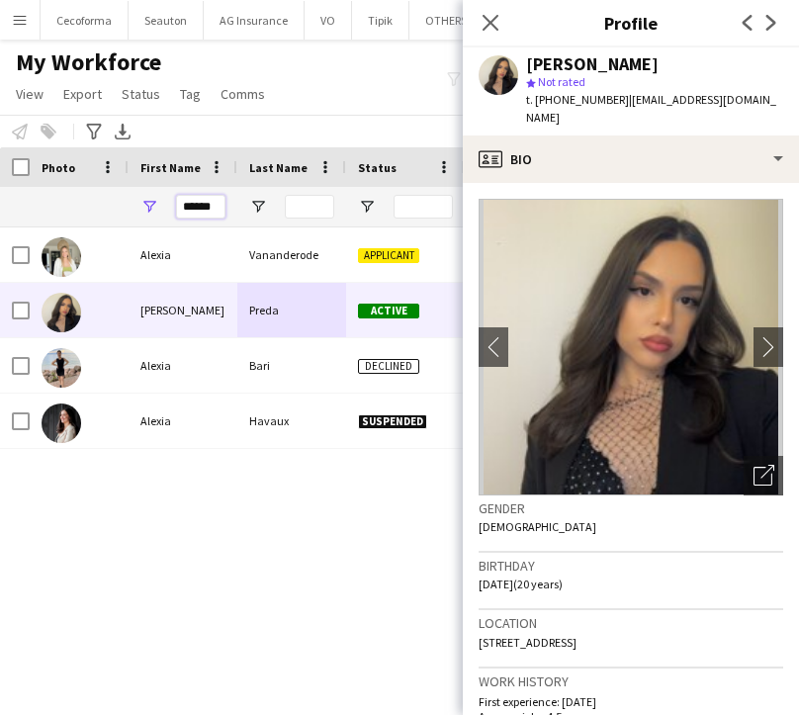
drag, startPoint x: 216, startPoint y: 207, endPoint x: 82, endPoint y: 215, distance: 133.7
click at [82, 215] on div "******" at bounding box center [390, 207] width 781 height 40
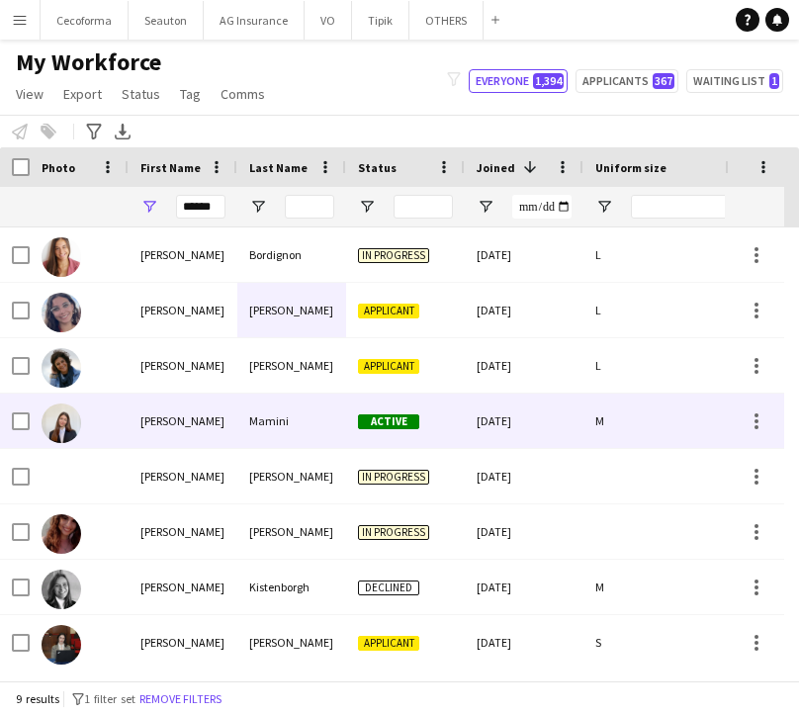
click at [186, 433] on div "[PERSON_NAME]" at bounding box center [183, 420] width 109 height 54
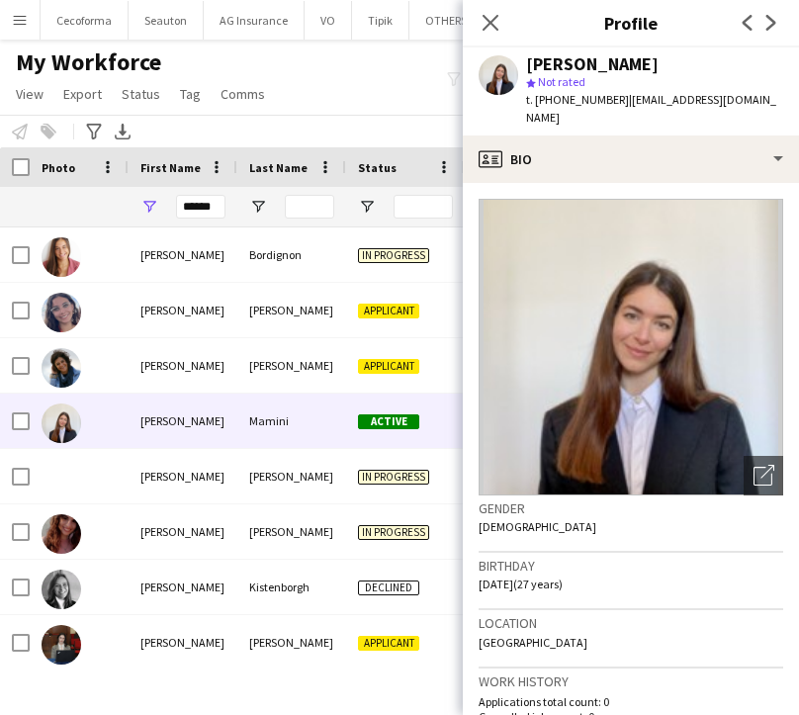
scroll to position [99, 0]
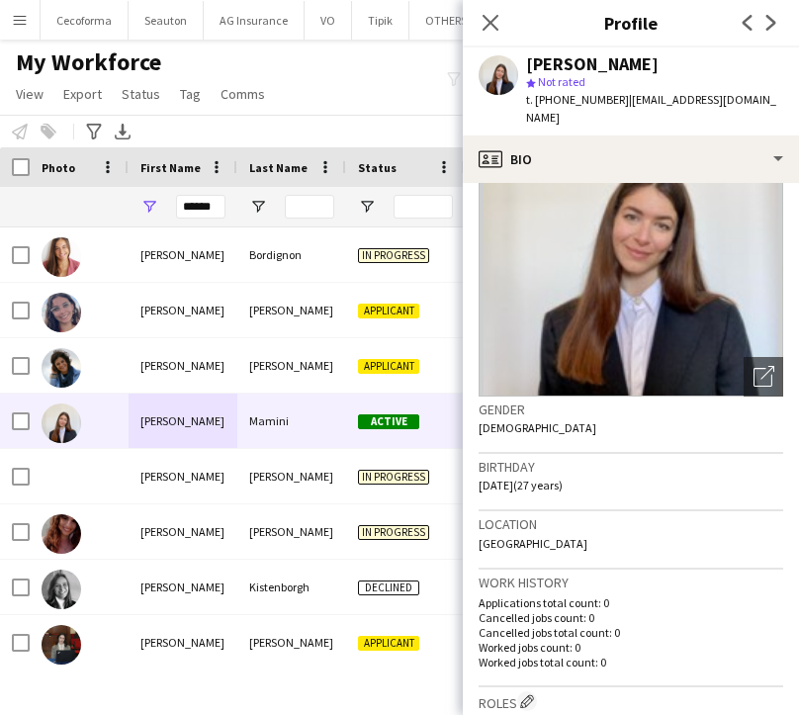
click at [415, 106] on div "My Workforce View Views Default view New view Update view Delete view Edit name…" at bounding box center [399, 80] width 799 height 67
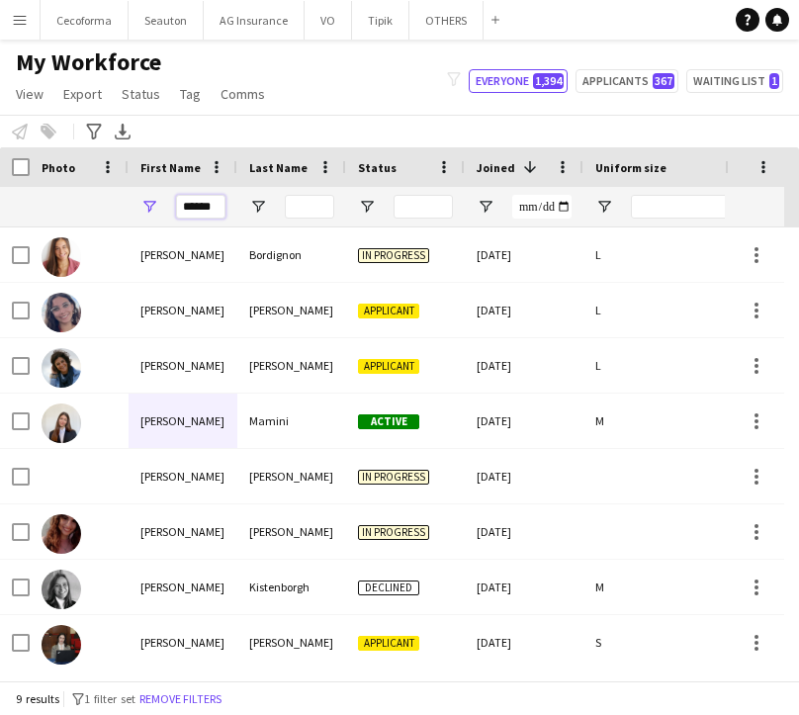
drag, startPoint x: 216, startPoint y: 213, endPoint x: 2, endPoint y: 237, distance: 215.0
click at [2, 237] on div "Workforce Details Profile Data Photo" at bounding box center [399, 413] width 799 height 533
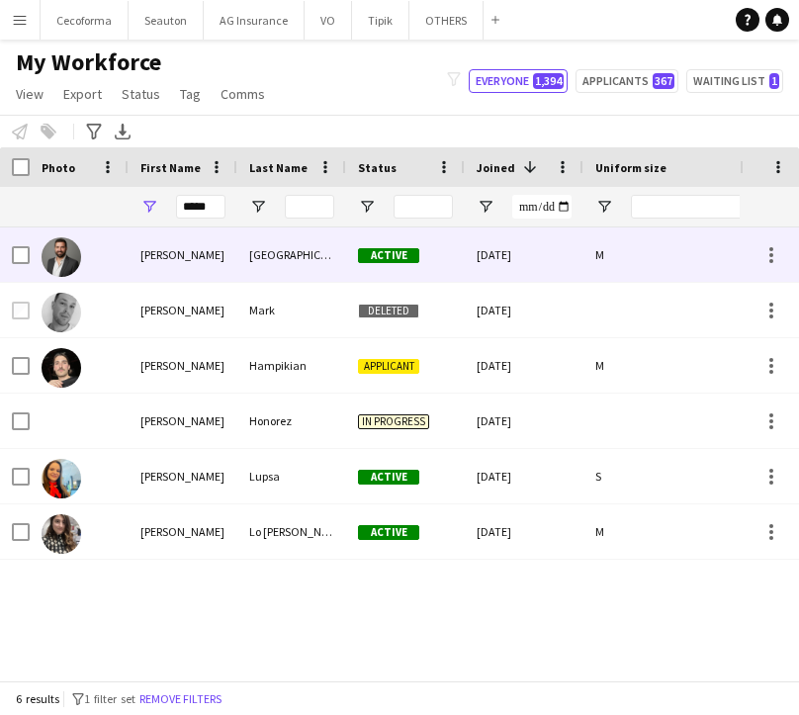
click at [297, 254] on div "[GEOGRAPHIC_DATA]" at bounding box center [291, 254] width 109 height 54
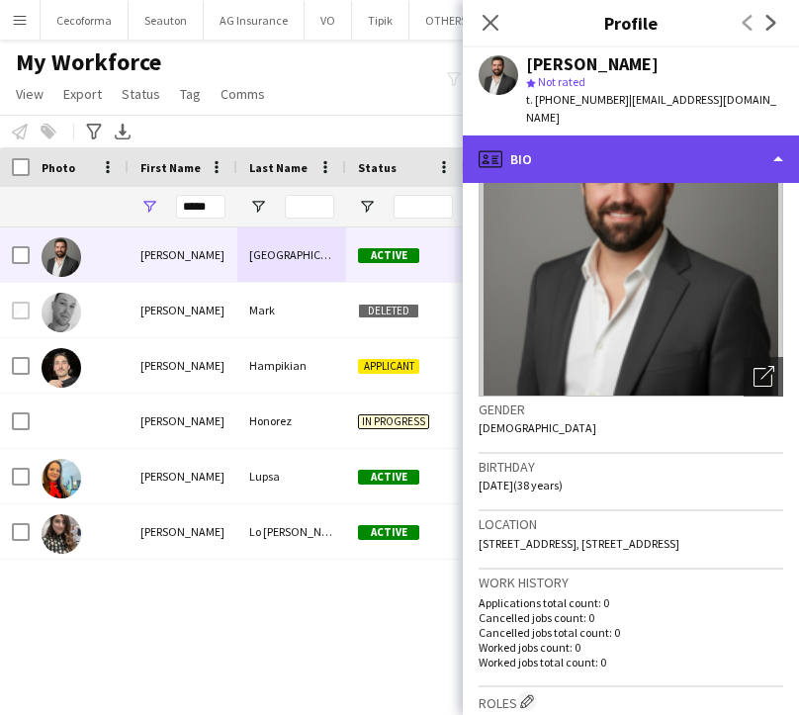
click at [535, 136] on div "profile Bio" at bounding box center [631, 158] width 336 height 47
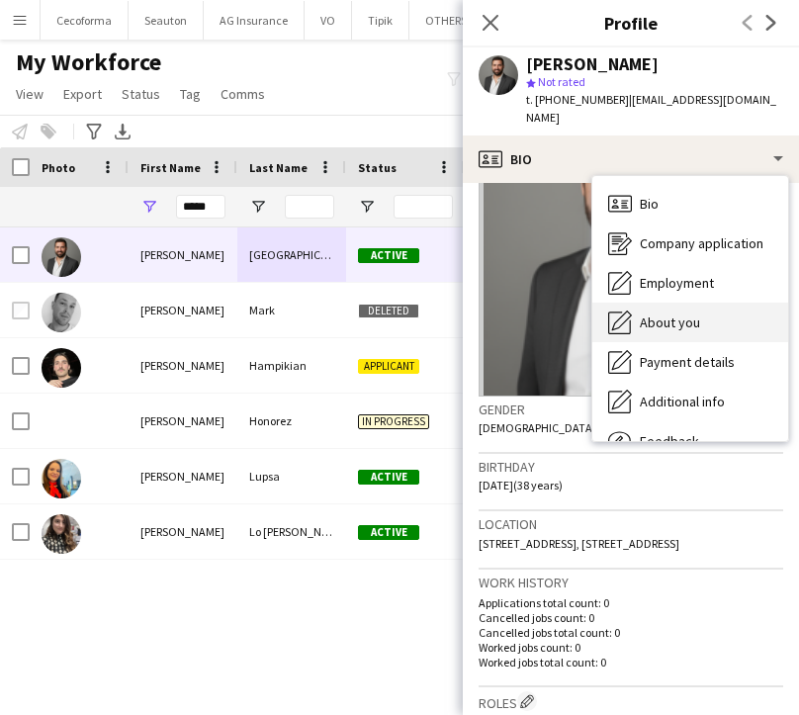
click at [629, 310] on icon "About you" at bounding box center [620, 322] width 24 height 24
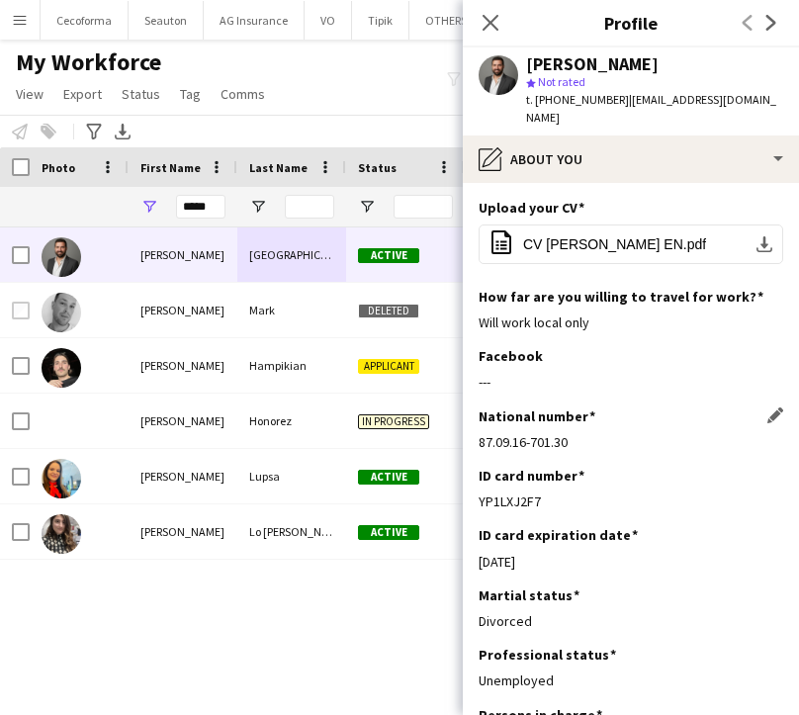
drag, startPoint x: 577, startPoint y: 424, endPoint x: 478, endPoint y: 434, distance: 99.4
click at [478, 434] on div "National number Edit this field 87.09.16-701.30" at bounding box center [630, 436] width 304 height 59
copy div "87.09.16-701.30"
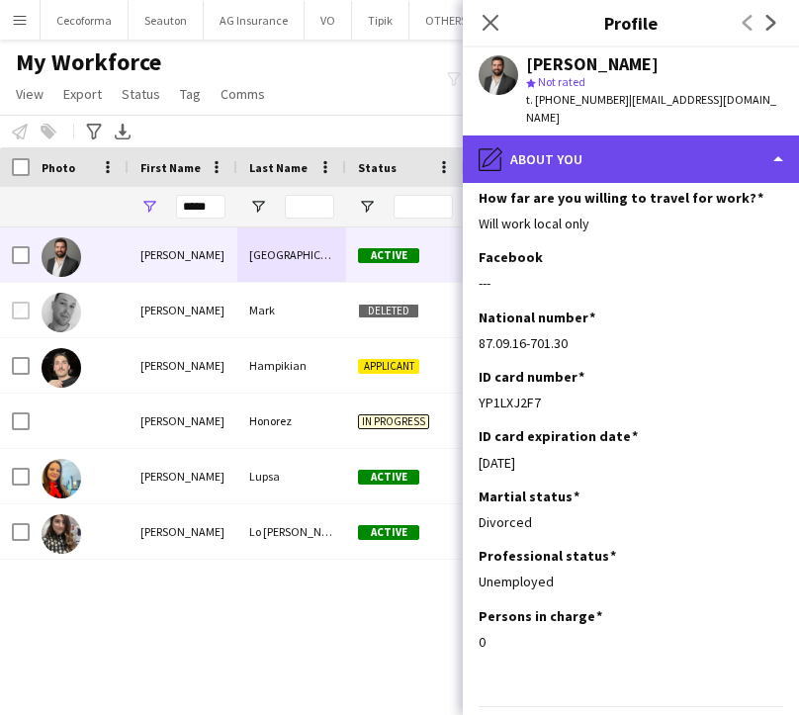
click at [514, 139] on div "pencil4 About you" at bounding box center [631, 158] width 336 height 47
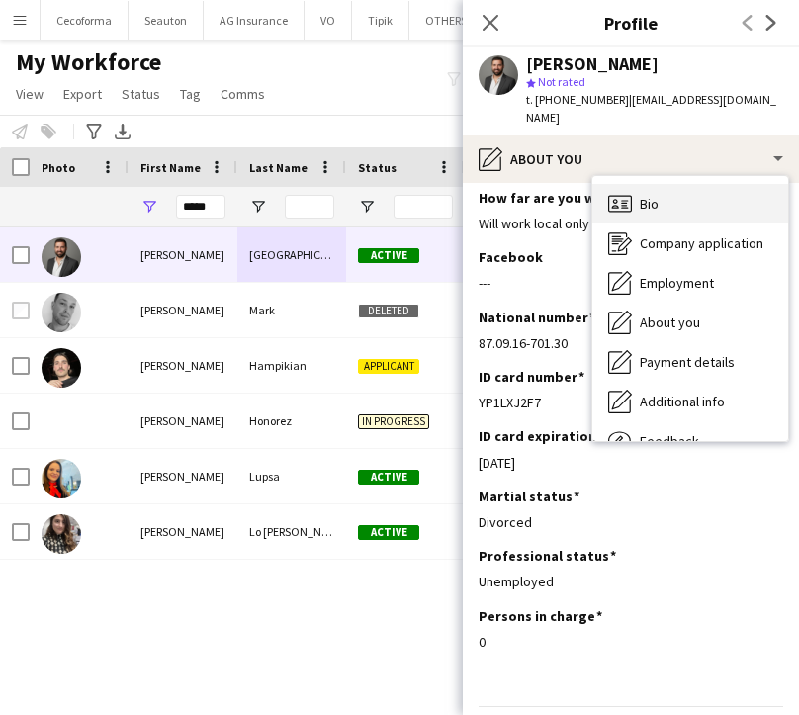
click at [647, 195] on div "Bio Bio" at bounding box center [690, 204] width 196 height 40
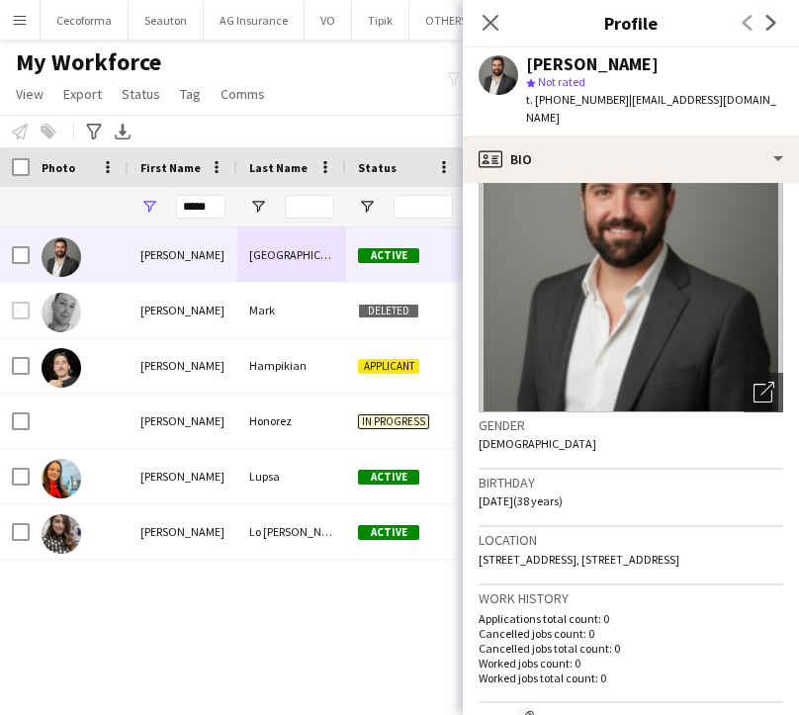
scroll to position [297, 0]
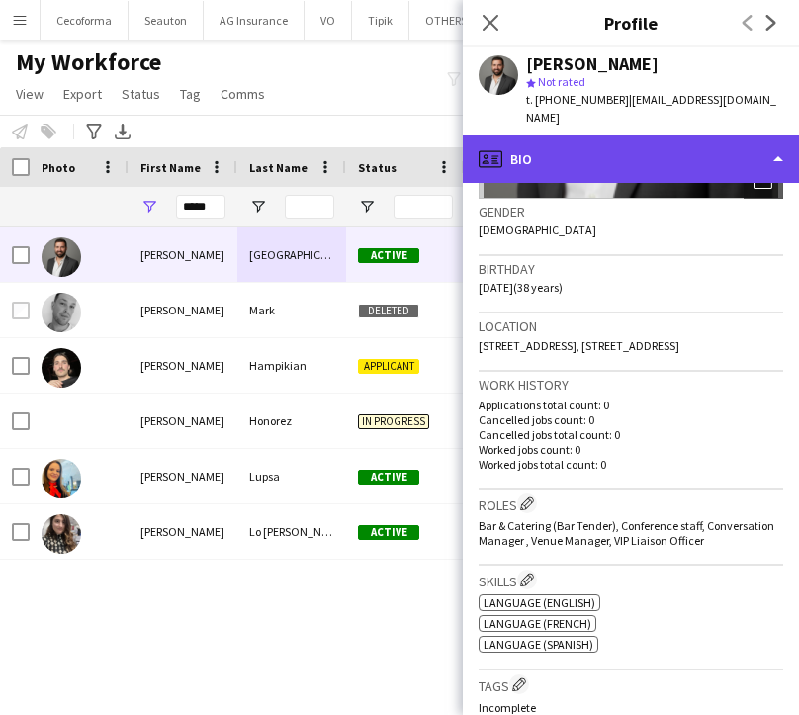
click at [526, 145] on div "profile Bio" at bounding box center [631, 158] width 336 height 47
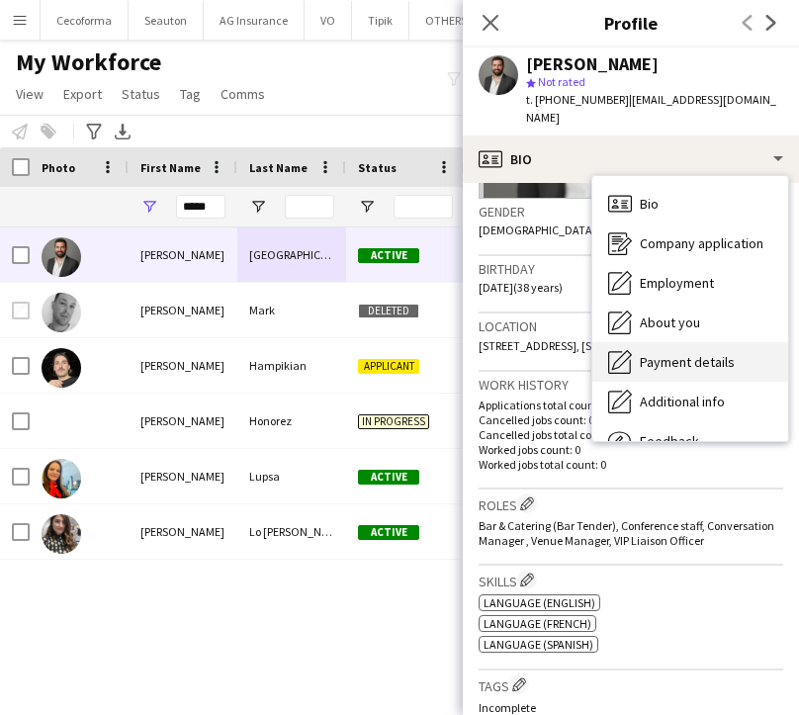
click at [668, 353] on span "Payment details" at bounding box center [687, 362] width 95 height 18
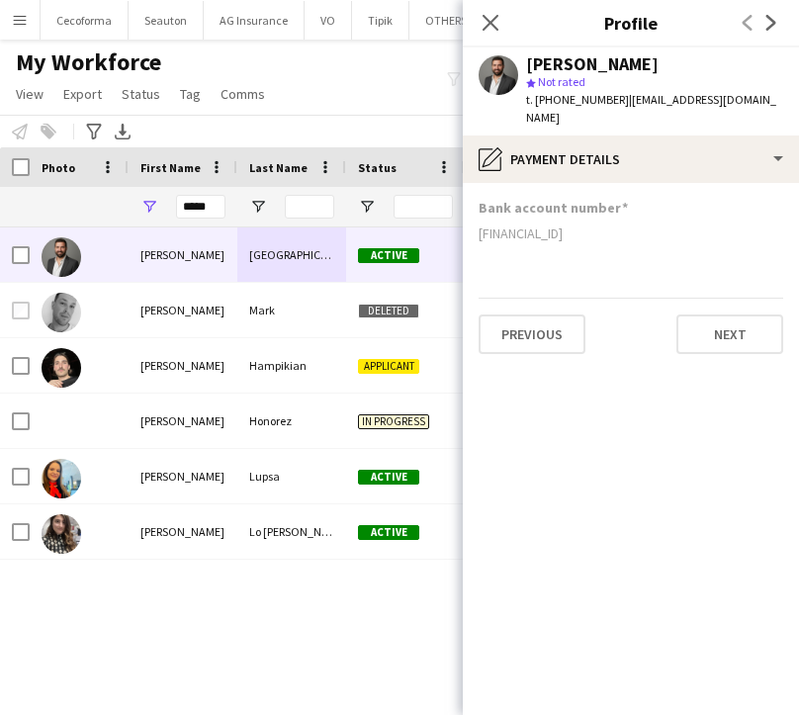
drag, startPoint x: 686, startPoint y: 217, endPoint x: 475, endPoint y: 218, distance: 211.6
click at [475, 218] on app-section-data-types "Bank account number [FINANCIAL_ID] Previous Next" at bounding box center [631, 449] width 336 height 532
copy div "[FINANCIAL_ID]"
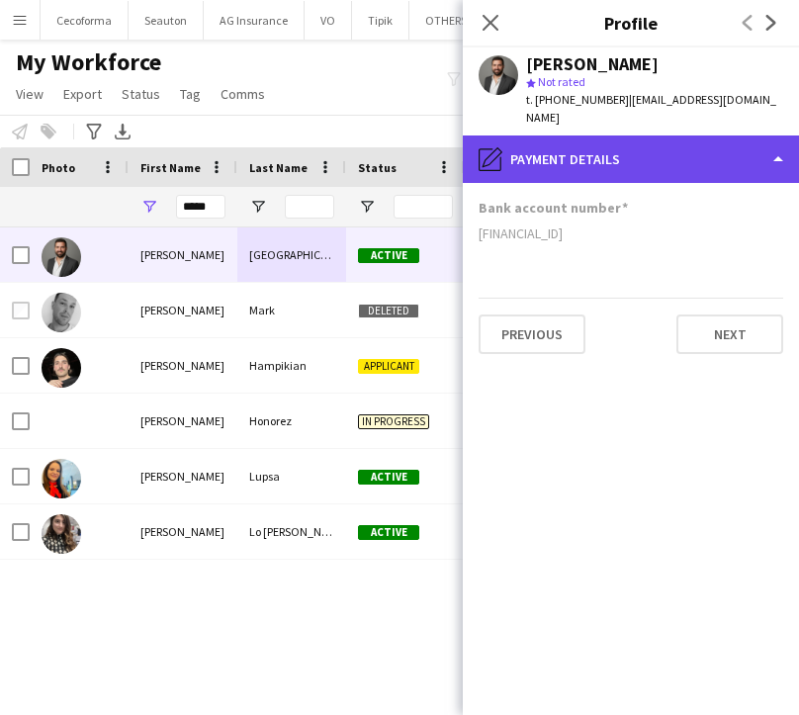
click at [540, 144] on div "pencil4 Payment details" at bounding box center [631, 158] width 336 height 47
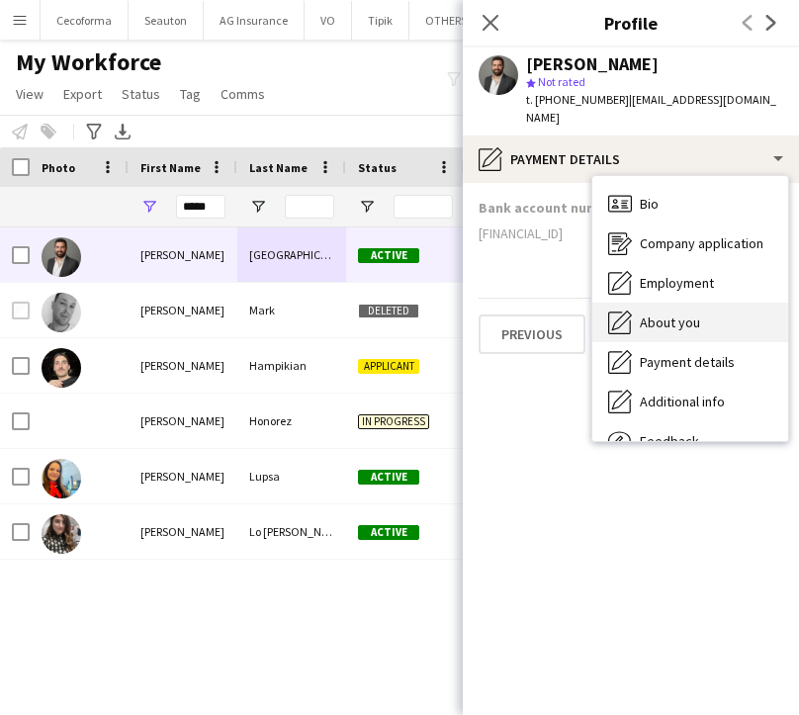
click at [617, 310] on icon at bounding box center [622, 320] width 20 height 20
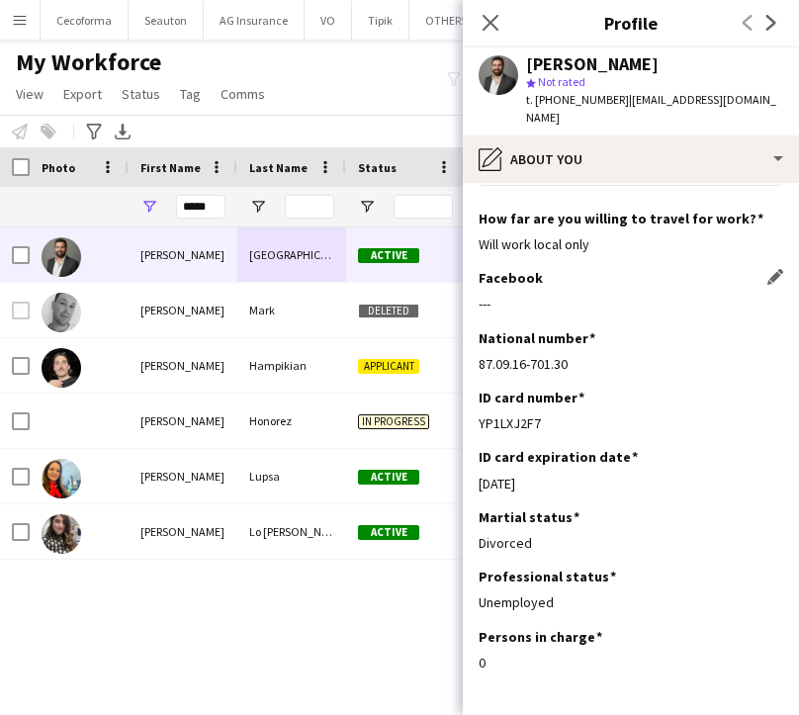
scroll to position [142, 0]
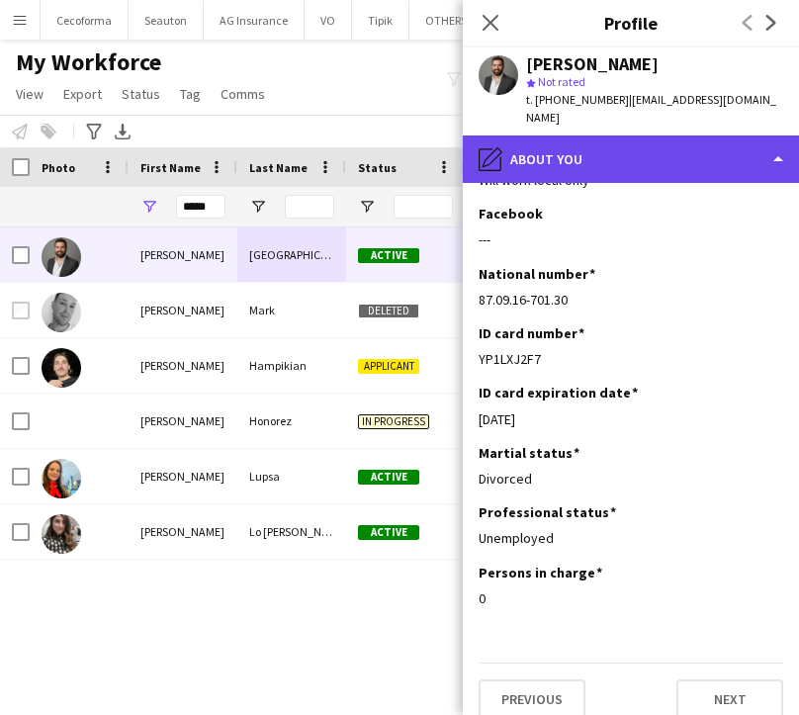
click at [519, 151] on div "pencil4 About you" at bounding box center [631, 158] width 336 height 47
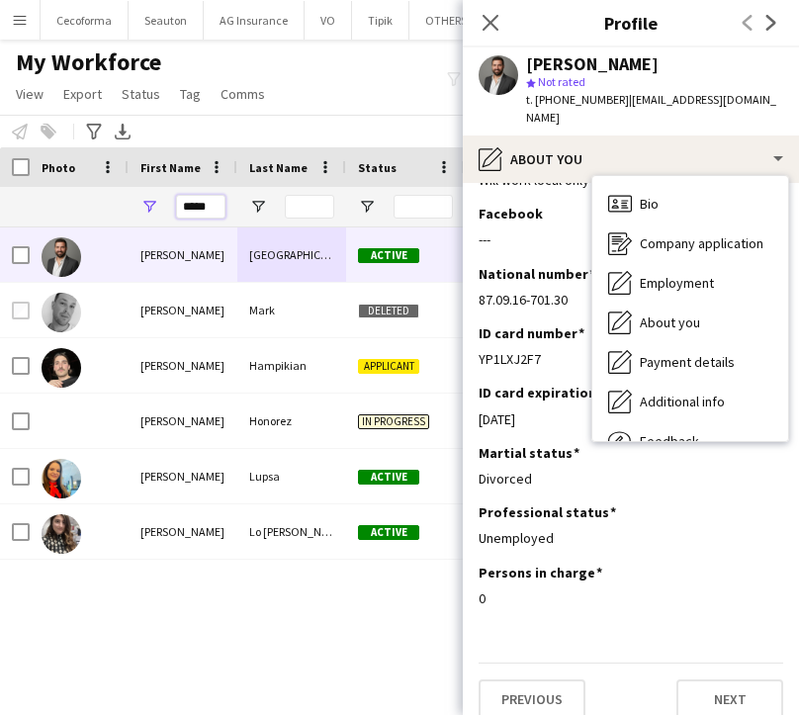
drag, startPoint x: 220, startPoint y: 209, endPoint x: 99, endPoint y: 201, distance: 121.9
click at [113, 211] on div "*****" at bounding box center [390, 207] width 781 height 40
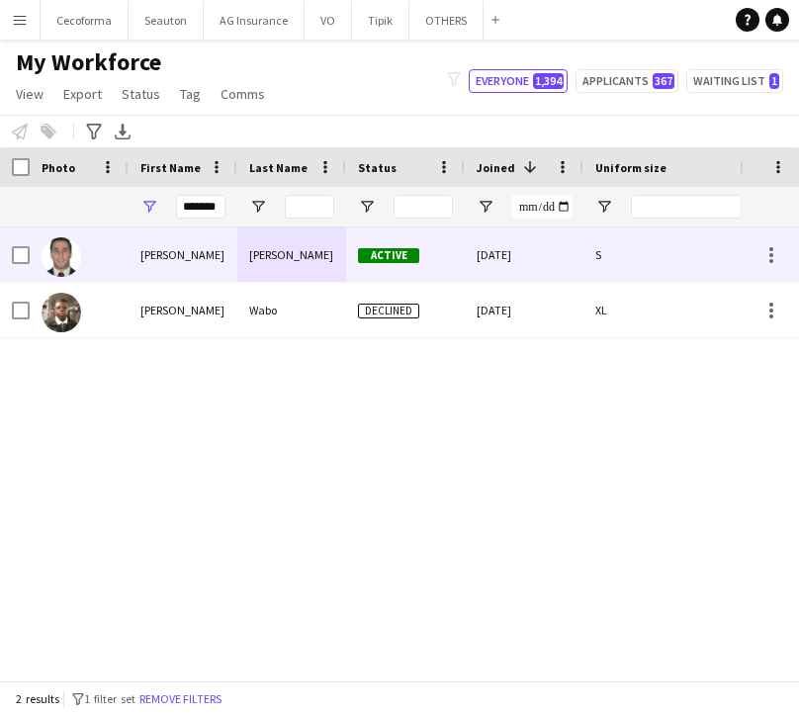
click at [140, 271] on div "[PERSON_NAME]" at bounding box center [183, 254] width 109 height 54
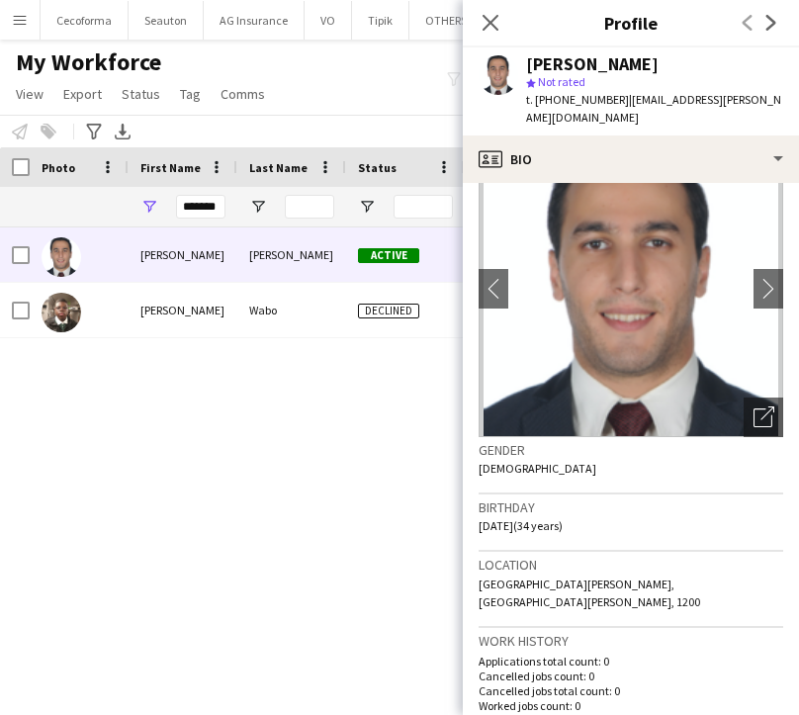
scroll to position [99, 0]
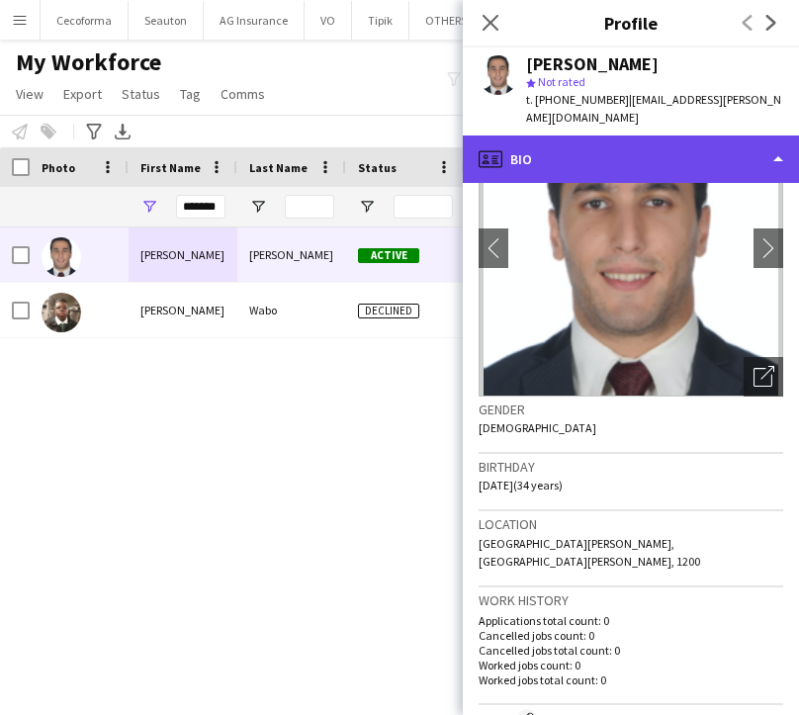
click at [585, 147] on div "profile Bio" at bounding box center [631, 158] width 336 height 47
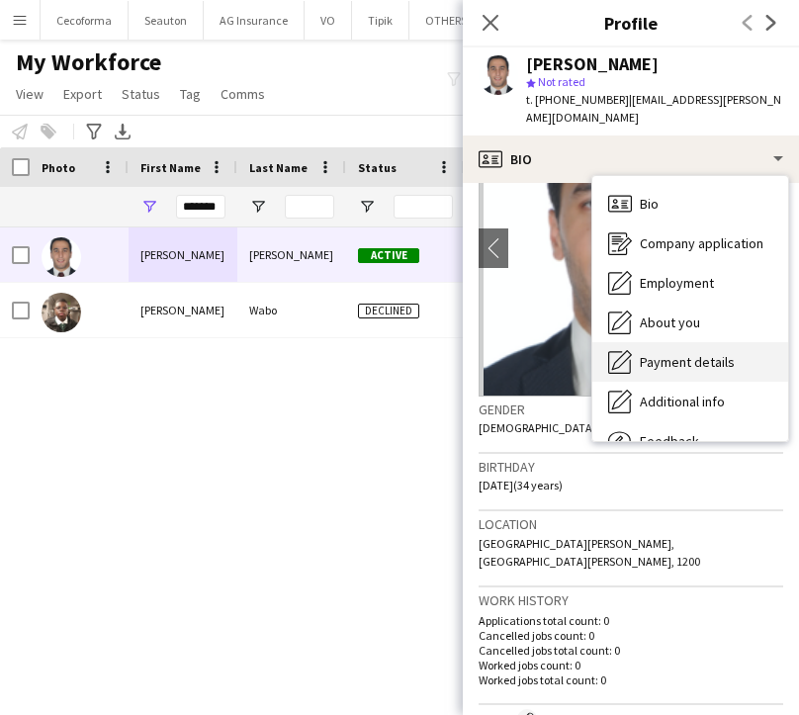
click at [642, 353] on span "Payment details" at bounding box center [687, 362] width 95 height 18
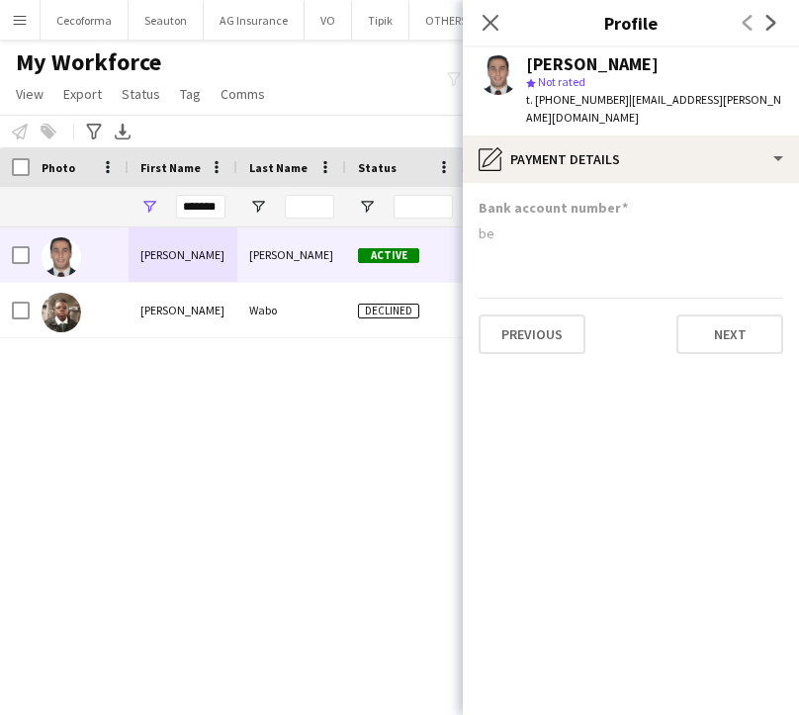
click at [409, 422] on div "[PERSON_NAME] Active [DATE] S [PERSON_NAME] Declined [DATE] XL" at bounding box center [369, 446] width 739 height 438
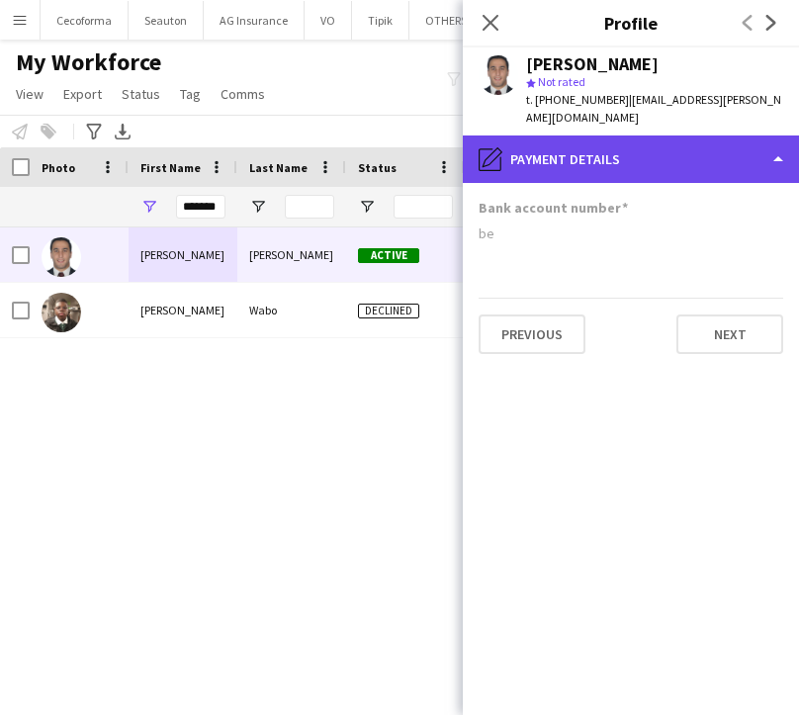
click at [498, 135] on div "pencil4 Payment details" at bounding box center [631, 158] width 336 height 47
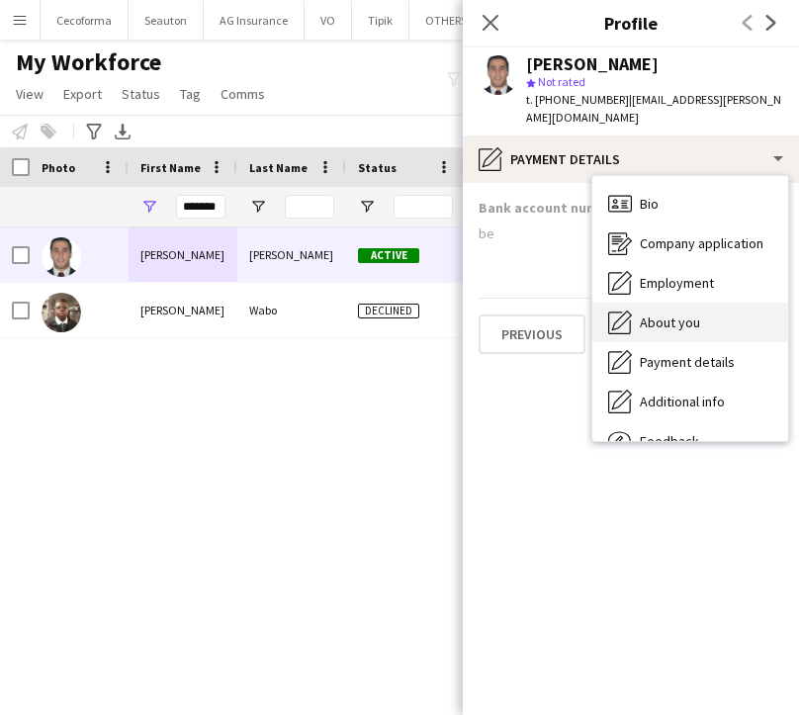
click at [668, 313] on span "About you" at bounding box center [670, 322] width 60 height 18
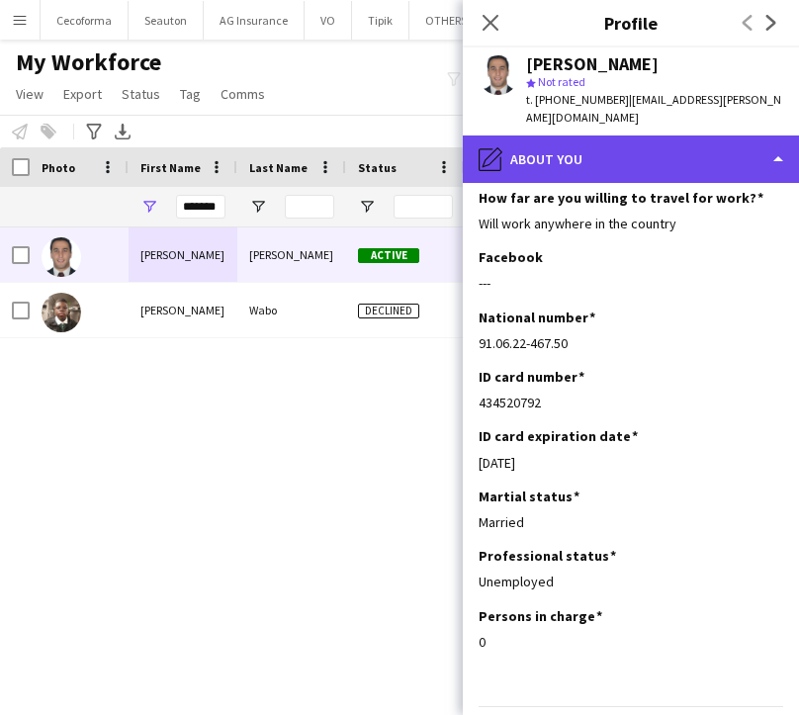
click at [541, 143] on div "pencil4 About you" at bounding box center [631, 158] width 336 height 47
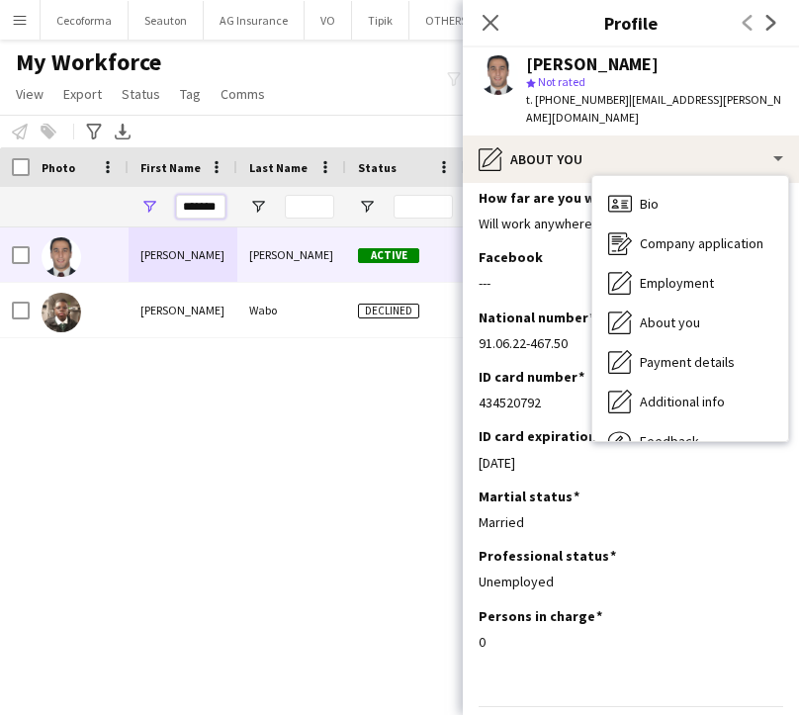
drag, startPoint x: 222, startPoint y: 203, endPoint x: 102, endPoint y: 227, distance: 123.1
click at [103, 227] on div "Workforce Details Profile Data Photo" at bounding box center [399, 413] width 799 height 533
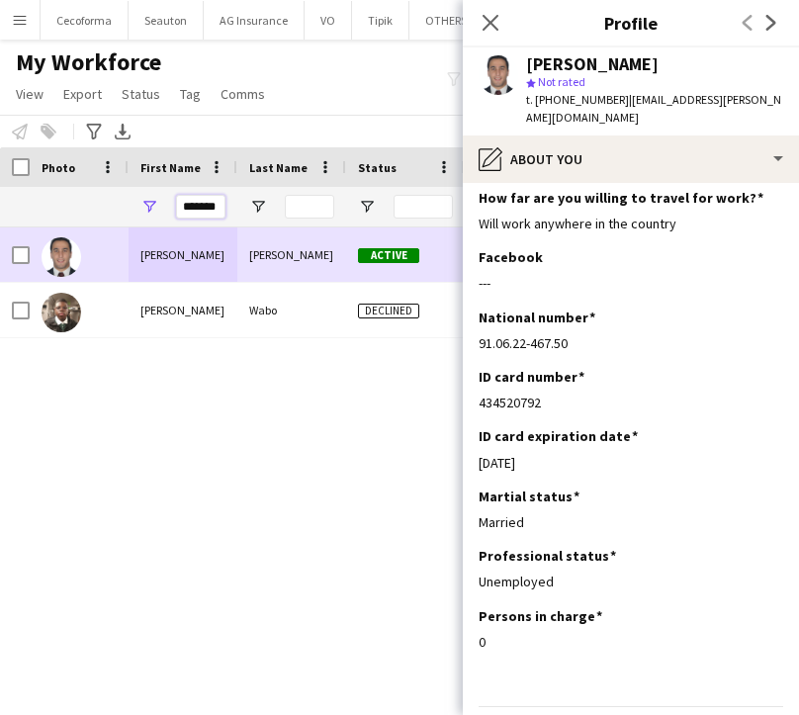
type input "*******"
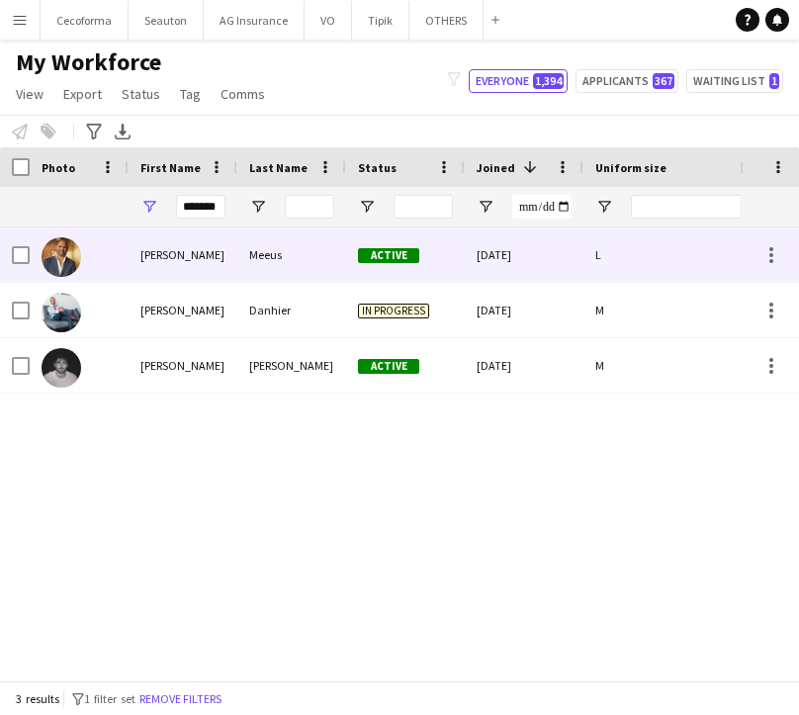
click at [165, 256] on div "[PERSON_NAME]" at bounding box center [183, 254] width 109 height 54
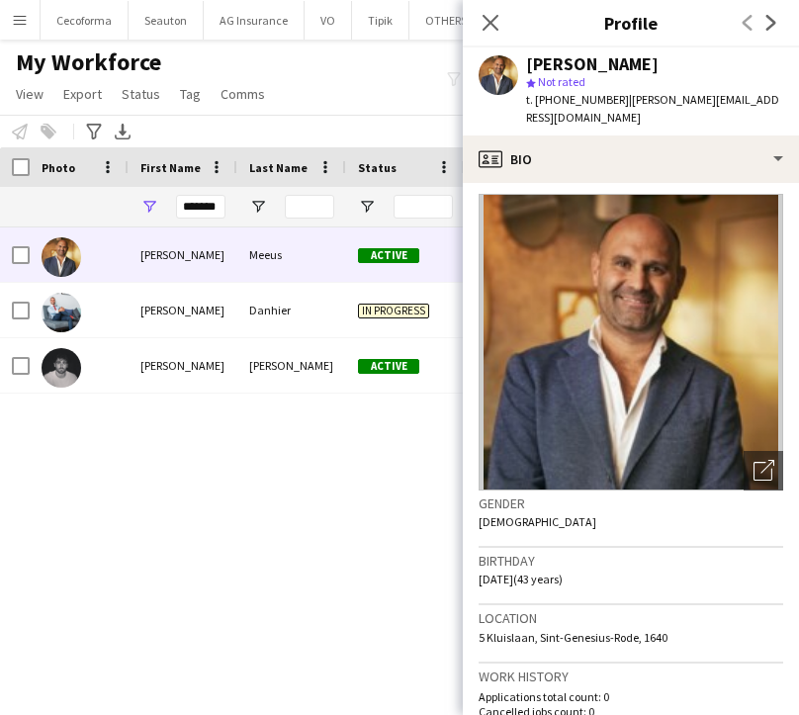
scroll to position [0, 0]
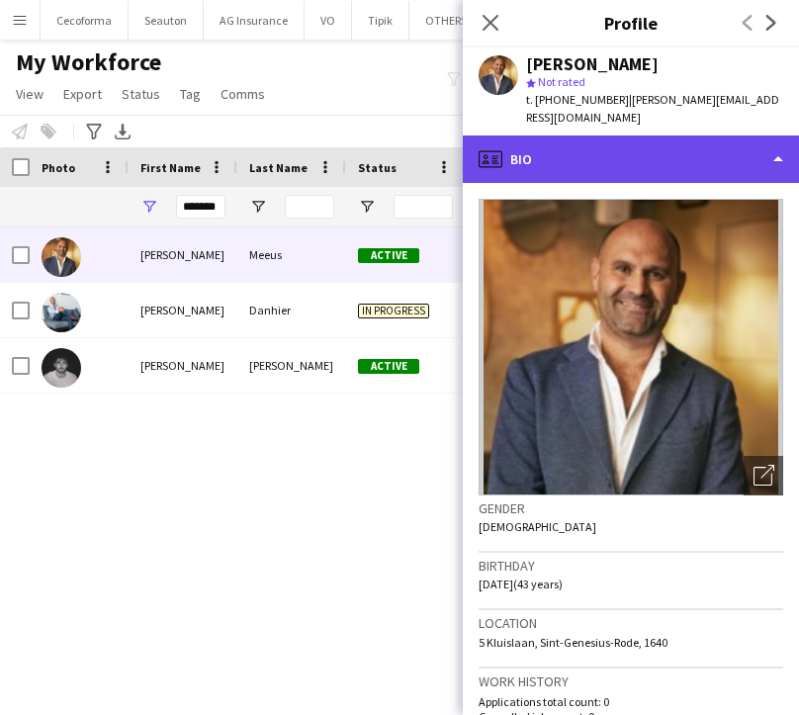
click at [596, 159] on div "profile Bio" at bounding box center [631, 158] width 336 height 47
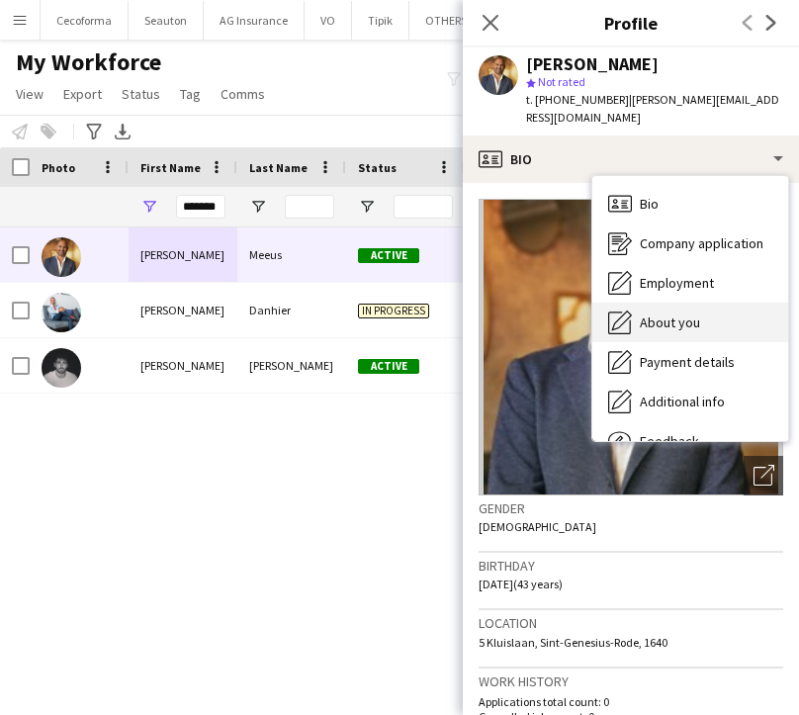
click at [673, 313] on span "About you" at bounding box center [670, 322] width 60 height 18
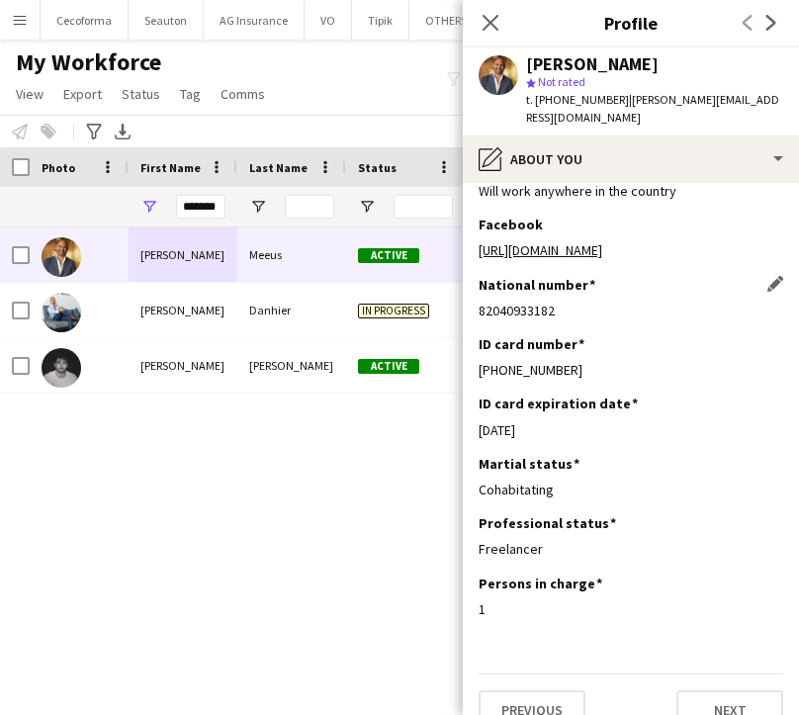
scroll to position [161, 0]
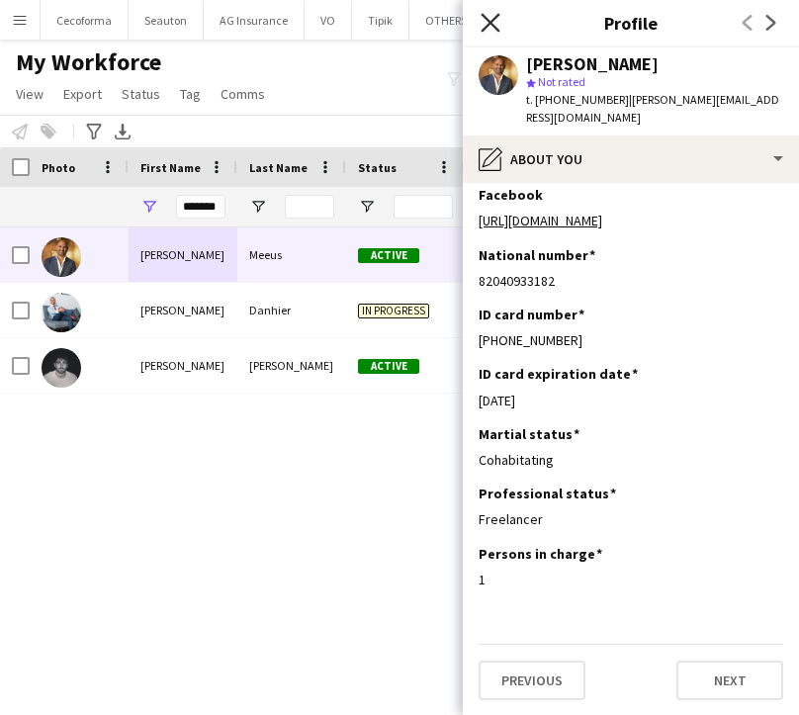
click at [488, 14] on icon "Close pop-in" at bounding box center [489, 22] width 19 height 19
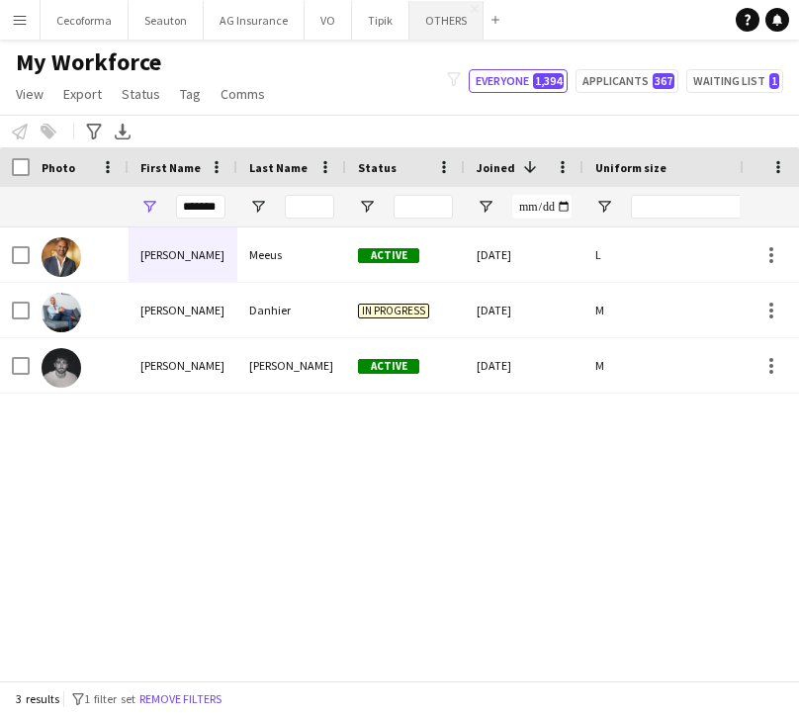
click at [442, 17] on button "OTHERS Close" at bounding box center [446, 20] width 74 height 39
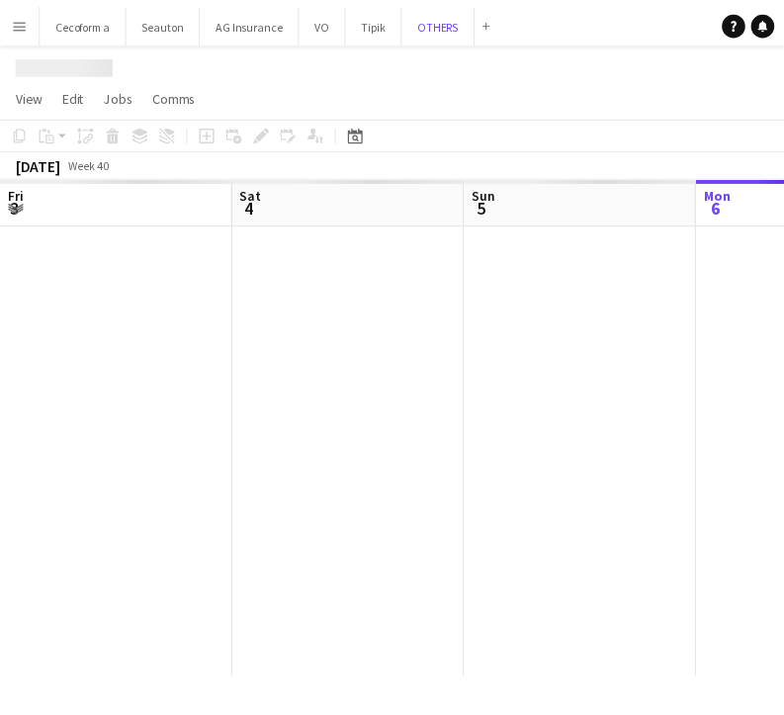
scroll to position [0, 473]
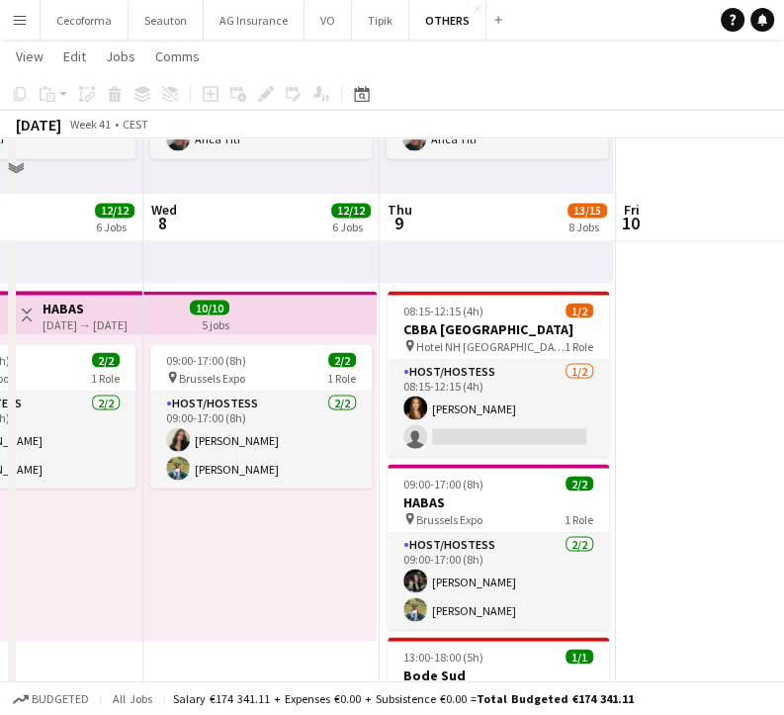
scroll to position [1708, 0]
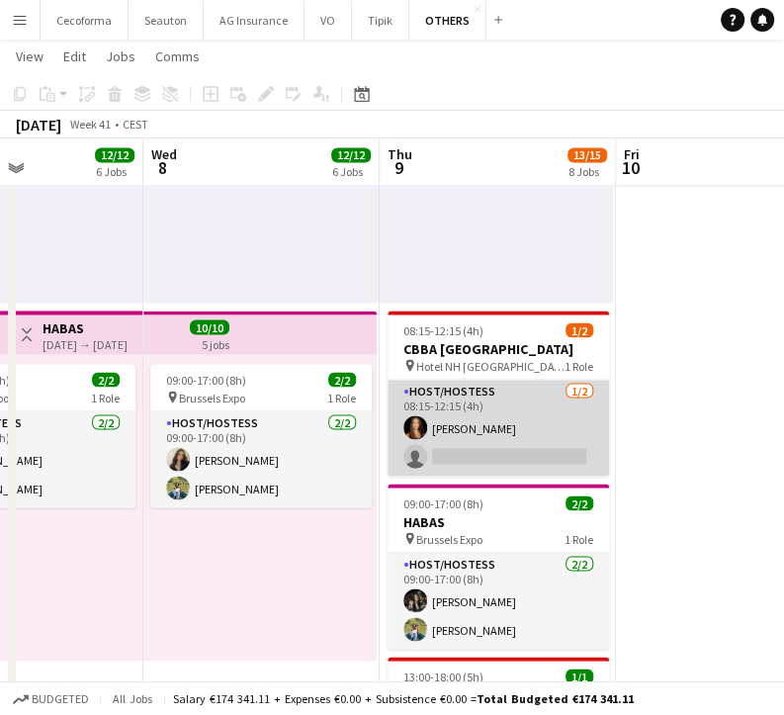
click at [534, 430] on app-card-role "Host/Hostess [DATE] 08:15-12:15 (4h) [PERSON_NAME] single-neutral-actions" at bounding box center [498, 428] width 221 height 96
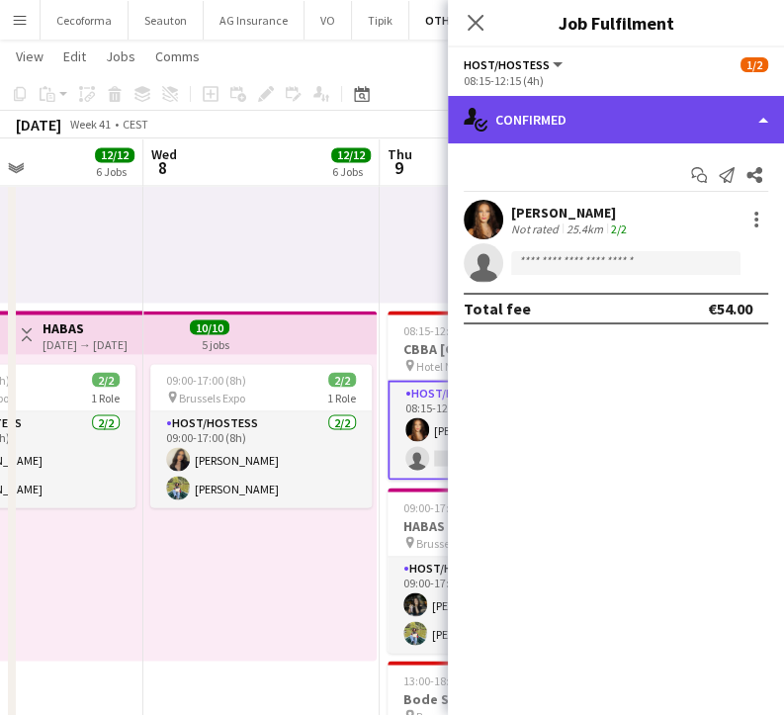
click at [551, 128] on div "single-neutral-actions-check-2 Confirmed" at bounding box center [616, 119] width 336 height 47
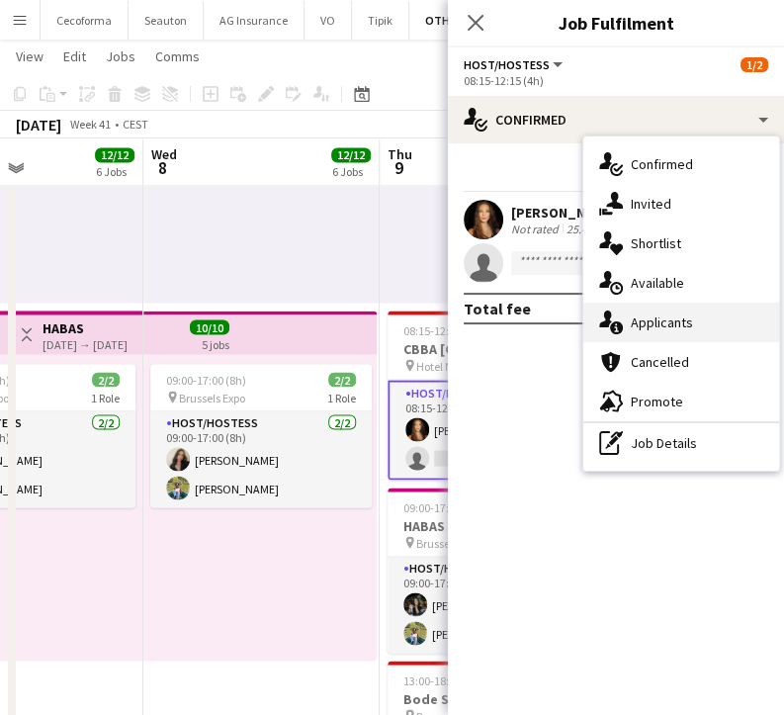
click at [661, 314] on span "Applicants" at bounding box center [662, 322] width 62 height 18
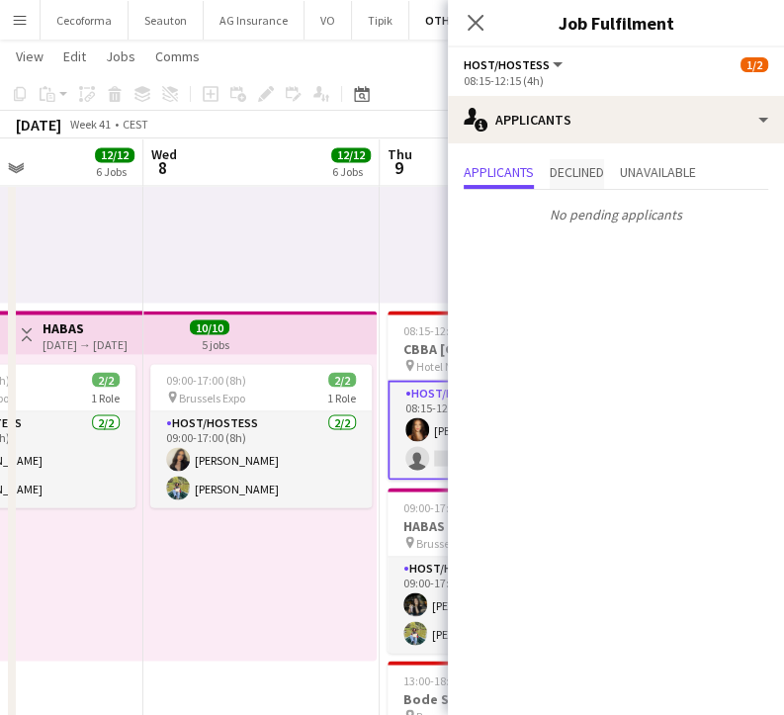
click at [560, 171] on span "Declined" at bounding box center [577, 172] width 54 height 14
click at [511, 172] on span "Applicants" at bounding box center [499, 172] width 70 height 14
click at [408, 446] on app-card-role "Host/Hostess [DATE] 08:15-12:15 (4h) [PERSON_NAME] single-neutral-actions" at bounding box center [498, 430] width 221 height 100
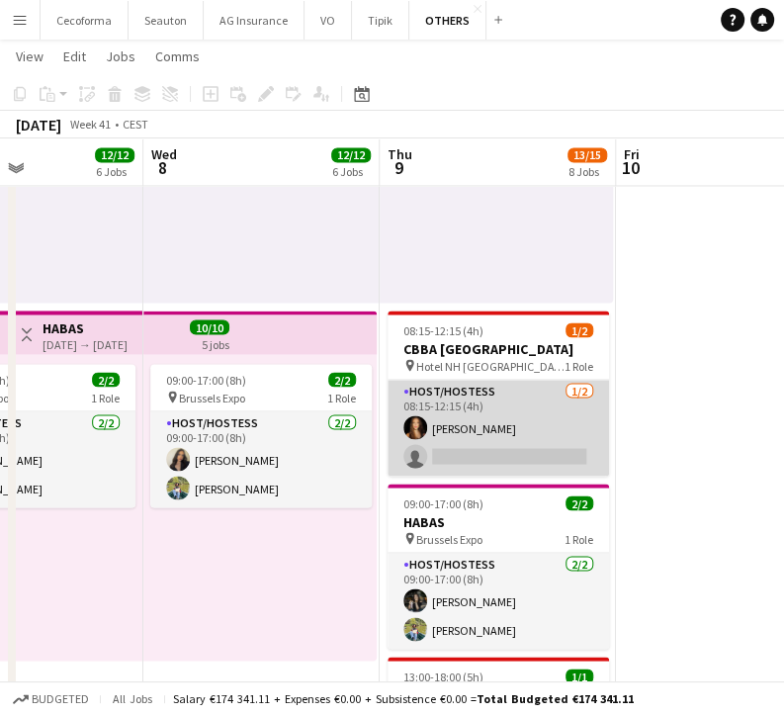
click at [485, 430] on app-card-role "Host/Hostess [DATE] 08:15-12:15 (4h) [PERSON_NAME] single-neutral-actions" at bounding box center [498, 428] width 221 height 96
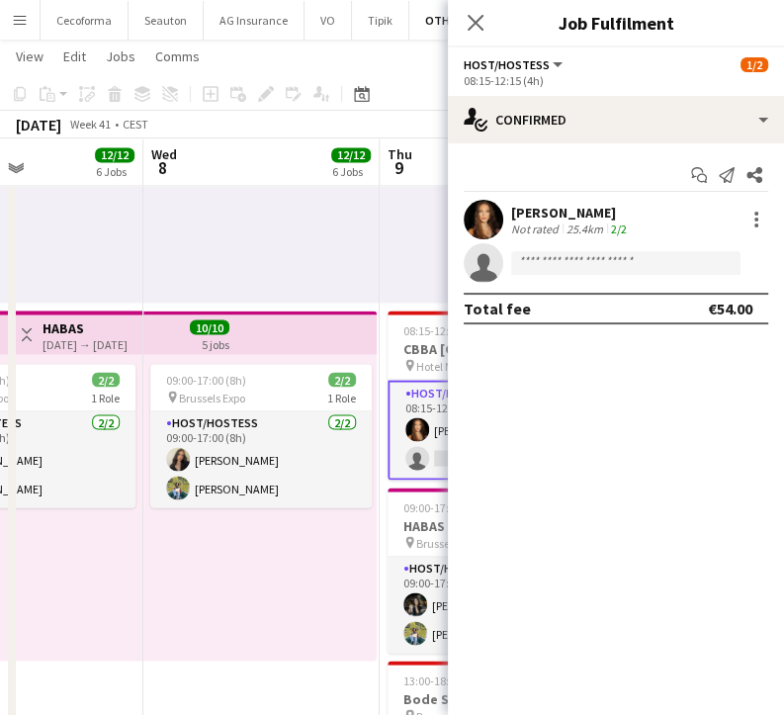
click at [529, 211] on div "[PERSON_NAME]" at bounding box center [571, 213] width 120 height 18
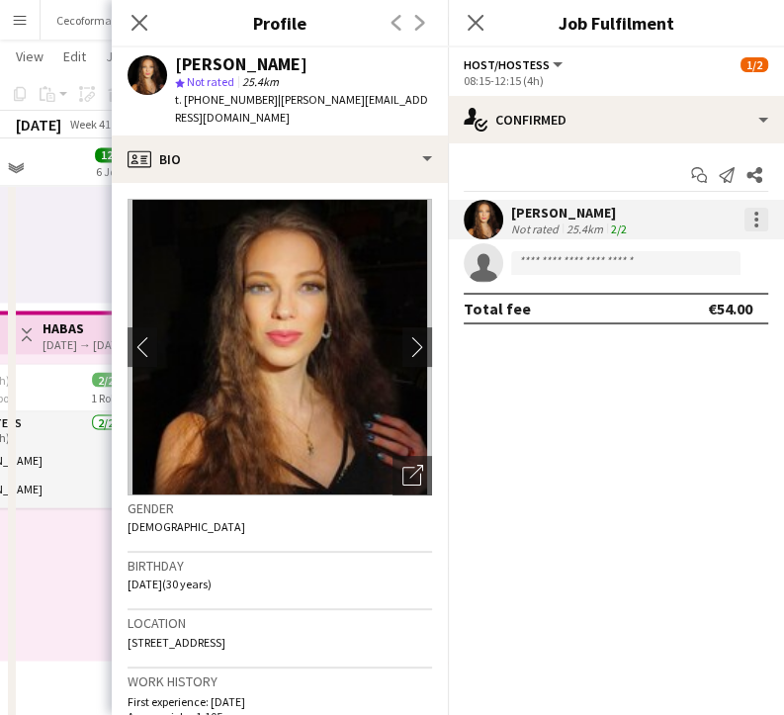
click at [758, 222] on div at bounding box center [756, 220] width 24 height 24
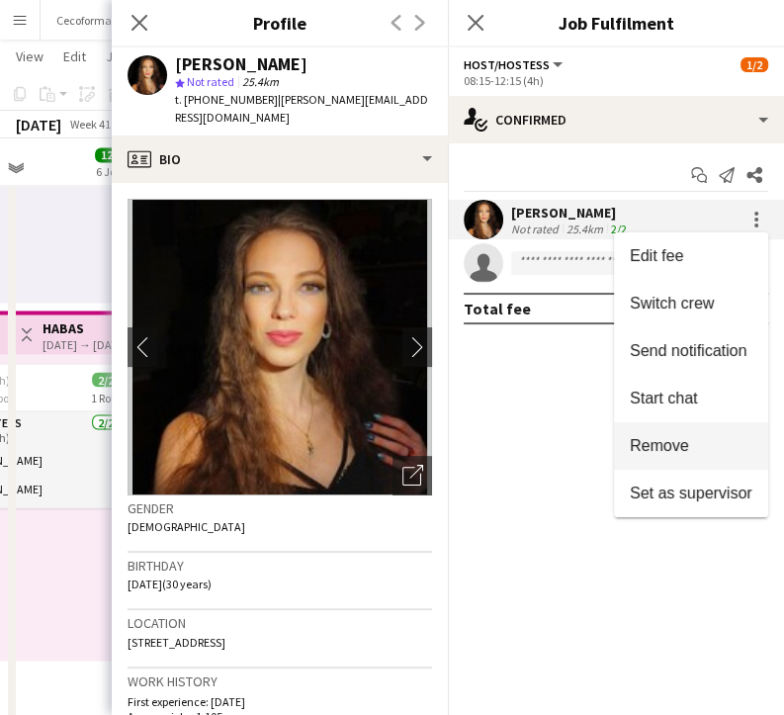
click at [695, 450] on span "Remove" at bounding box center [691, 446] width 123 height 18
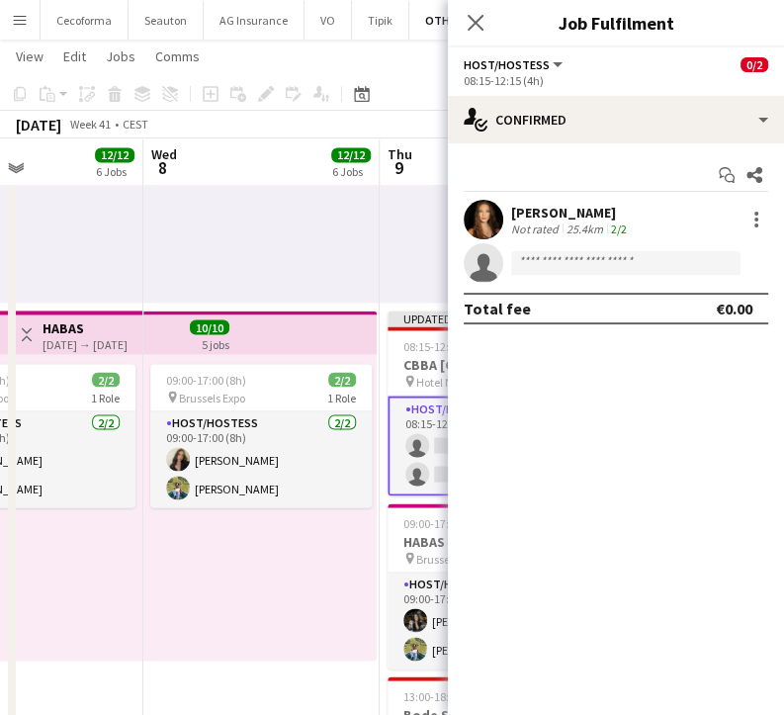
click at [334, 548] on div "09:00-17:00 (8h) 2/2 pin Brussels Expo 1 Role Host/Hostess [DATE] 09:00-17:00 (…" at bounding box center [259, 507] width 233 height 306
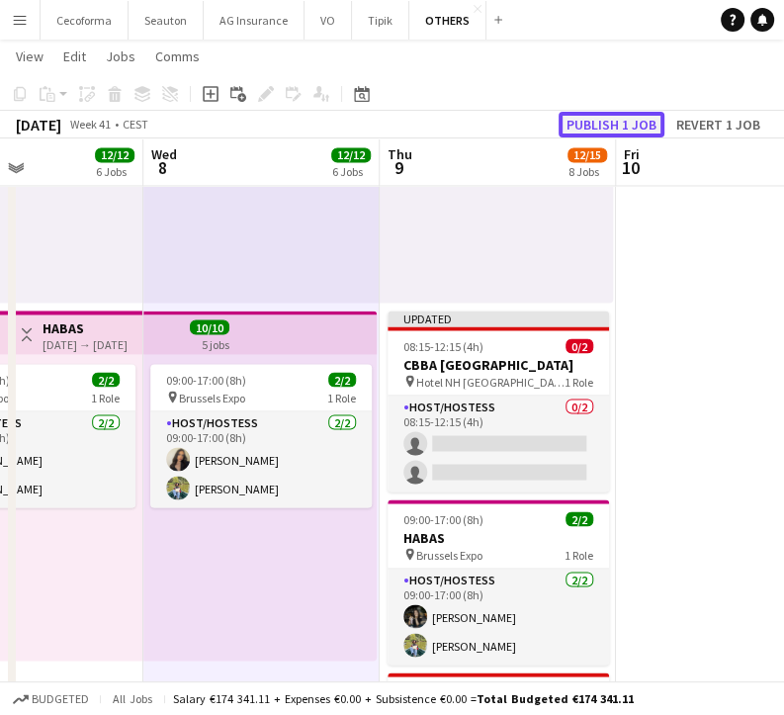
click at [631, 122] on button "Publish 1 job" at bounding box center [612, 125] width 106 height 26
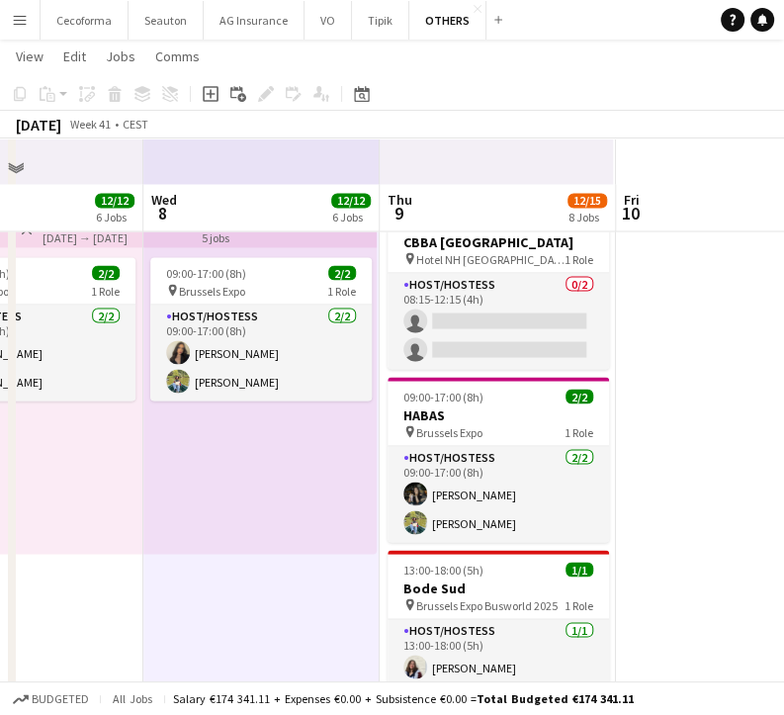
scroll to position [1906, 0]
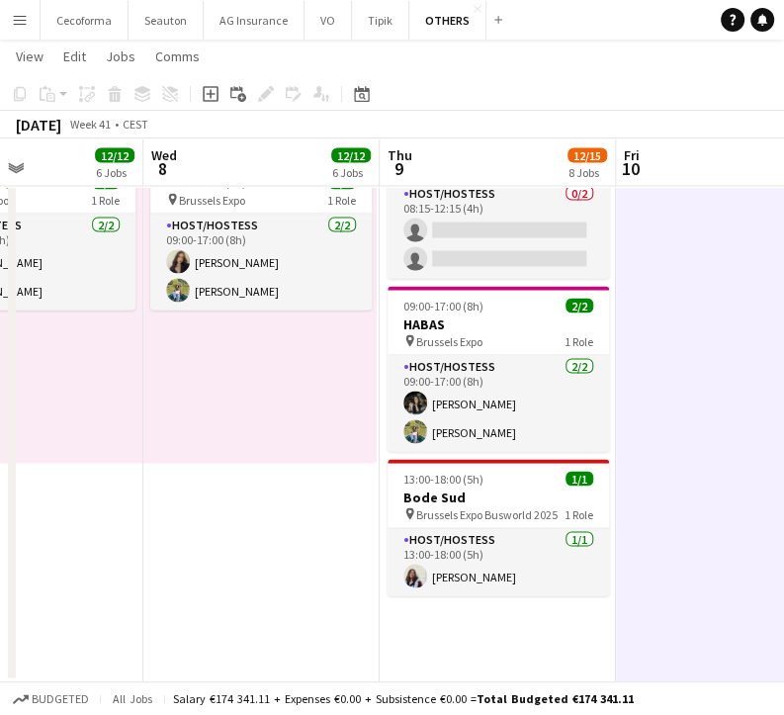
click at [492, 69] on app-page-menu "View Day view expanded Day view collapsed Month view Date picker Jump to [DATE]…" at bounding box center [392, 59] width 784 height 38
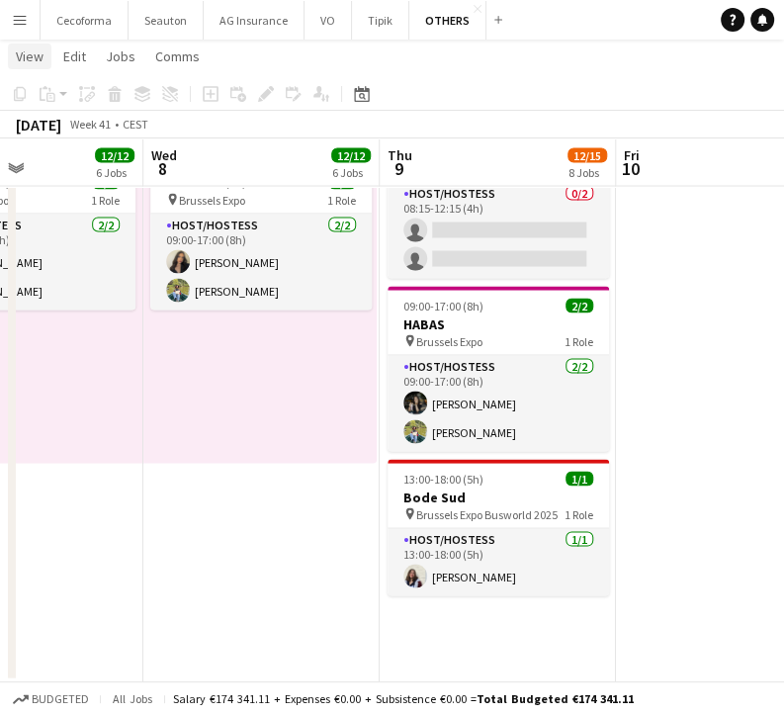
click at [20, 48] on span "View" at bounding box center [30, 56] width 28 height 18
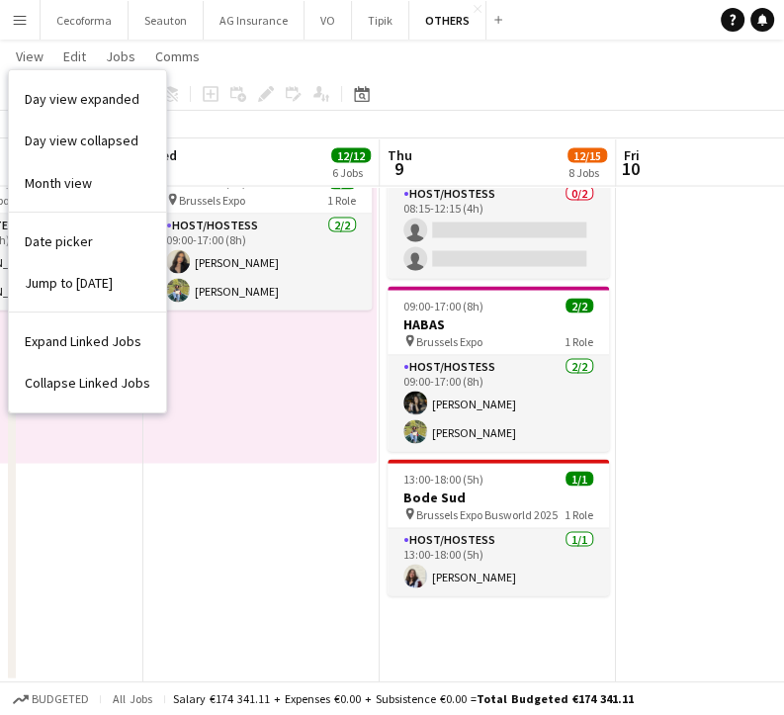
click at [17, 21] on app-icon "Menu" at bounding box center [20, 20] width 16 height 16
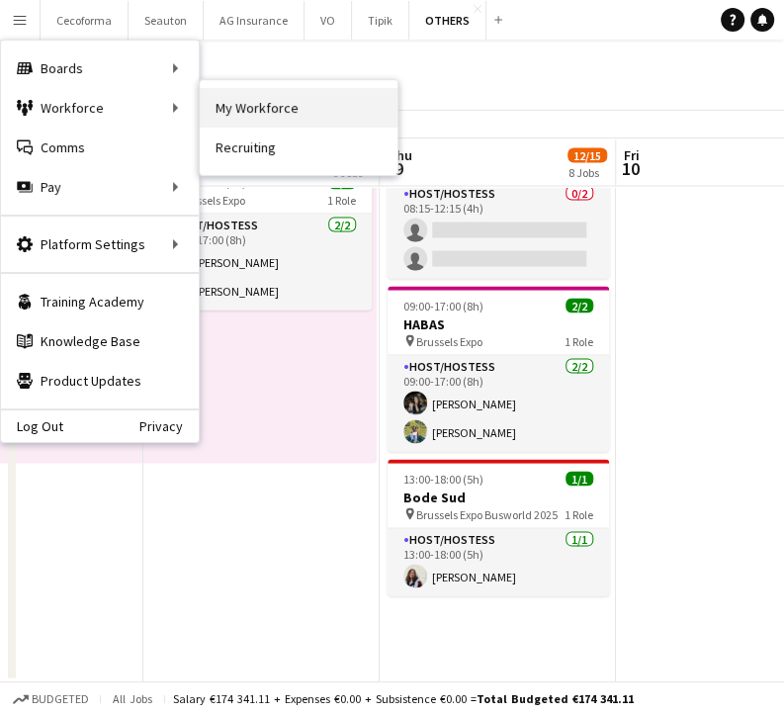
click at [243, 100] on link "My Workforce" at bounding box center [299, 108] width 198 height 40
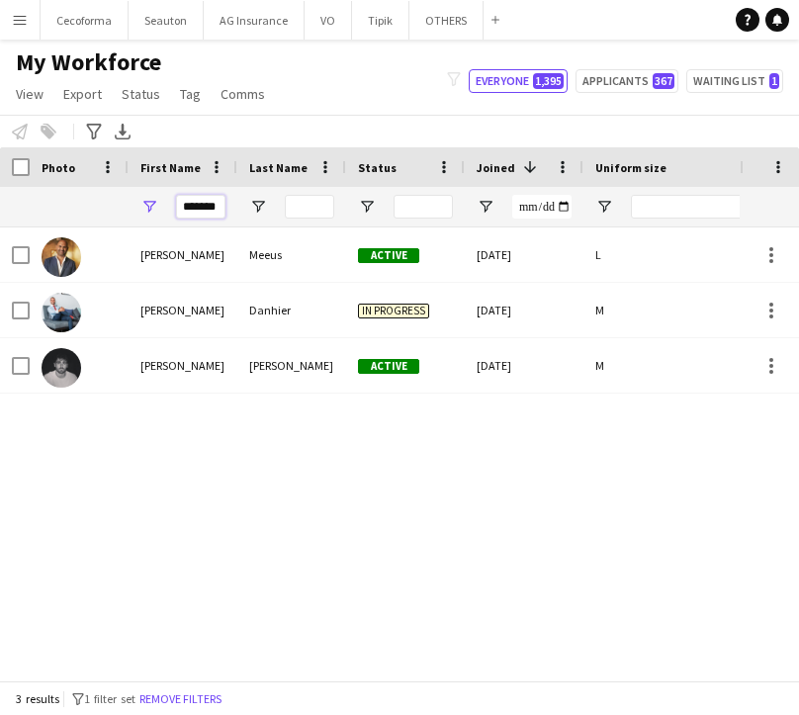
drag, startPoint x: 222, startPoint y: 203, endPoint x: 113, endPoint y: 219, distance: 111.0
click at [113, 219] on div "*******" at bounding box center [390, 207] width 781 height 40
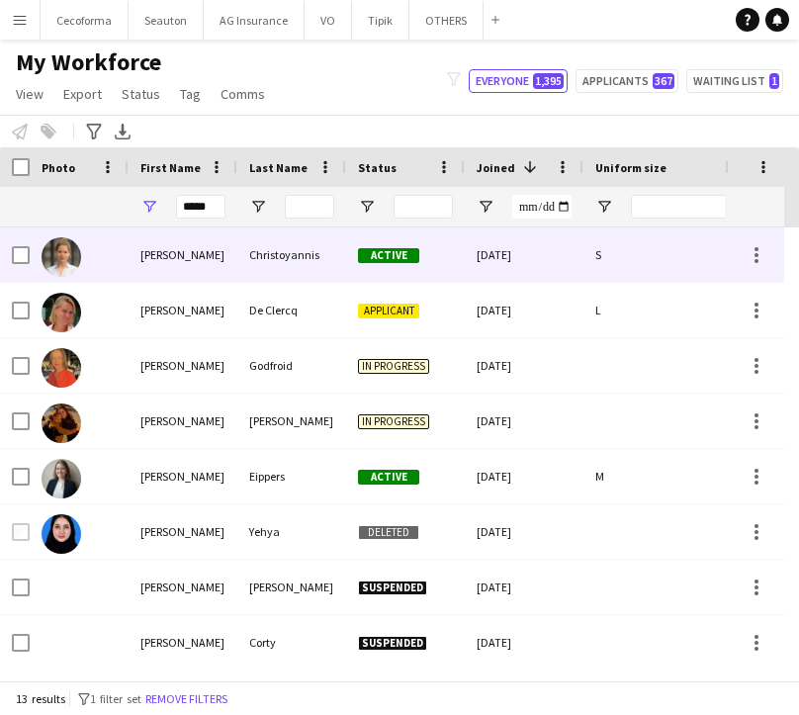
click at [297, 263] on div "Christoyannis" at bounding box center [291, 254] width 109 height 54
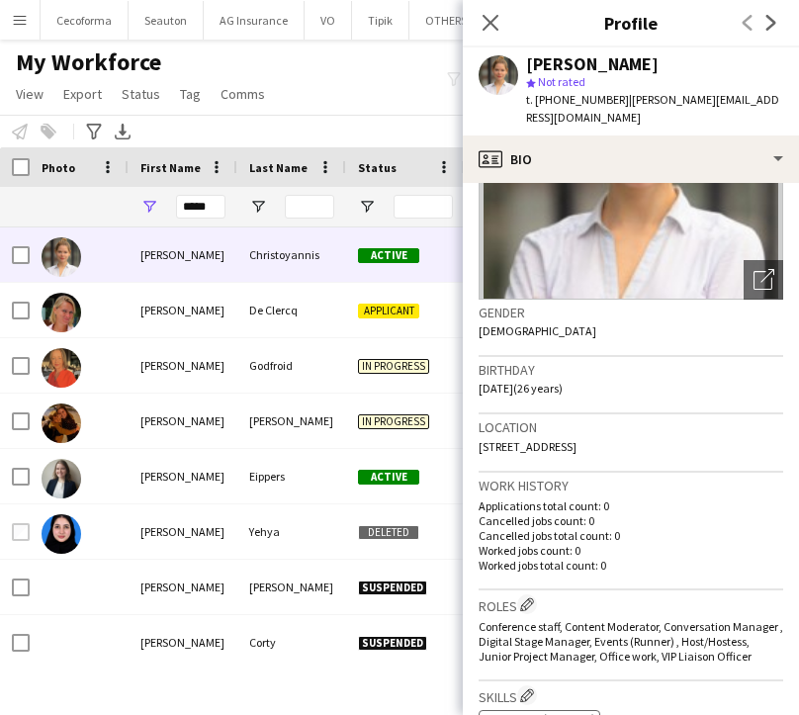
scroll to position [198, 0]
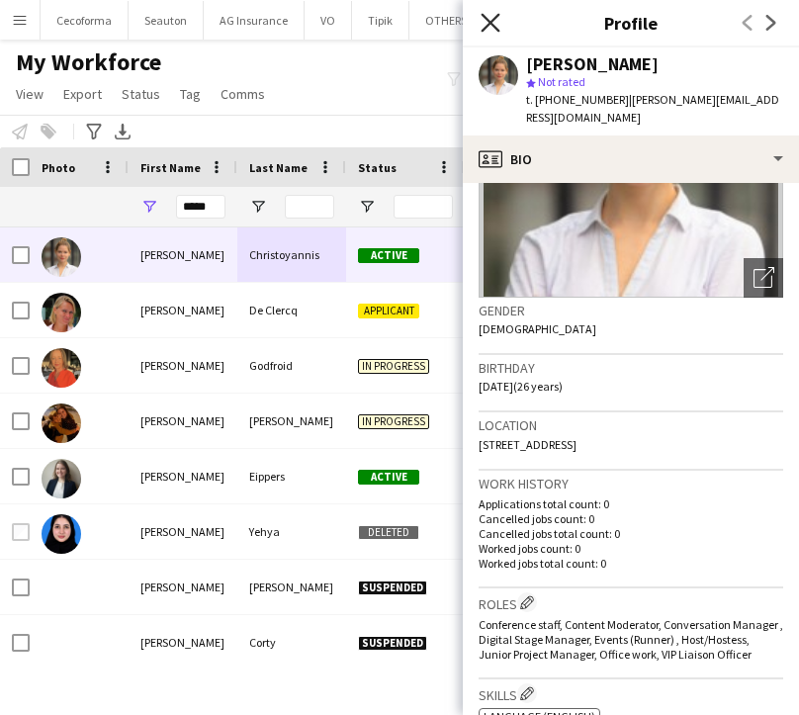
click at [482, 19] on icon "Close pop-in" at bounding box center [489, 22] width 19 height 19
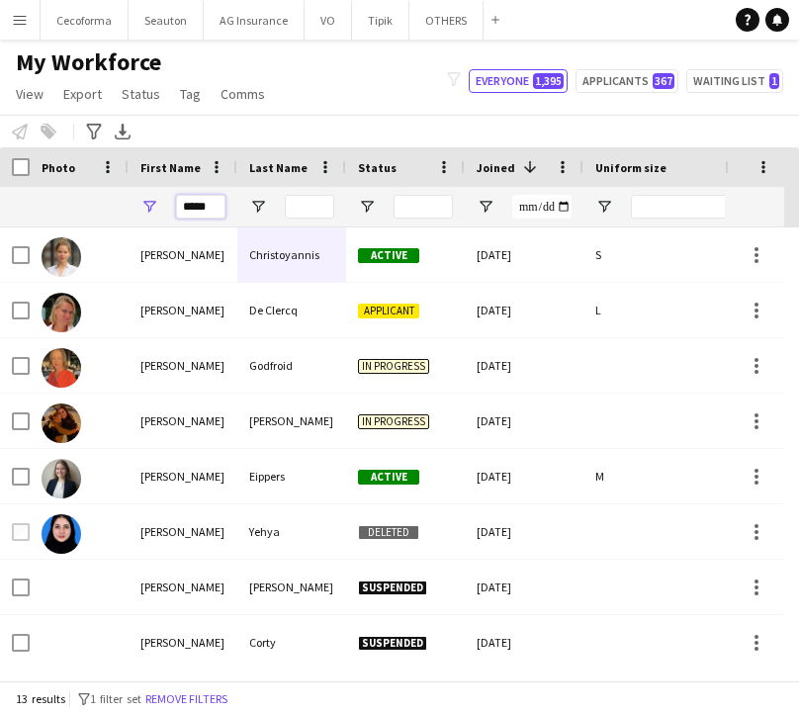
drag, startPoint x: 213, startPoint y: 206, endPoint x: -71, endPoint y: 196, distance: 283.9
click at [0, 196] on html "Menu Boards Boards Boards All jobs Status Workforce Workforce My Workforce Recr…" at bounding box center [399, 357] width 799 height 715
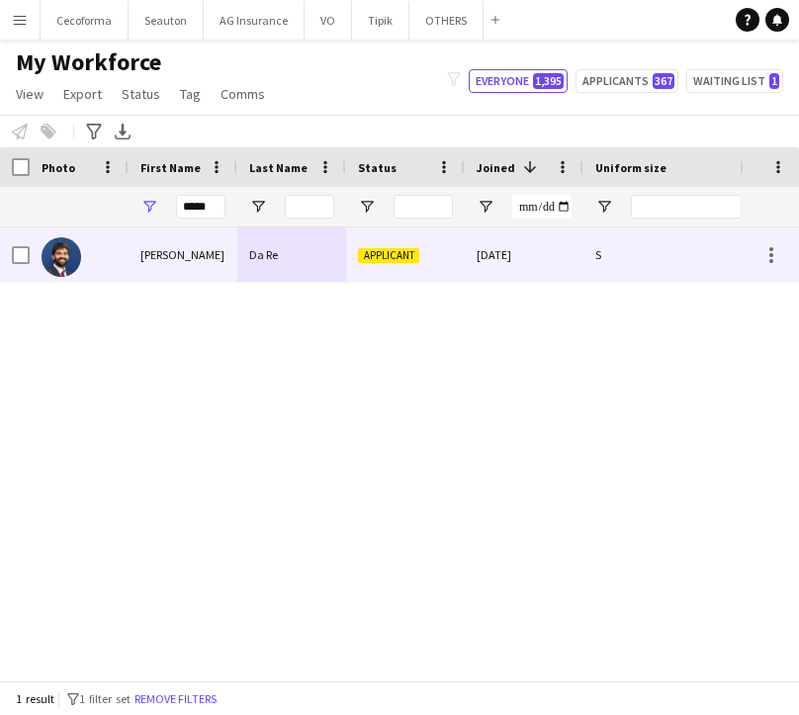
click at [157, 250] on div "[PERSON_NAME]" at bounding box center [183, 254] width 109 height 54
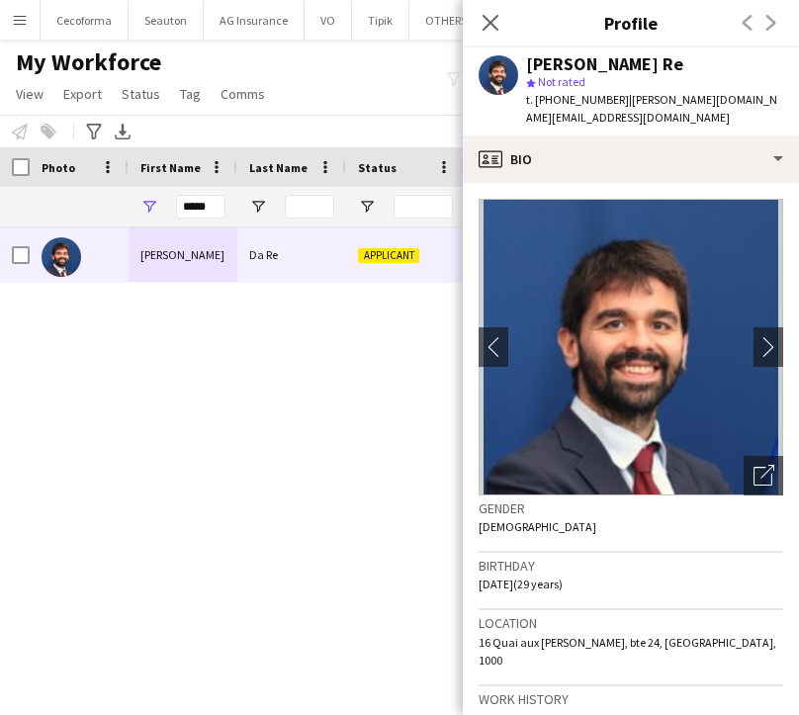
scroll to position [297, 0]
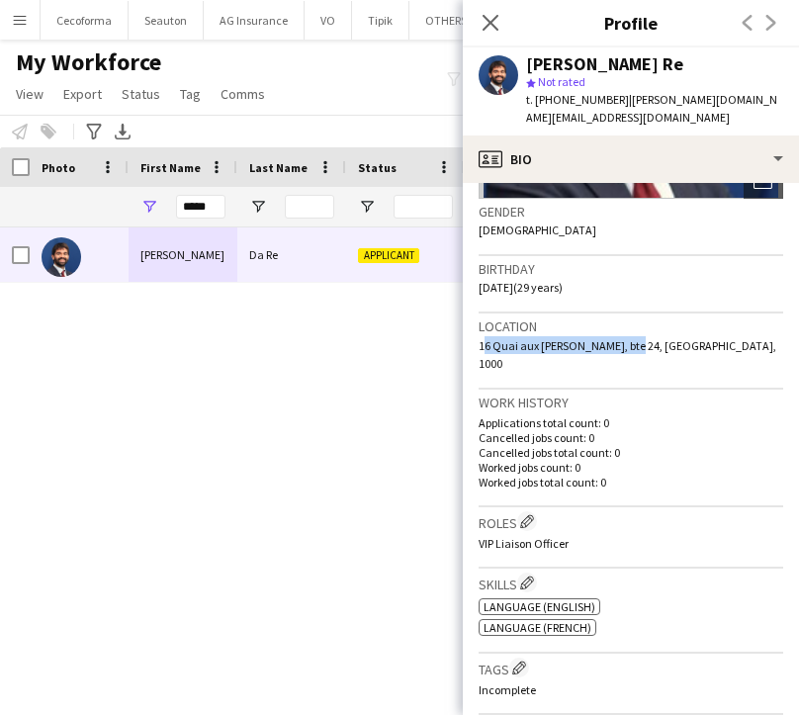
drag, startPoint x: 474, startPoint y: 327, endPoint x: 616, endPoint y: 326, distance: 142.4
click at [616, 326] on app-crew-profile-bio "chevron-left chevron-right Open photos pop-in Gender [DEMOGRAPHIC_DATA] Birthda…" at bounding box center [631, 449] width 336 height 532
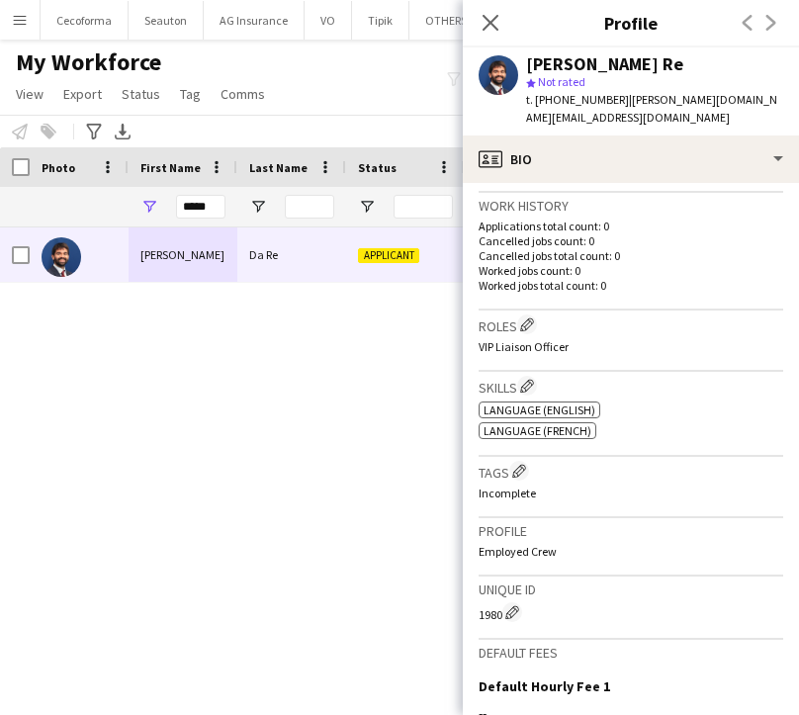
scroll to position [494, 0]
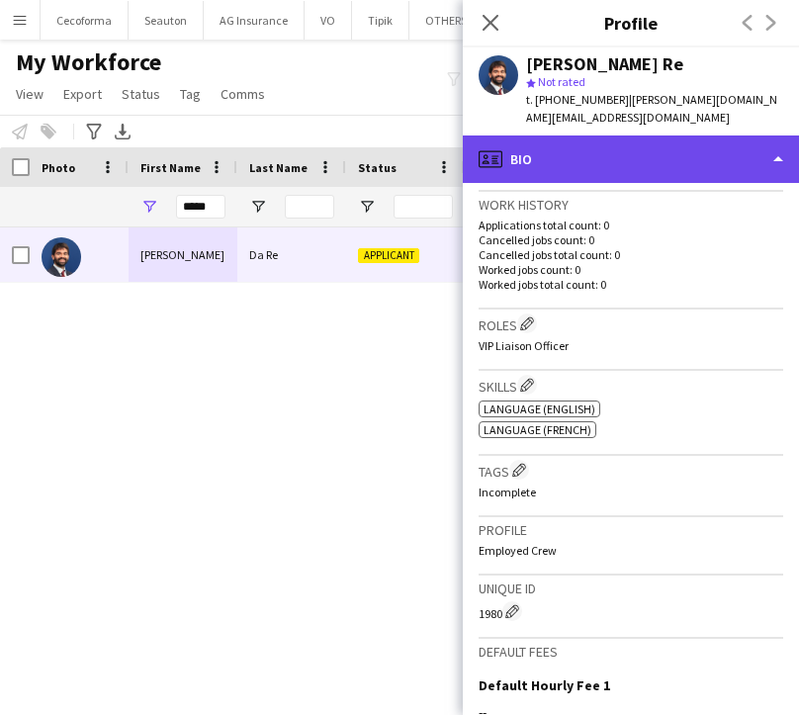
click at [633, 139] on div "profile Bio" at bounding box center [631, 158] width 336 height 47
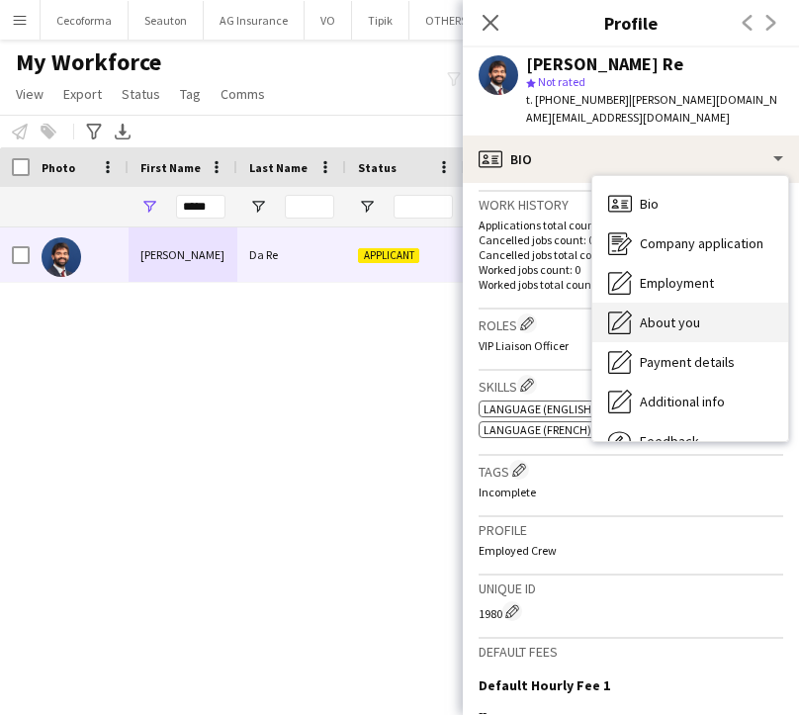
click at [675, 313] on span "About you" at bounding box center [670, 322] width 60 height 18
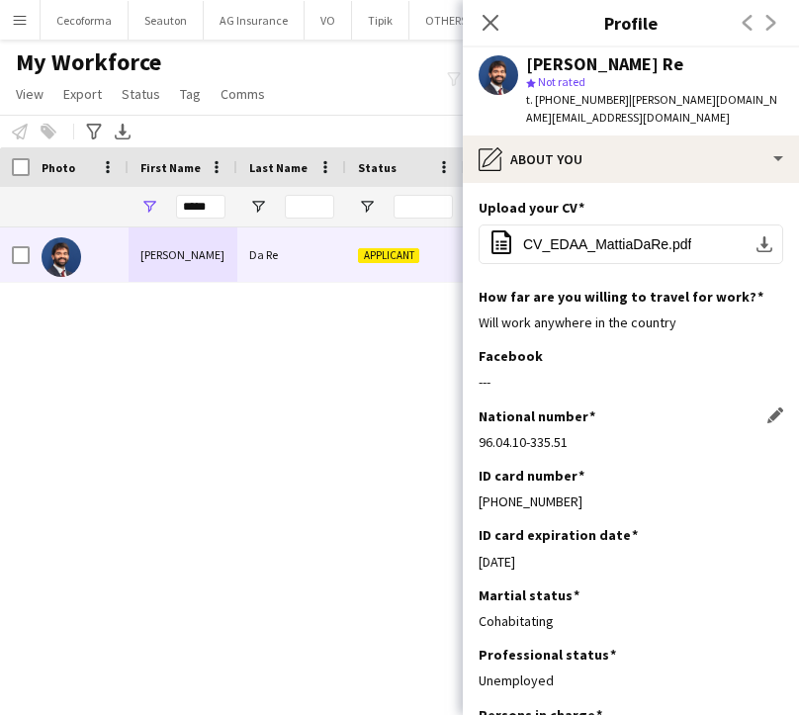
scroll to position [142, 0]
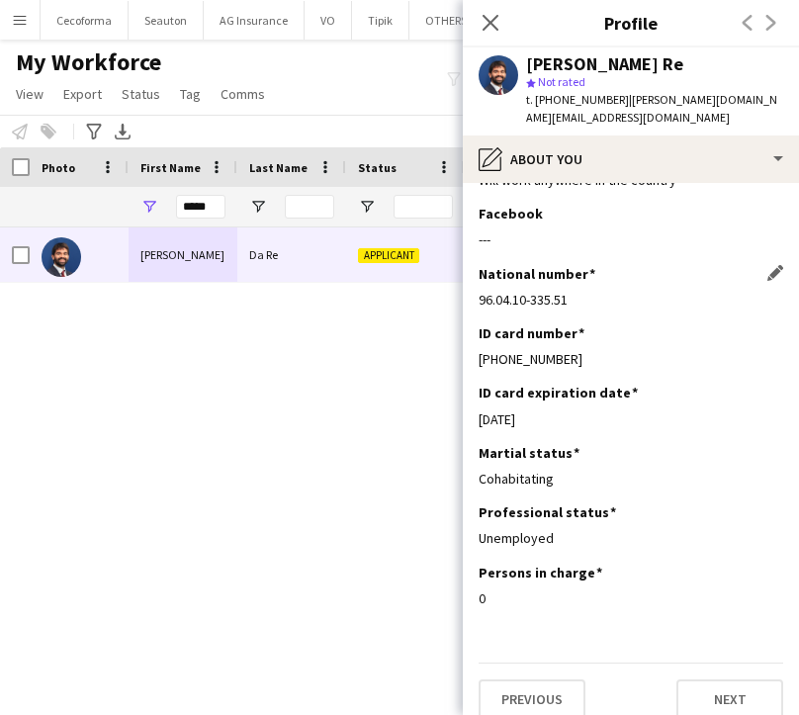
drag, startPoint x: 479, startPoint y: 282, endPoint x: 570, endPoint y: 278, distance: 91.0
click at [570, 291] on div "96.04.10-335.51" at bounding box center [630, 300] width 304 height 18
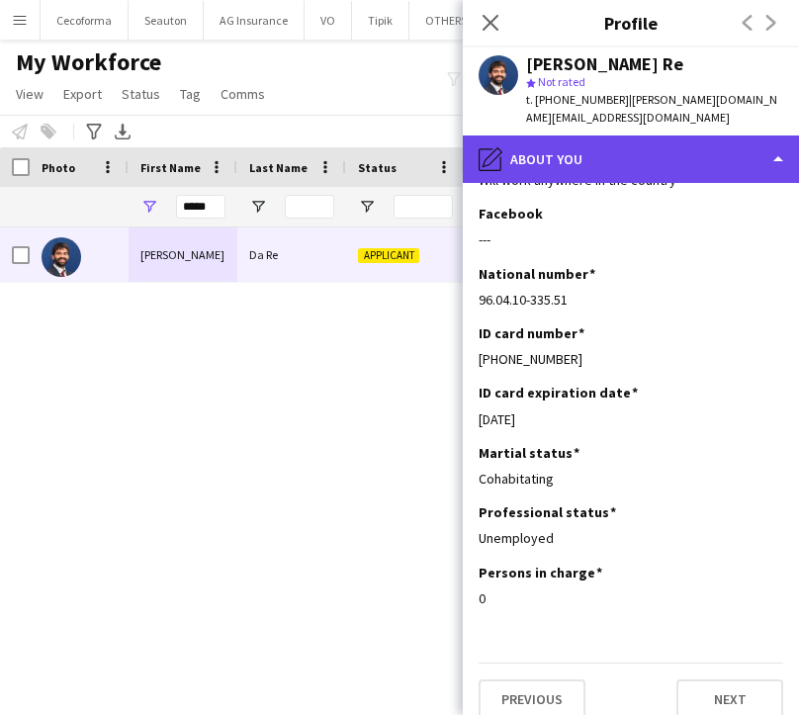
click at [539, 149] on div "pencil4 About you" at bounding box center [631, 158] width 336 height 47
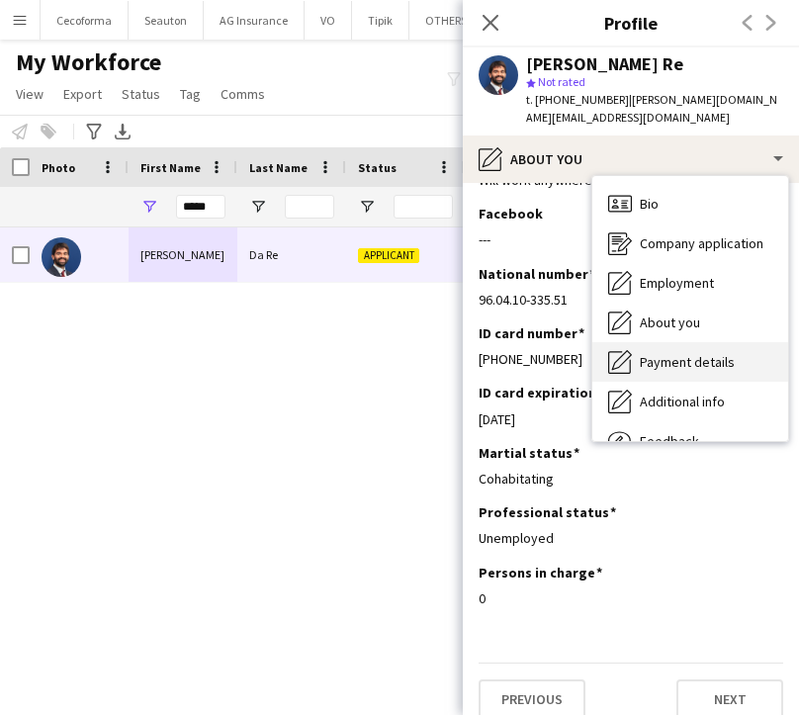
click at [655, 342] on div "Payment details Payment details" at bounding box center [690, 362] width 196 height 40
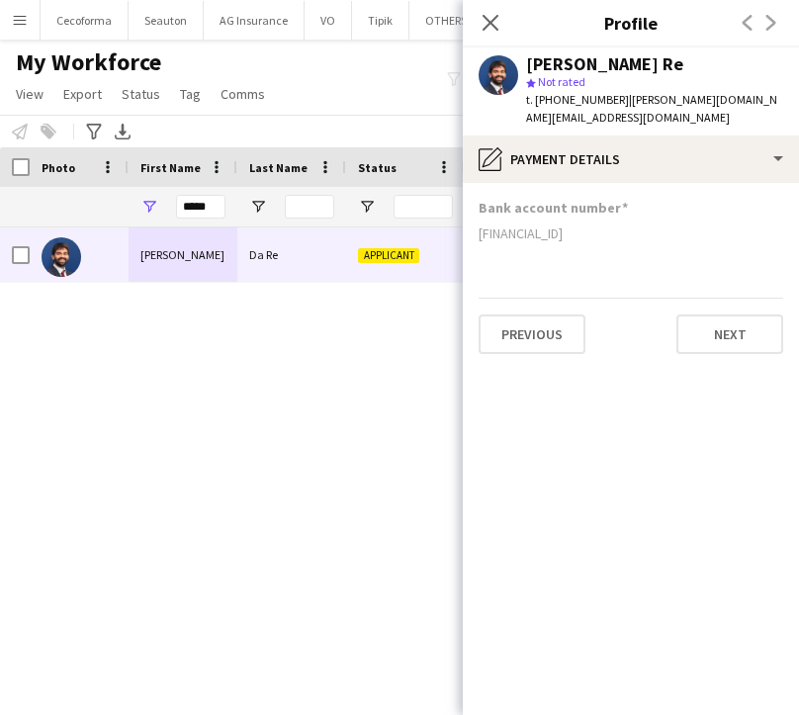
drag, startPoint x: 614, startPoint y: 218, endPoint x: 477, endPoint y: 225, distance: 136.6
click at [477, 225] on app-section-data-types "Bank account number [FINANCIAL_ID] Previous Next" at bounding box center [631, 449] width 336 height 532
click at [491, 25] on icon at bounding box center [489, 22] width 19 height 19
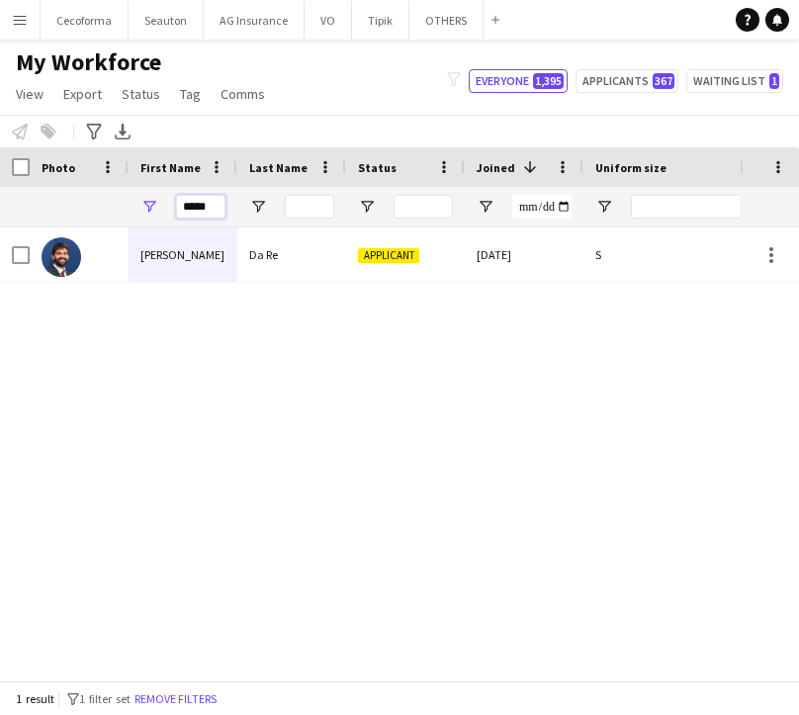
drag, startPoint x: 217, startPoint y: 203, endPoint x: 89, endPoint y: 199, distance: 128.6
click at [89, 199] on div "*****" at bounding box center [390, 207] width 781 height 40
click at [455, 403] on div "[PERSON_NAME] Applicant [DATE] M" at bounding box center [369, 446] width 739 height 438
drag, startPoint x: 221, startPoint y: 204, endPoint x: 67, endPoint y: 217, distance: 154.8
click at [67, 217] on div "******" at bounding box center [390, 207] width 781 height 40
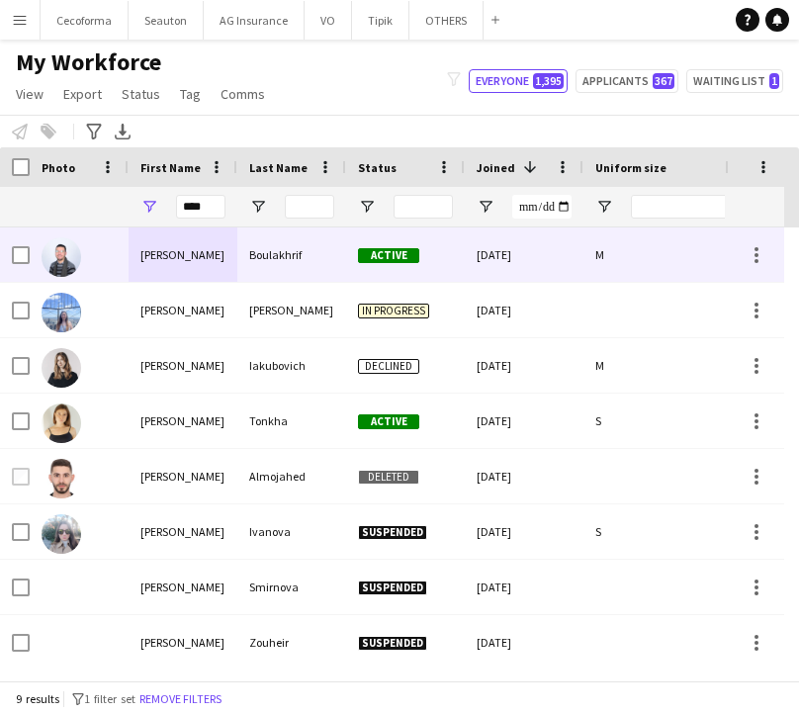
click at [226, 259] on div "[PERSON_NAME]" at bounding box center [183, 254] width 109 height 54
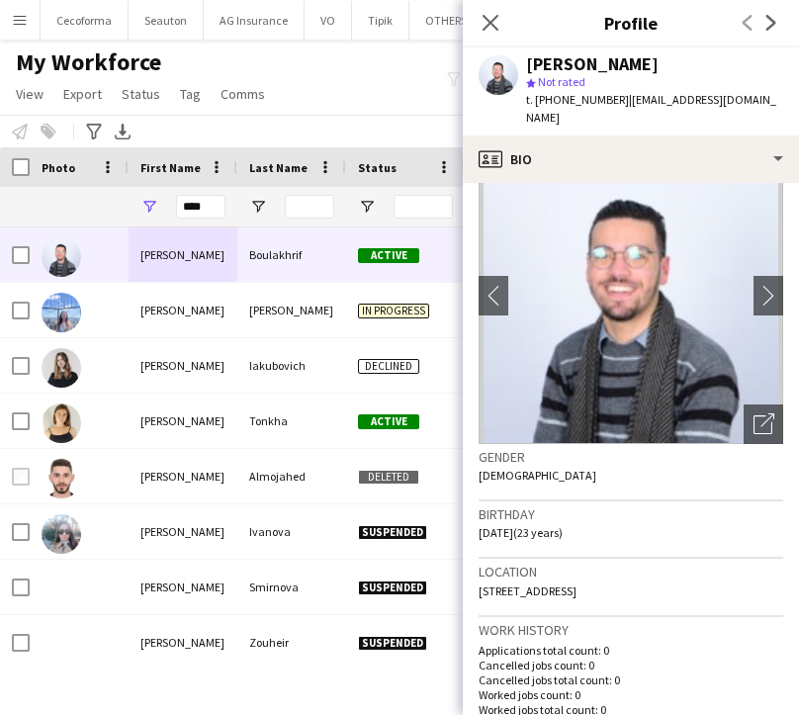
scroll to position [99, 0]
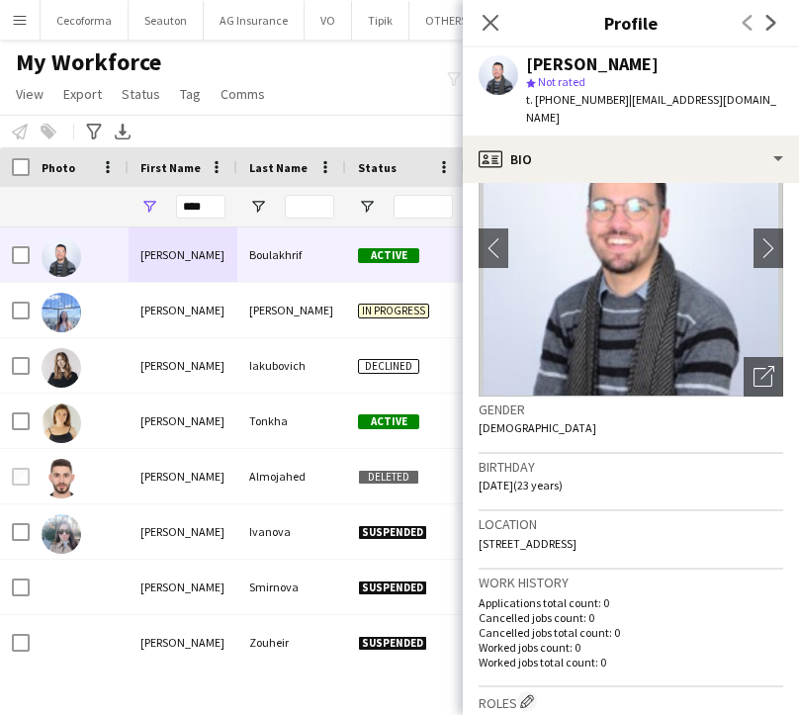
drag, startPoint x: 479, startPoint y: 540, endPoint x: 602, endPoint y: 531, distance: 122.9
click at [602, 531] on div "Location [STREET_ADDRESS]" at bounding box center [630, 539] width 304 height 57
drag, startPoint x: 601, startPoint y: 538, endPoint x: 484, endPoint y: 551, distance: 117.4
click at [484, 551] on div "Location [STREET_ADDRESS]" at bounding box center [630, 539] width 304 height 57
click at [534, 554] on div "Location [STREET_ADDRESS]" at bounding box center [630, 539] width 304 height 57
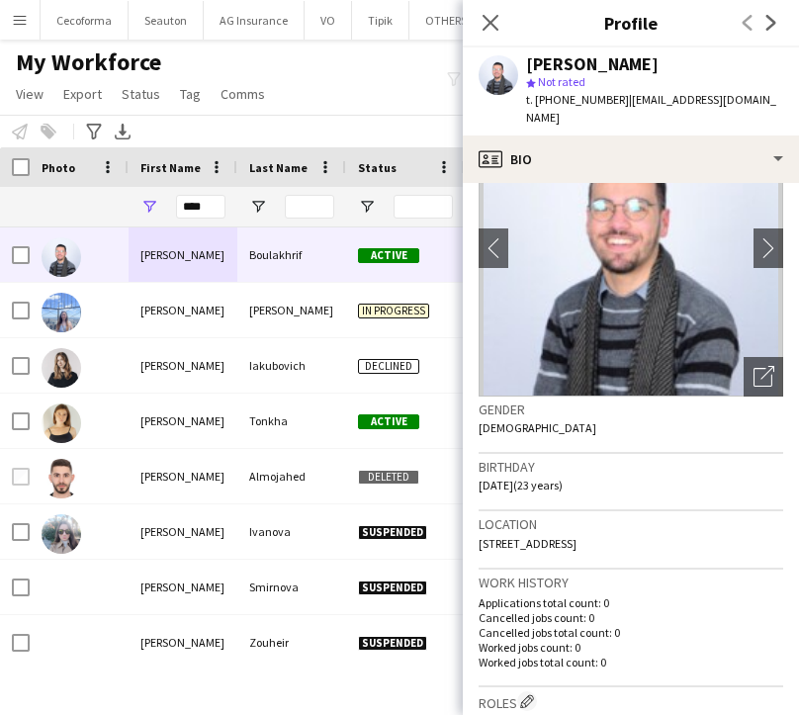
drag, startPoint x: 508, startPoint y: 542, endPoint x: 604, endPoint y: 535, distance: 96.1
click at [576, 536] on span "[STREET_ADDRESS]" at bounding box center [527, 543] width 98 height 15
drag, startPoint x: 730, startPoint y: 541, endPoint x: 759, endPoint y: 545, distance: 29.9
click at [759, 545] on div "Location [STREET_ADDRESS]" at bounding box center [630, 539] width 304 height 57
click at [553, 471] on h3 "Birthday" at bounding box center [630, 467] width 304 height 18
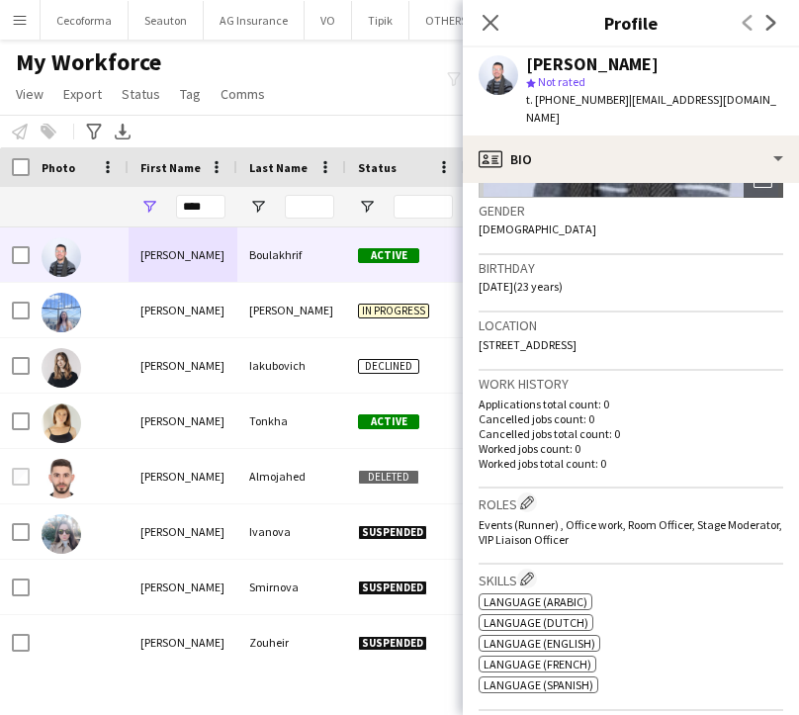
scroll to position [297, 0]
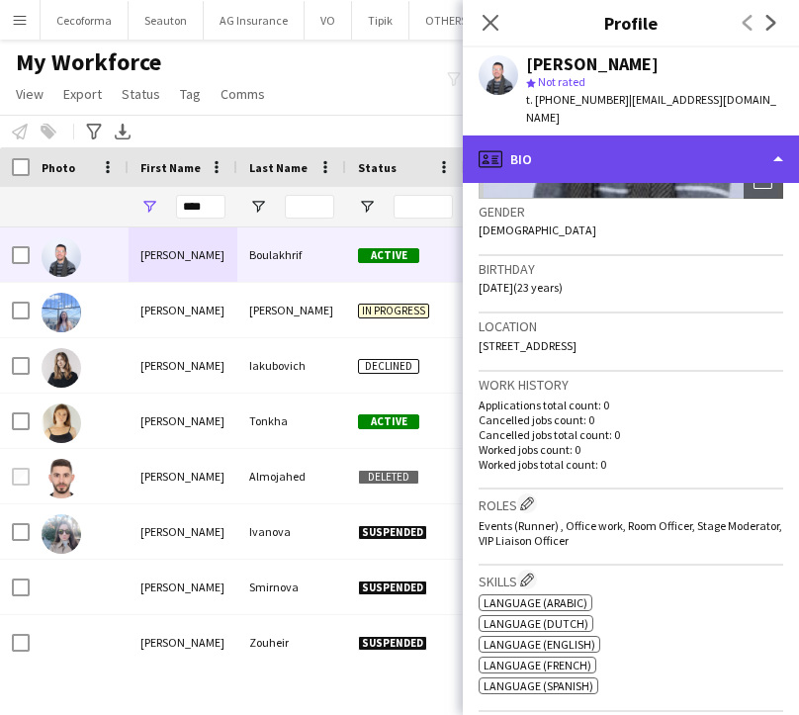
click at [562, 165] on div "profile Bio" at bounding box center [631, 158] width 336 height 47
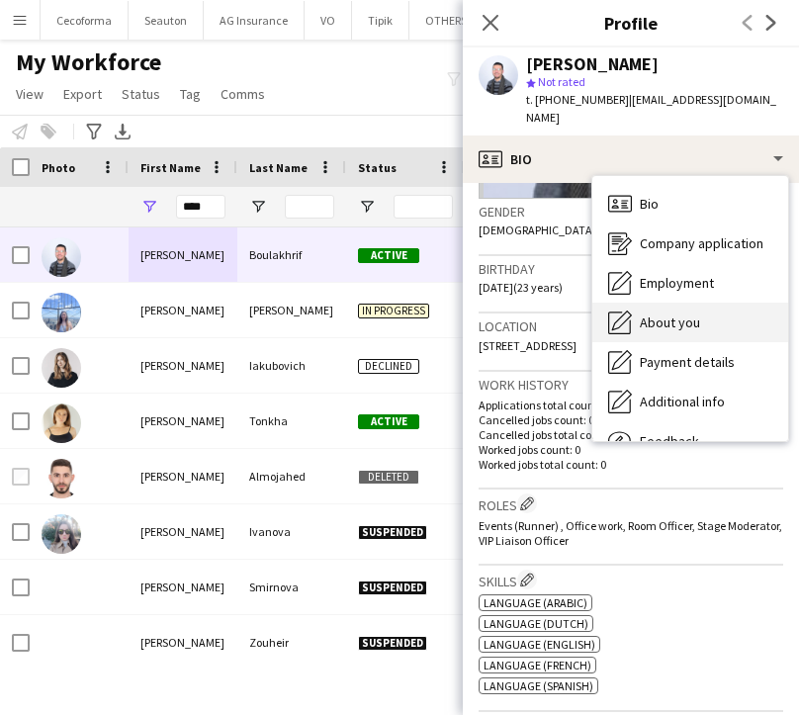
click at [657, 313] on span "About you" at bounding box center [670, 322] width 60 height 18
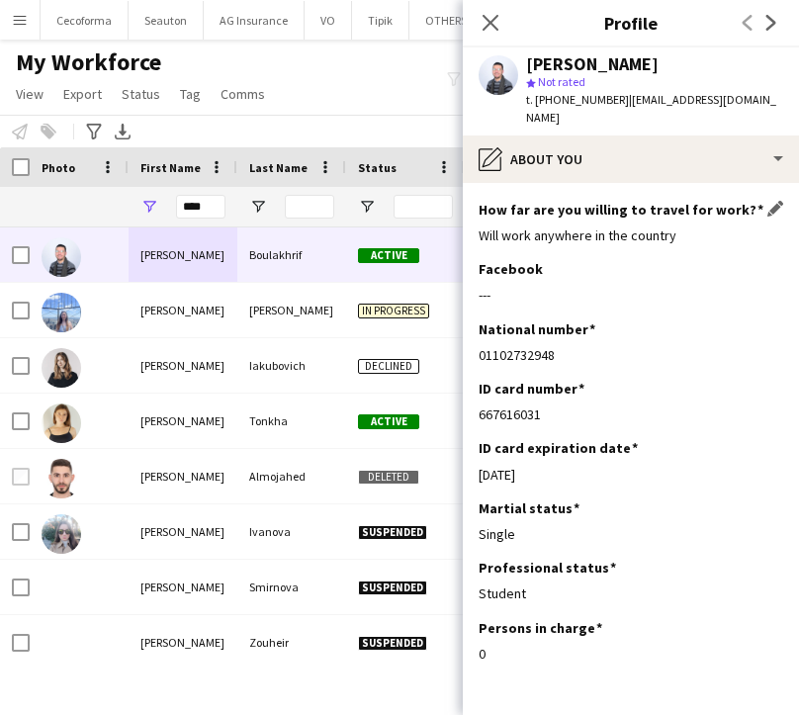
scroll to position [161, 0]
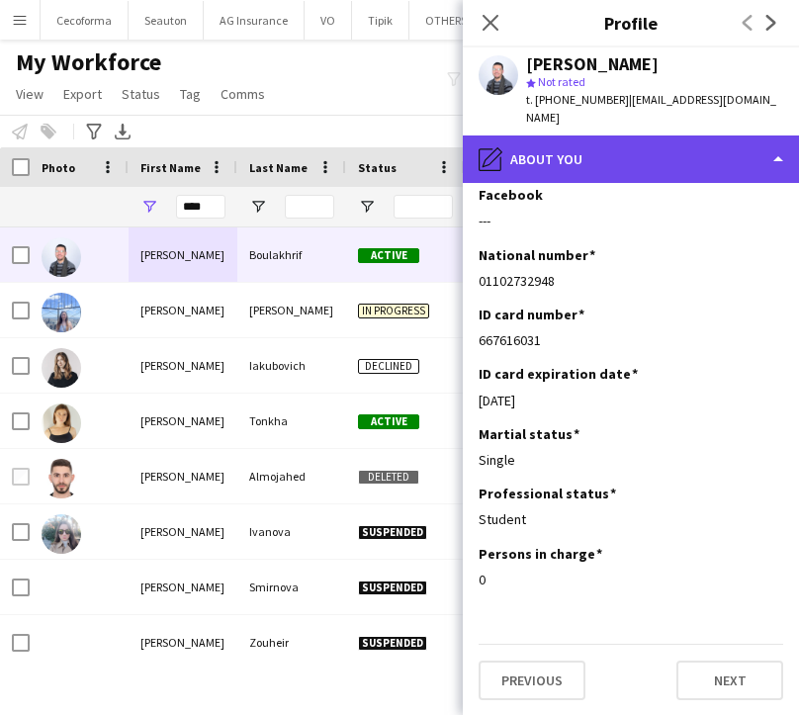
click at [581, 155] on div "pencil4 About you" at bounding box center [631, 158] width 336 height 47
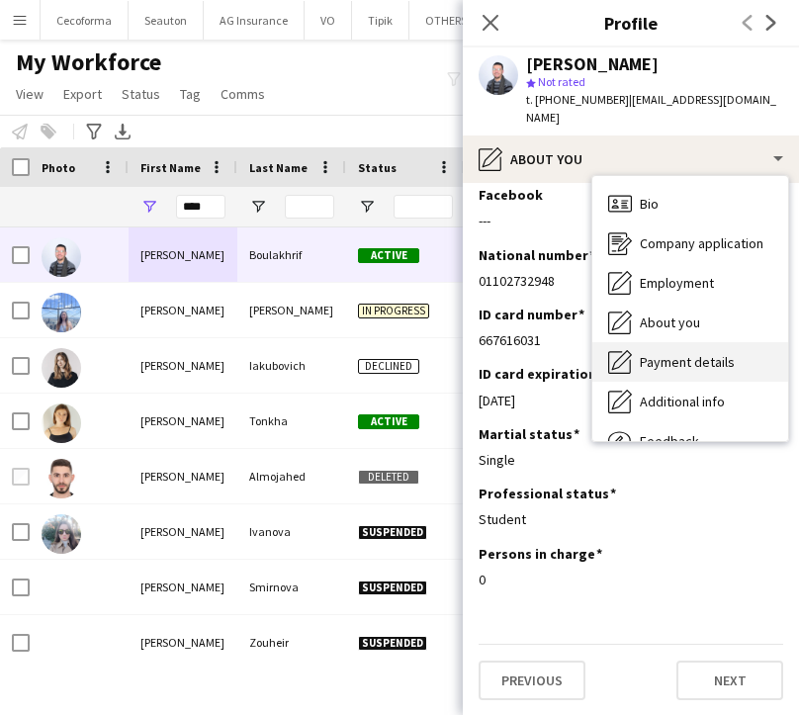
click at [697, 367] on span "Payment details" at bounding box center [687, 362] width 95 height 18
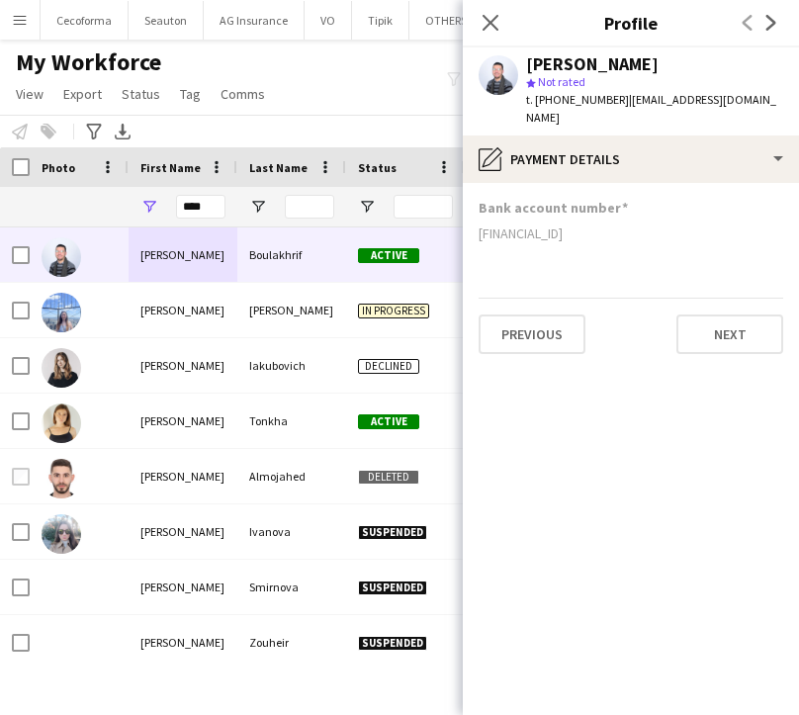
drag, startPoint x: 605, startPoint y: 234, endPoint x: 475, endPoint y: 243, distance: 130.8
click at [475, 243] on app-section-data-types "Bank account number [FINANCIAL_ID] Previous Next" at bounding box center [631, 449] width 336 height 532
click at [360, 117] on div "Notify workforce Add to tag Select at least one crew to tag him or her. Advance…" at bounding box center [399, 131] width 799 height 33
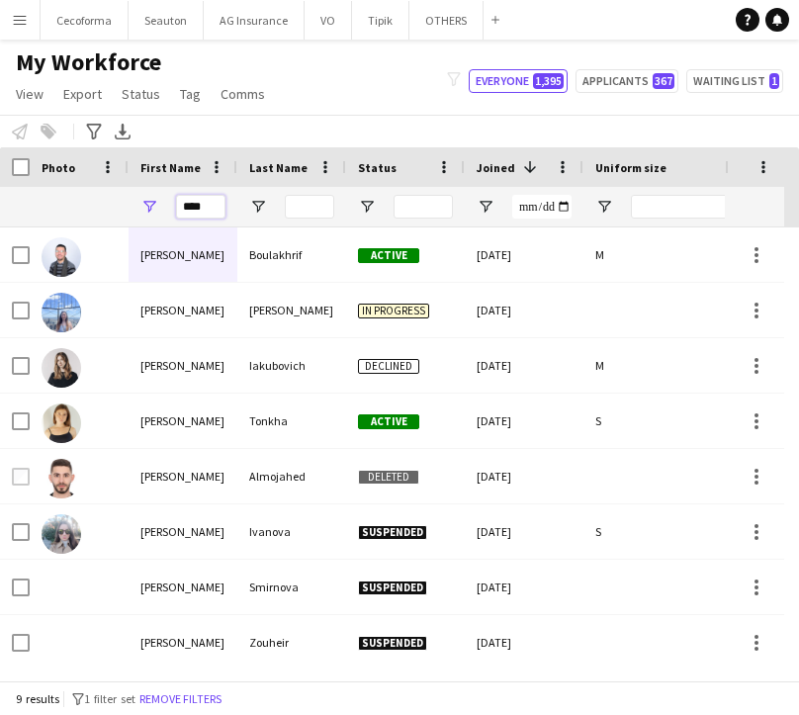
drag, startPoint x: 213, startPoint y: 205, endPoint x: 85, endPoint y: 203, distance: 127.5
click at [85, 203] on div "****" at bounding box center [390, 207] width 781 height 40
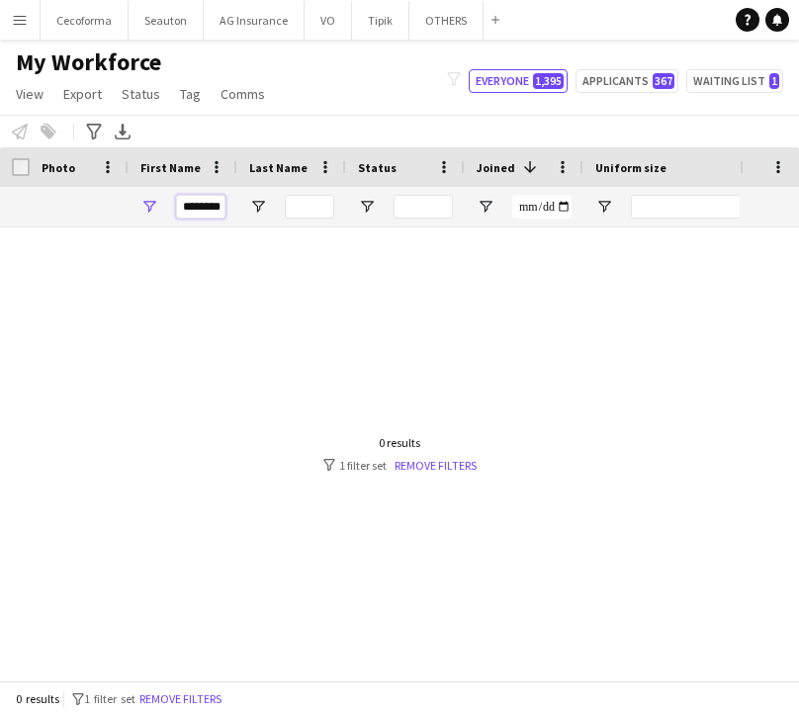
scroll to position [0, 2]
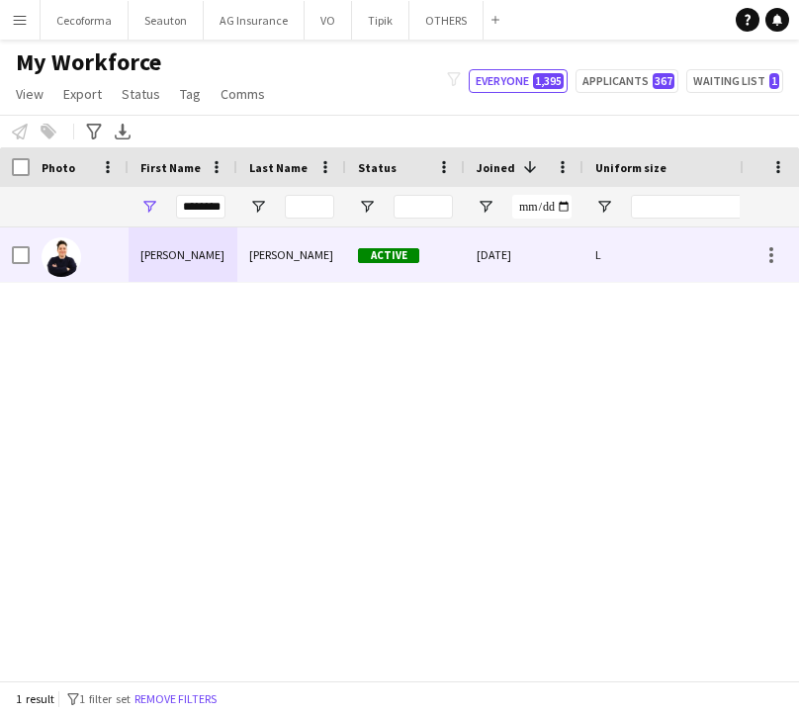
click at [116, 258] on div at bounding box center [79, 254] width 99 height 54
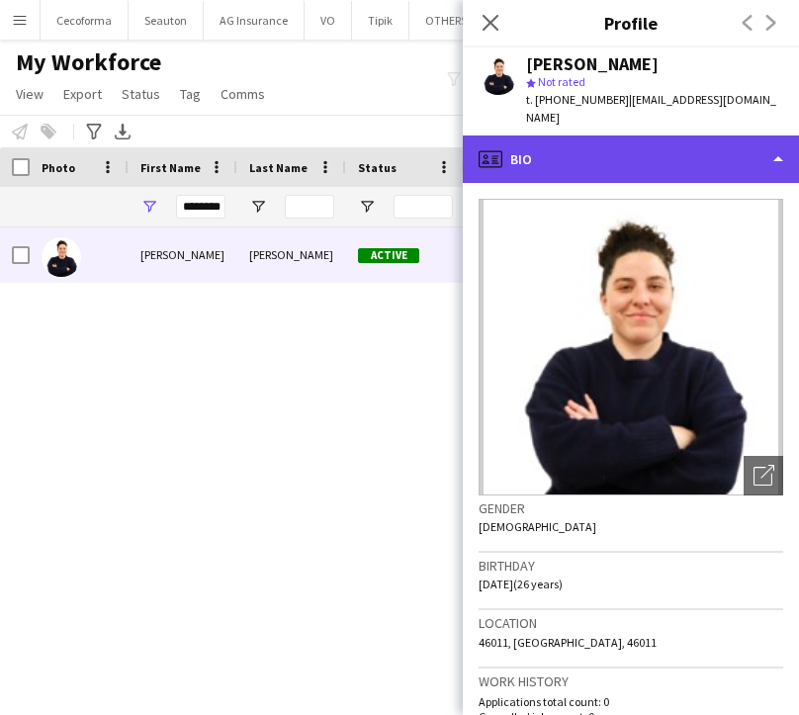
click at [511, 135] on div "profile Bio" at bounding box center [631, 158] width 336 height 47
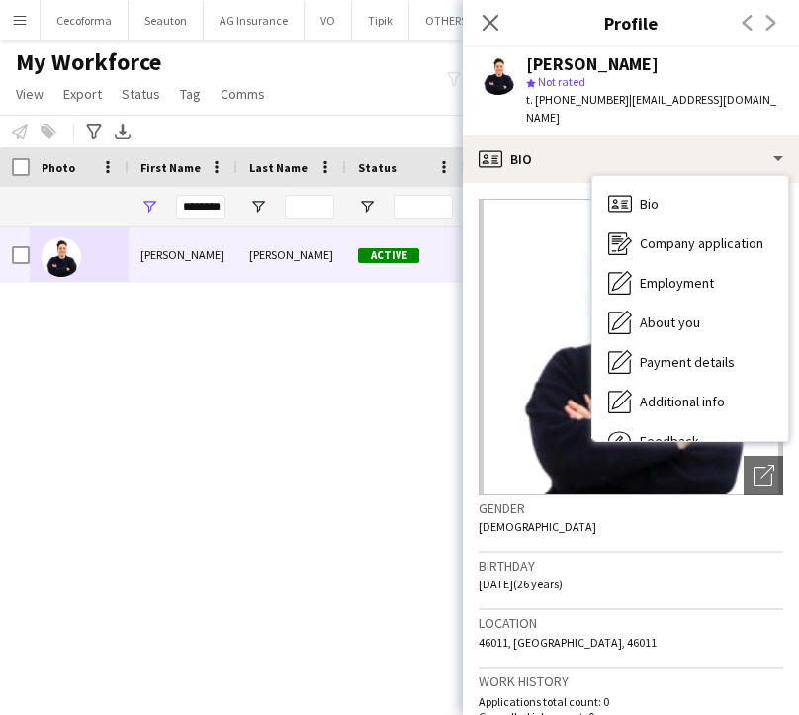
click at [520, 462] on img at bounding box center [630, 347] width 304 height 297
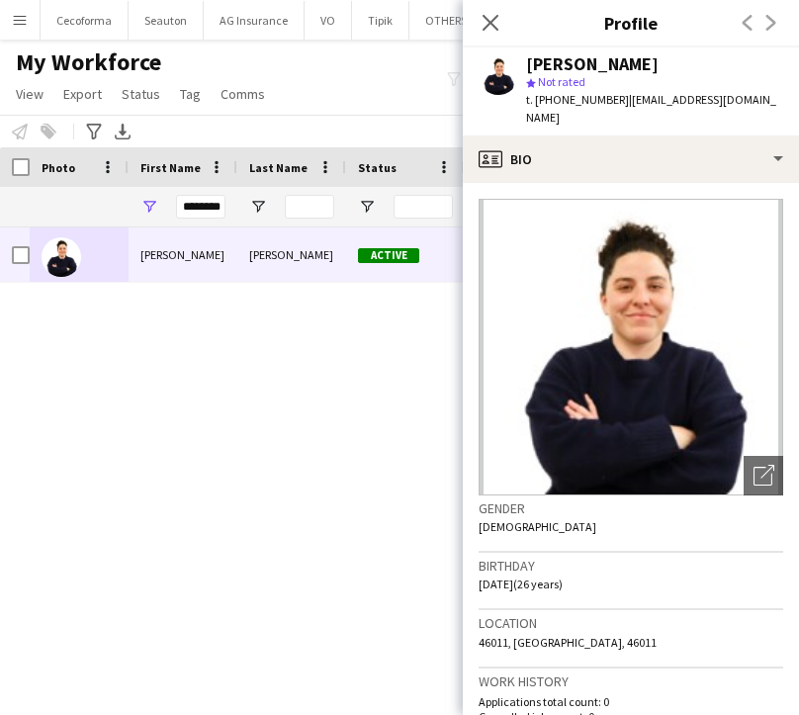
scroll to position [198, 0]
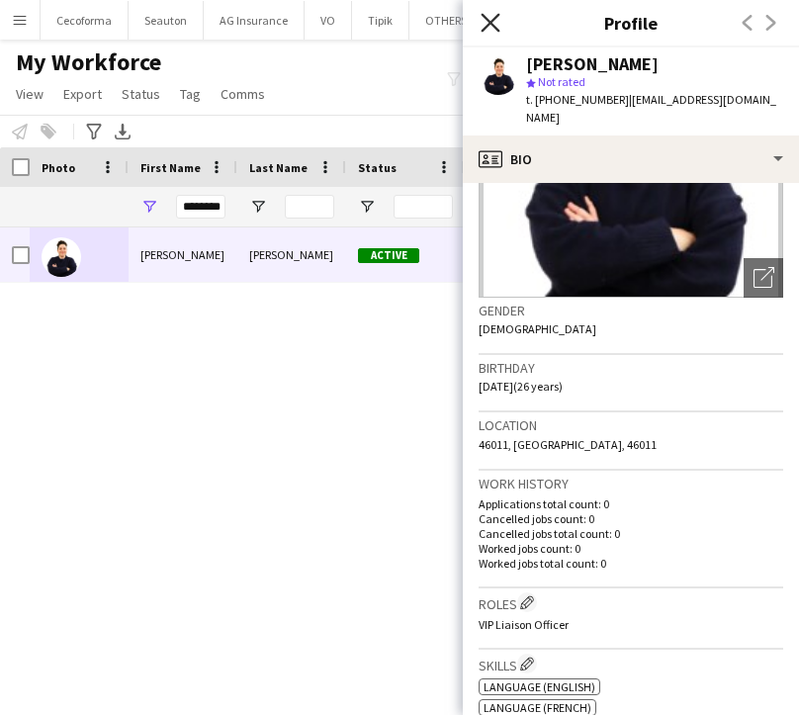
click at [493, 24] on icon "Close pop-in" at bounding box center [489, 22] width 19 height 19
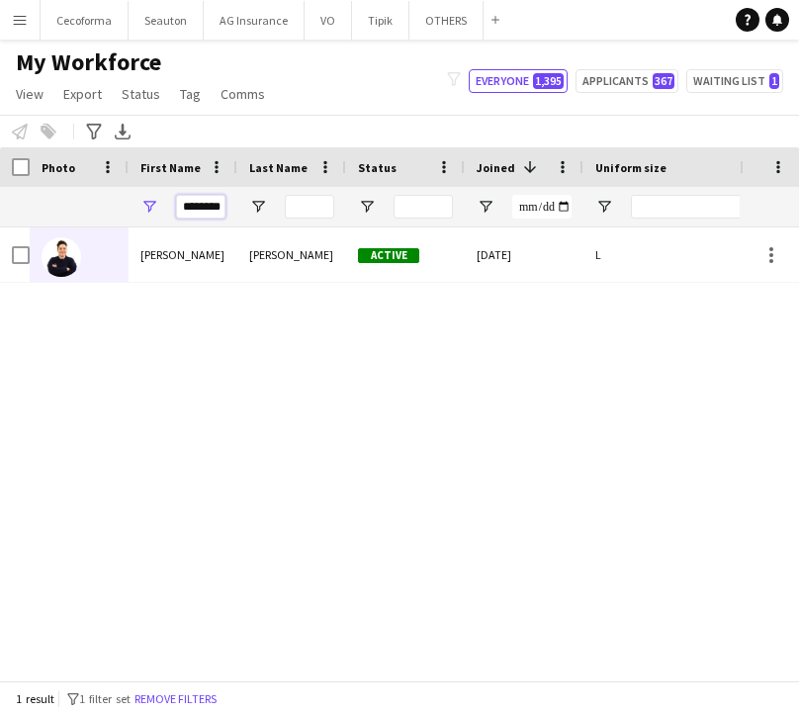
scroll to position [0, 2]
drag, startPoint x: 183, startPoint y: 210, endPoint x: 621, endPoint y: 162, distance: 440.5
click at [621, 162] on div "Workforce Details Profile Data Photo First Name" at bounding box center [390, 187] width 781 height 80
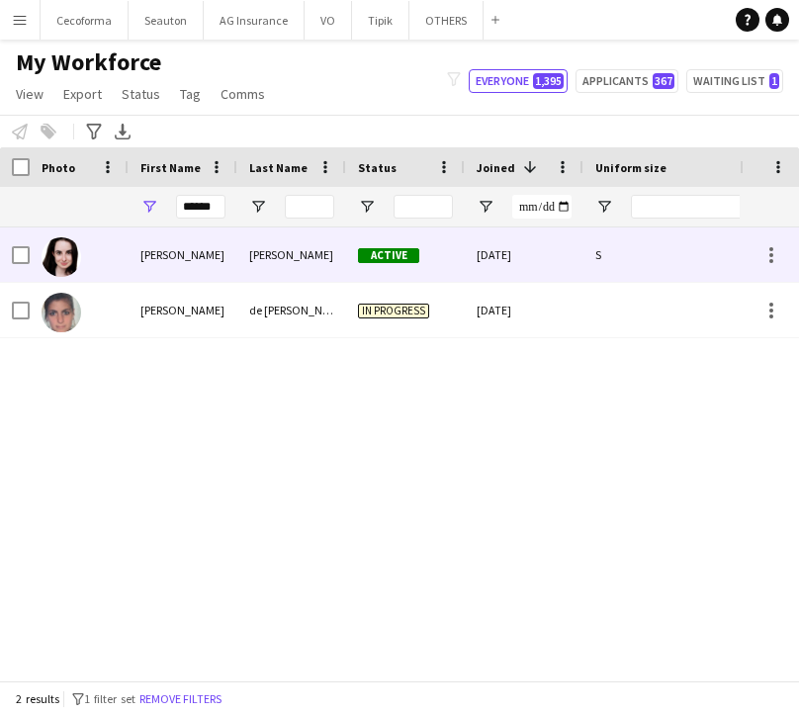
click at [216, 246] on div "[PERSON_NAME]" at bounding box center [183, 254] width 109 height 54
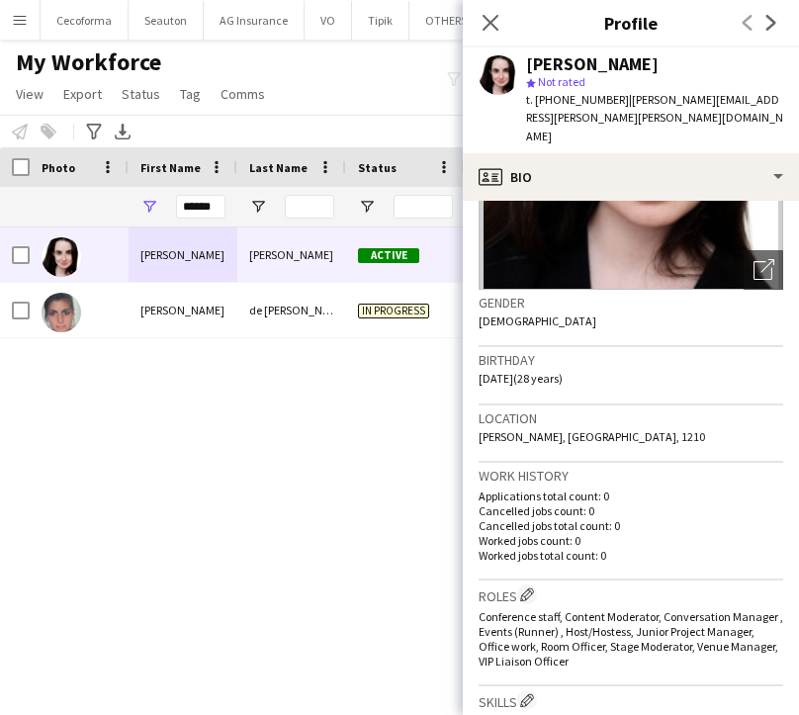
scroll to position [198, 0]
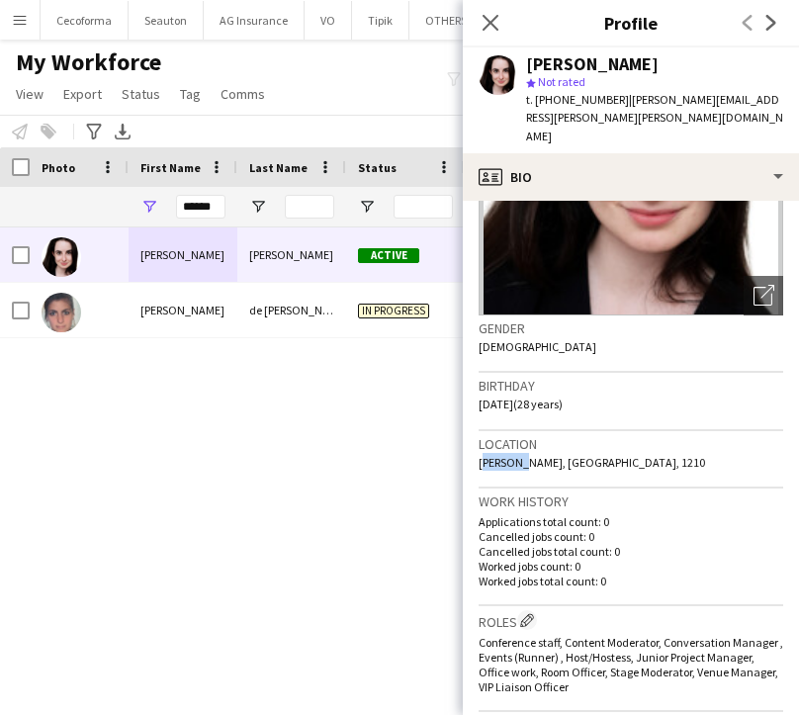
drag, startPoint x: 478, startPoint y: 432, endPoint x: 516, endPoint y: 432, distance: 37.6
click at [516, 432] on div "Location [PERSON_NAME], [GEOGRAPHIC_DATA], 1210" at bounding box center [630, 459] width 304 height 57
click at [552, 488] on div "Work history Applications total count: 0 Cancelled jobs count: 0 Cancelled jobs…" at bounding box center [630, 547] width 304 height 118
drag, startPoint x: 479, startPoint y: 428, endPoint x: 585, endPoint y: 424, distance: 105.9
click at [585, 455] on span "[PERSON_NAME], [GEOGRAPHIC_DATA], 1210" at bounding box center [591, 462] width 226 height 15
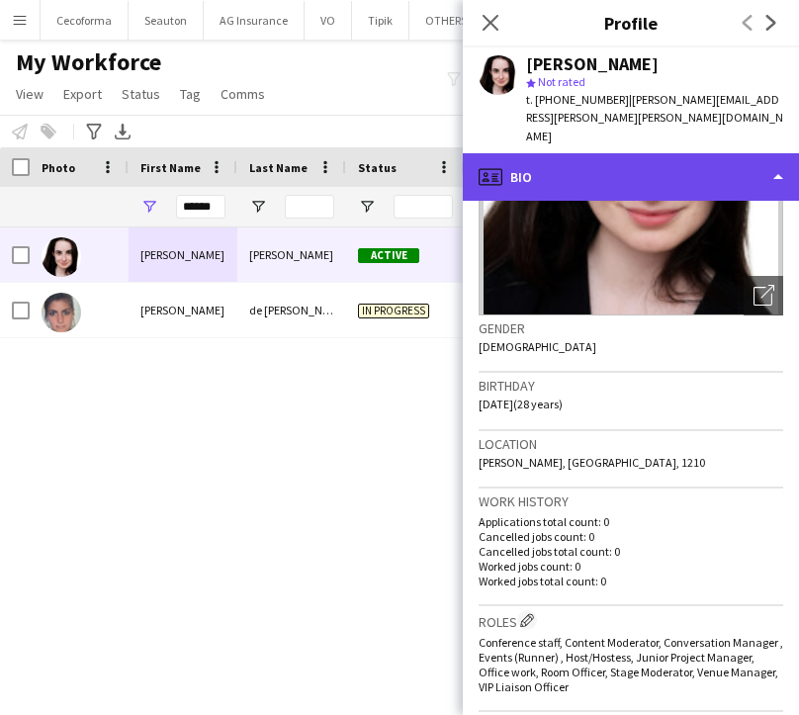
click at [561, 153] on div "profile Bio" at bounding box center [631, 176] width 336 height 47
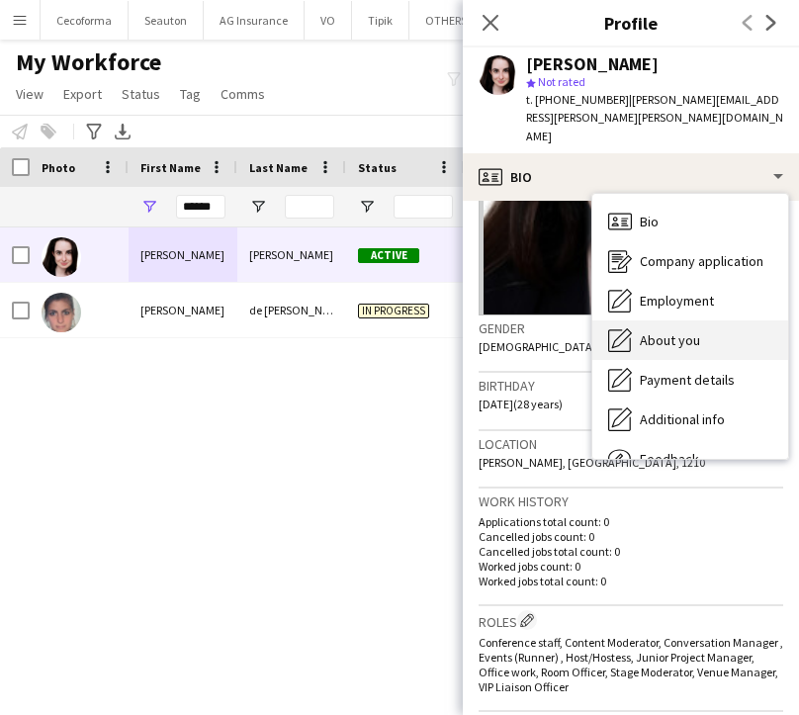
click at [663, 320] on div "About you About you" at bounding box center [690, 340] width 196 height 40
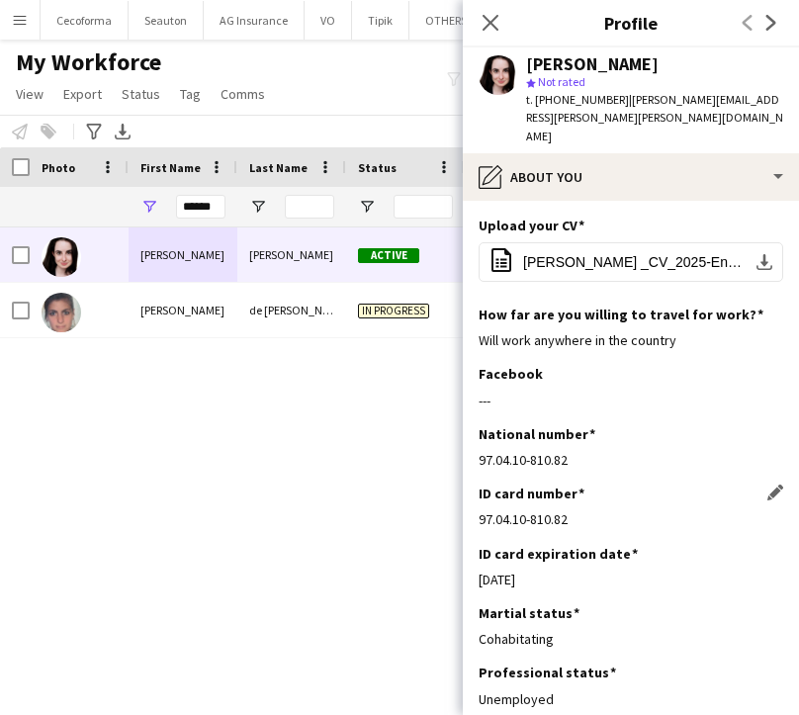
scroll to position [142, 0]
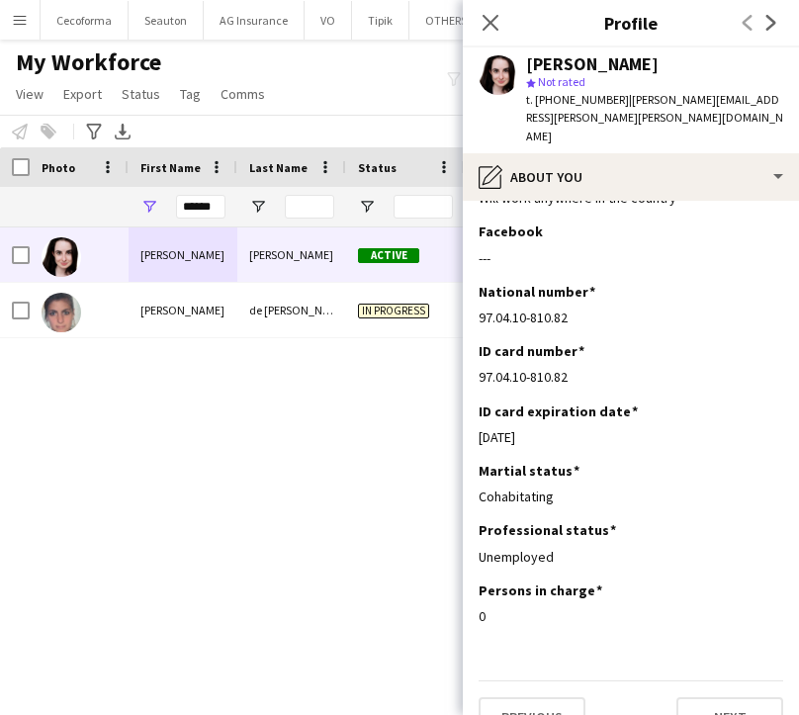
drag, startPoint x: 581, startPoint y: 282, endPoint x: 475, endPoint y: 289, distance: 107.0
click at [475, 289] on app-section-data-types "Upload your CV Edit this field office-file-sheet [PERSON_NAME] _CV_2025-English…" at bounding box center [631, 458] width 336 height 514
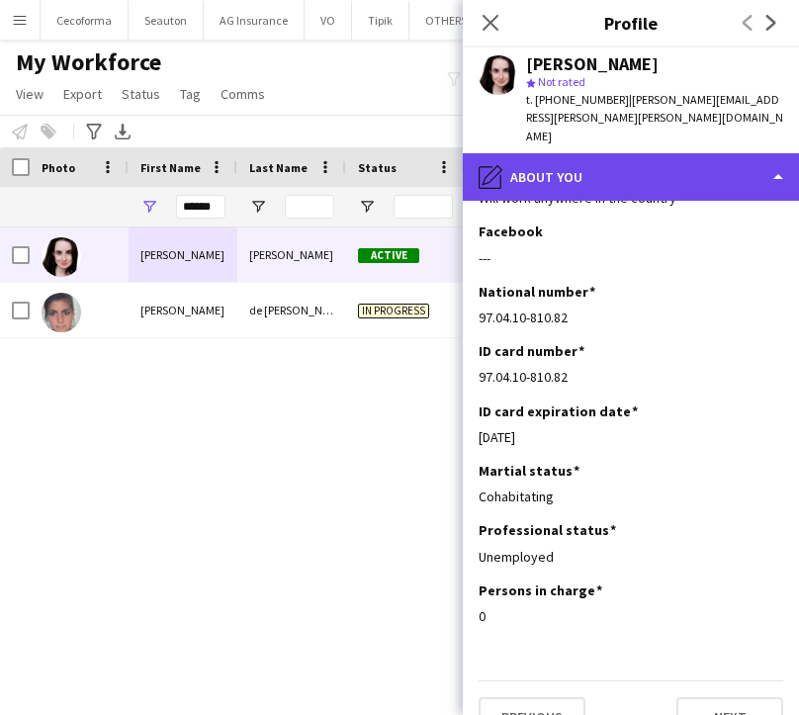
click at [535, 156] on div "pencil4 About you" at bounding box center [631, 176] width 336 height 47
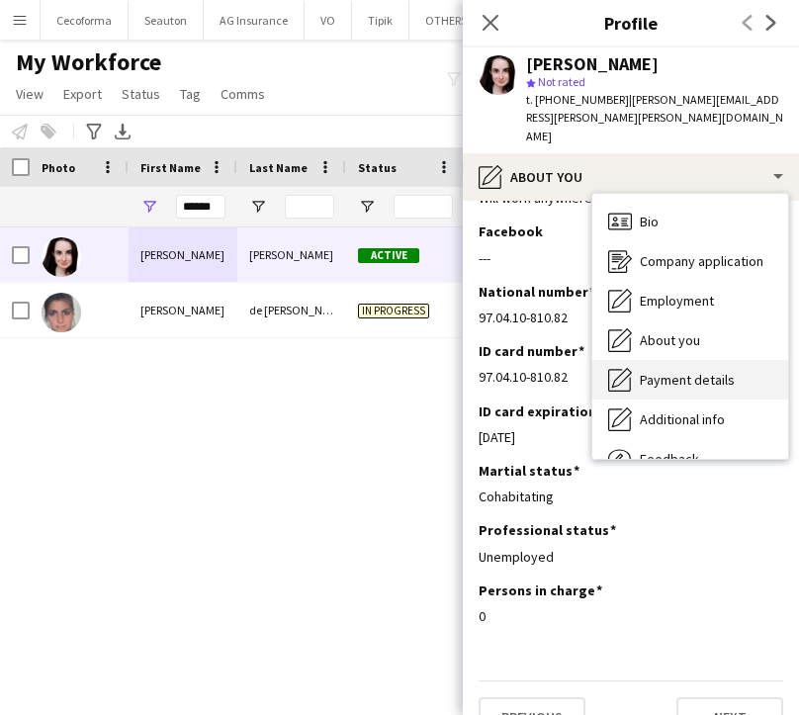
click at [641, 360] on div "Payment details Payment details" at bounding box center [690, 380] width 196 height 40
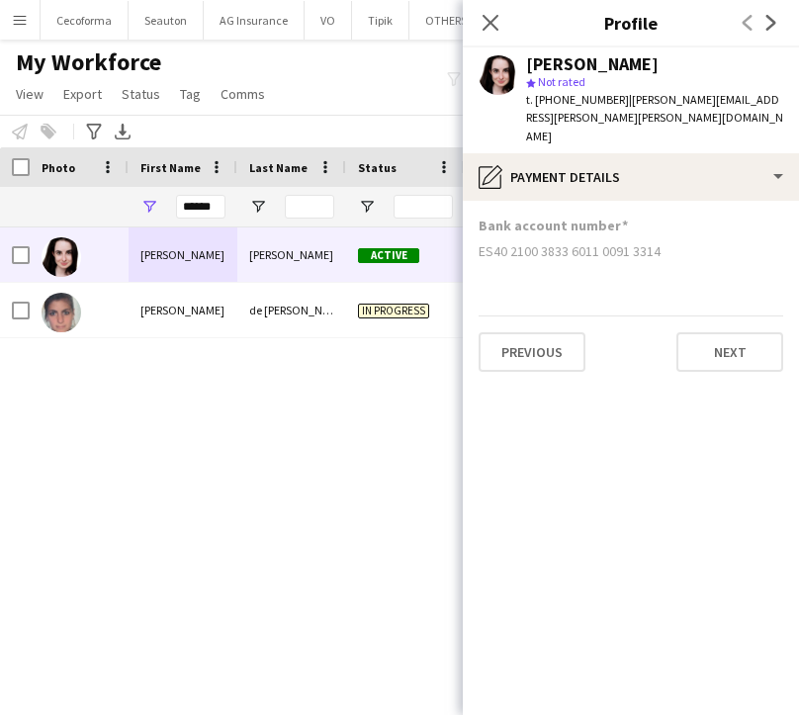
drag, startPoint x: 664, startPoint y: 214, endPoint x: 475, endPoint y: 216, distance: 189.8
click at [475, 216] on app-section-data-types "Bank account number ES40 [FINANCIAL_ID] 3314 Previous Next" at bounding box center [631, 458] width 336 height 514
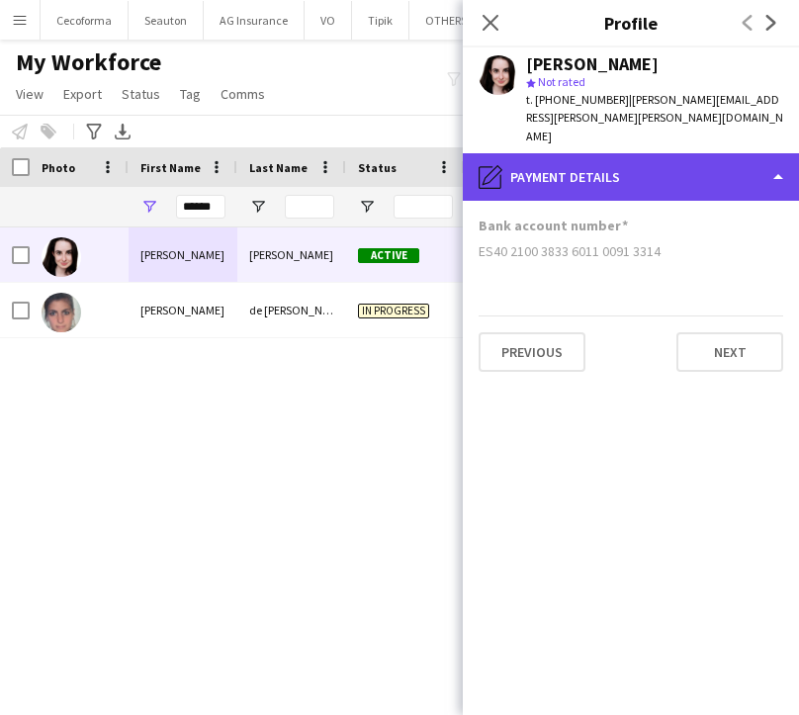
click at [553, 153] on div "pencil4 Payment details" at bounding box center [631, 176] width 336 height 47
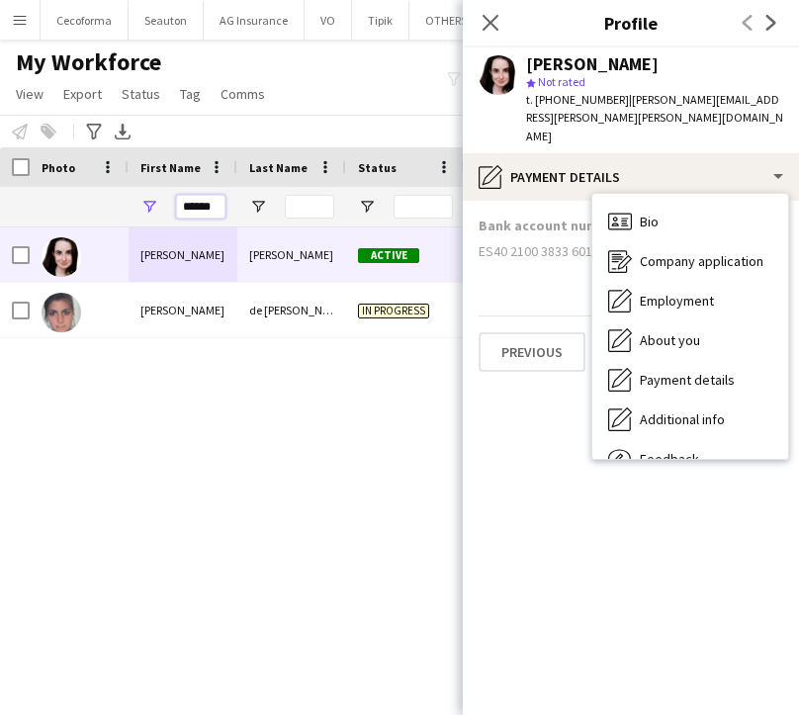
drag, startPoint x: 220, startPoint y: 208, endPoint x: 128, endPoint y: 208, distance: 92.9
click at [129, 209] on div "******" at bounding box center [183, 207] width 109 height 40
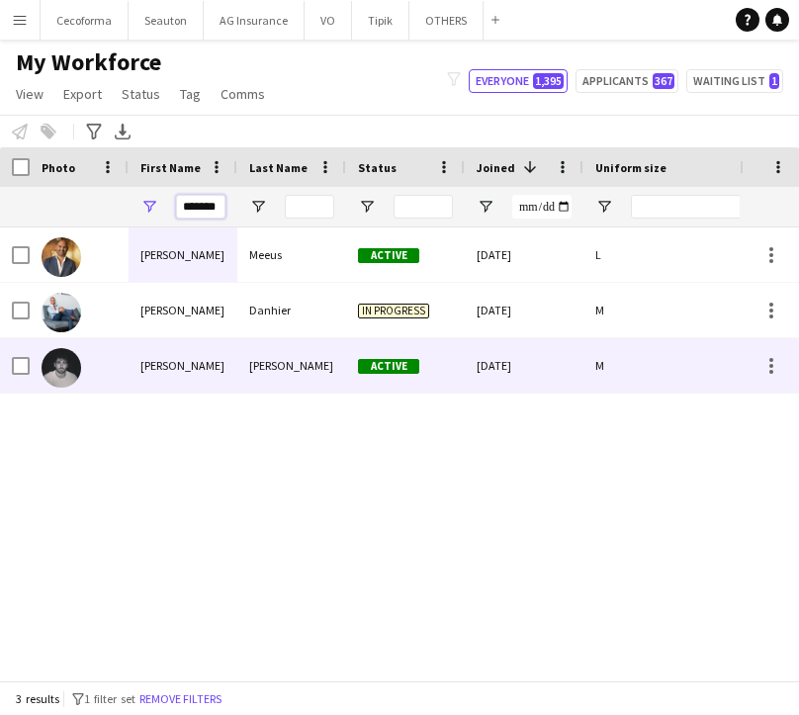
type input "*******"
click at [195, 361] on div "[PERSON_NAME]" at bounding box center [183, 365] width 109 height 54
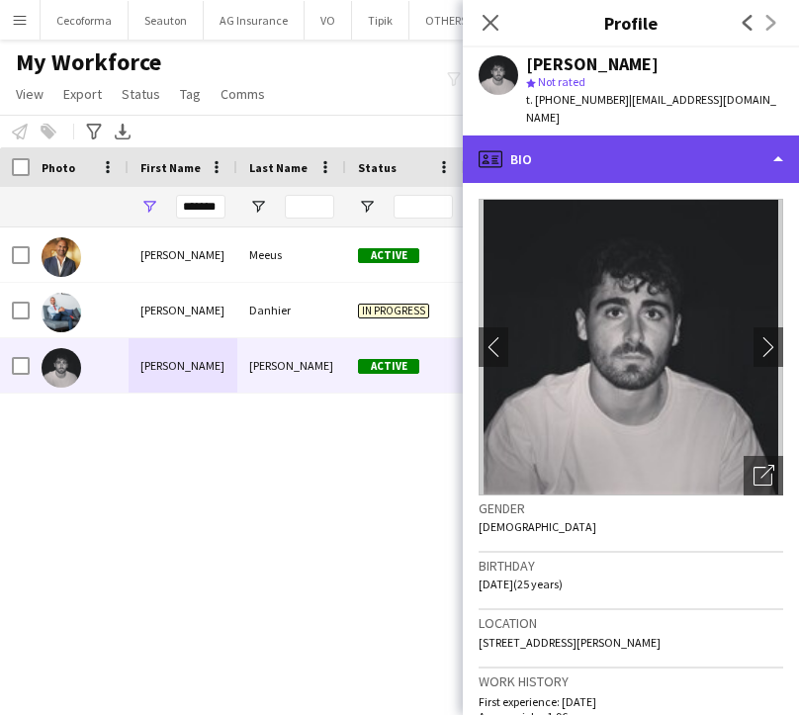
click at [640, 147] on div "profile Bio" at bounding box center [631, 158] width 336 height 47
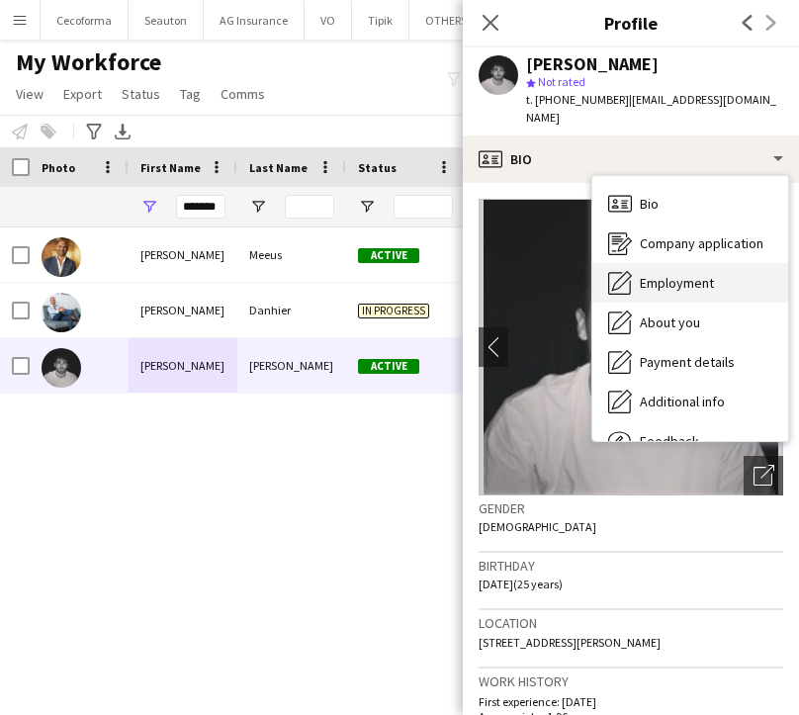
click at [668, 274] on div "Employment Employment" at bounding box center [690, 283] width 196 height 40
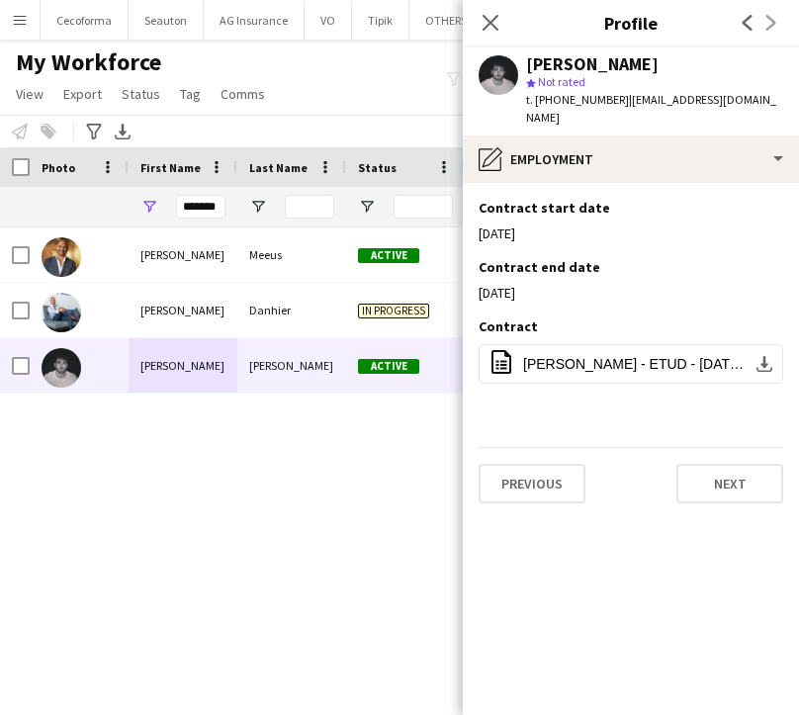
click at [386, 476] on div "[PERSON_NAME] Active [DATE] L [PERSON_NAME] In progress [DATE] M [PERSON_NAME] …" at bounding box center [369, 446] width 739 height 438
click at [411, 11] on button "OTHERS Close" at bounding box center [446, 20] width 74 height 39
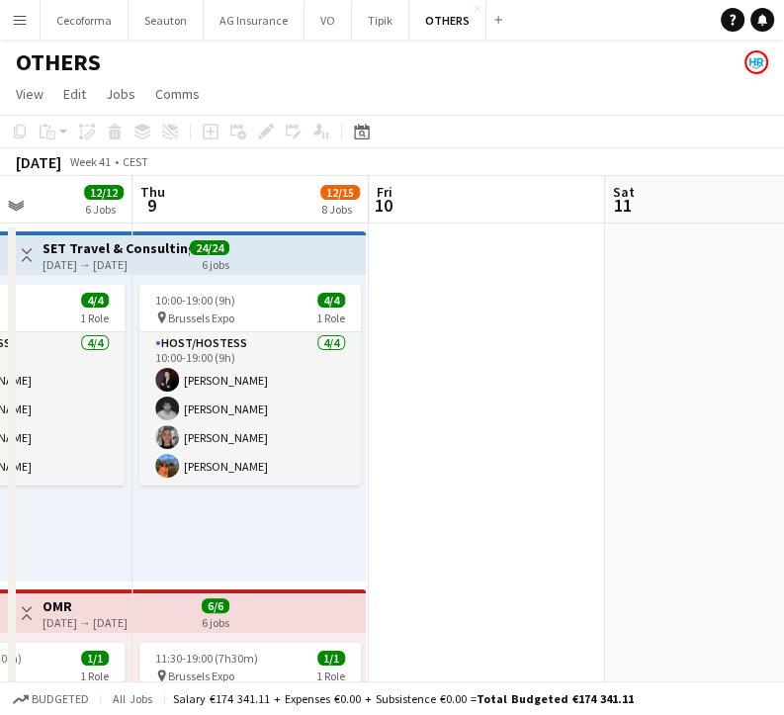
scroll to position [0, 542]
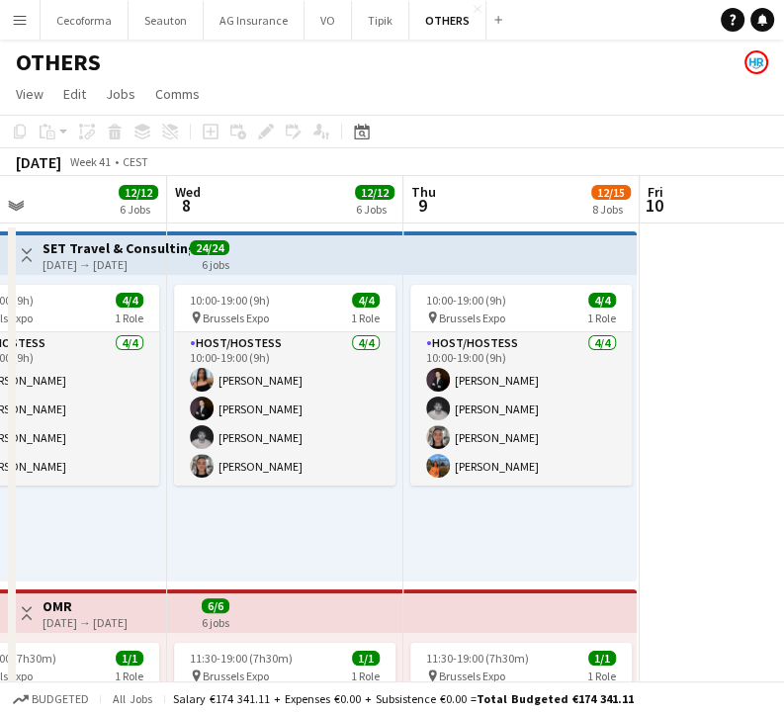
drag, startPoint x: 573, startPoint y: 541, endPoint x: -20, endPoint y: 507, distance: 594.1
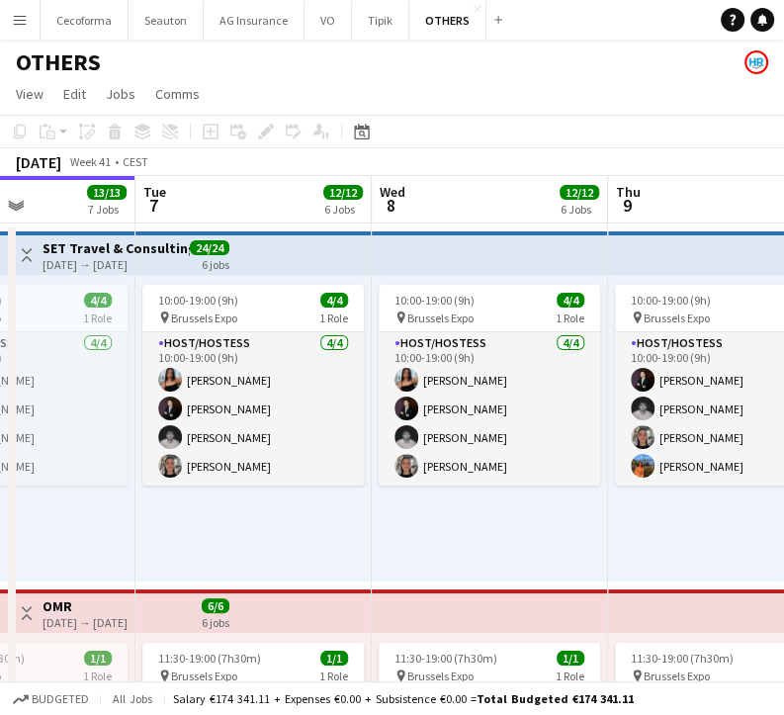
drag, startPoint x: 166, startPoint y: 542, endPoint x: 584, endPoint y: 503, distance: 419.9
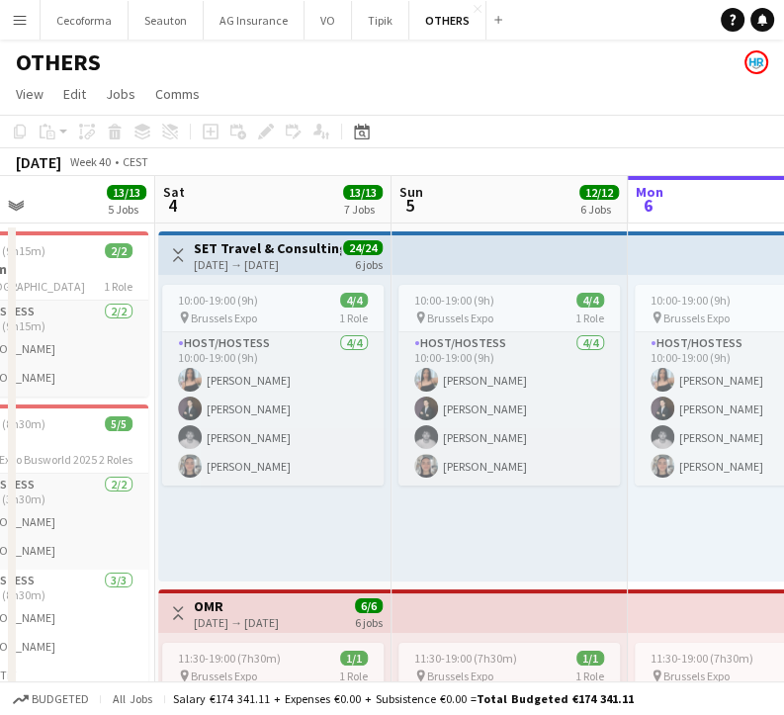
drag, startPoint x: 267, startPoint y: 543, endPoint x: 759, endPoint y: 460, distance: 499.3
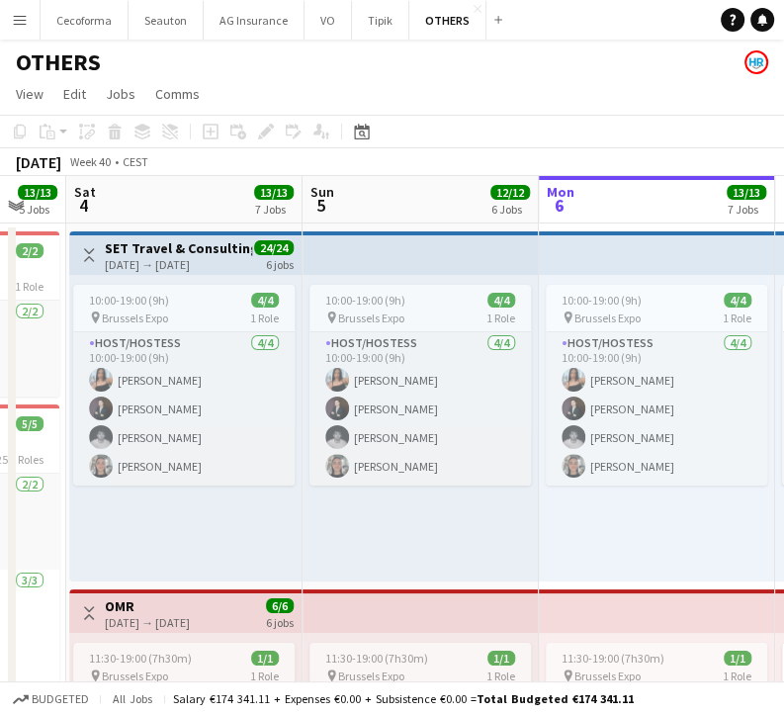
drag, startPoint x: 231, startPoint y: 532, endPoint x: 615, endPoint y: 448, distance: 392.7
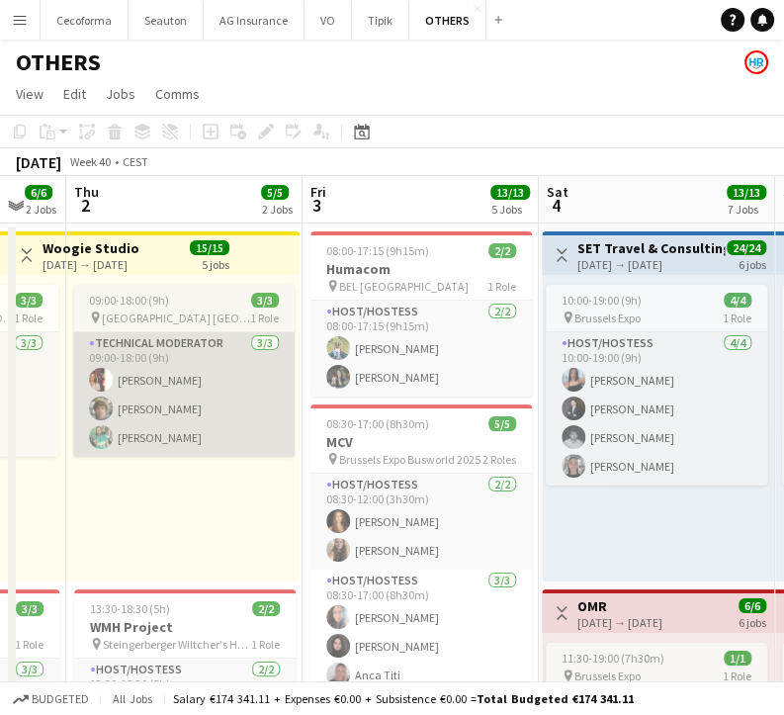
drag, startPoint x: 149, startPoint y: 509, endPoint x: 733, endPoint y: 361, distance: 601.8
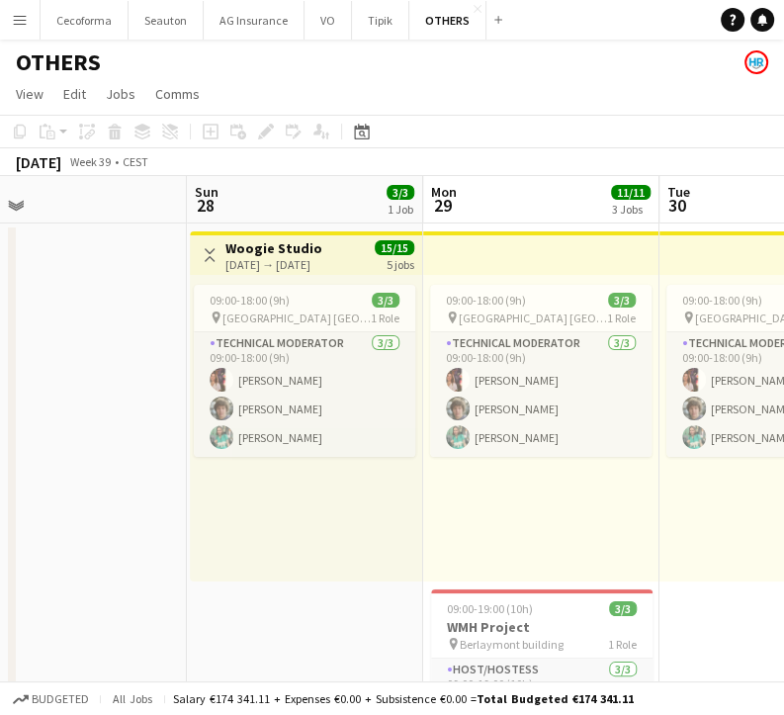
drag, startPoint x: 143, startPoint y: 426, endPoint x: 230, endPoint y: 512, distance: 122.3
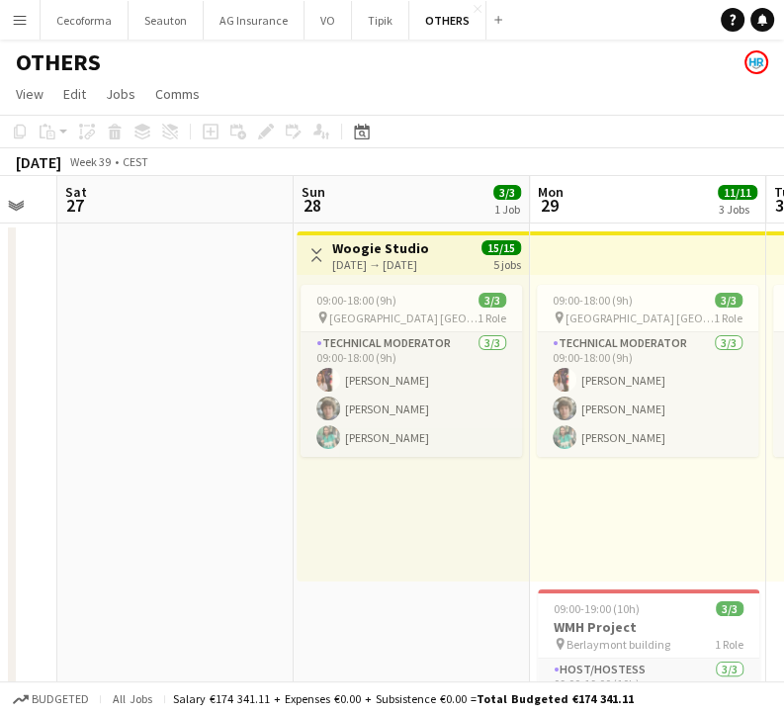
drag, startPoint x: 570, startPoint y: 406, endPoint x: 662, endPoint y: 414, distance: 92.3
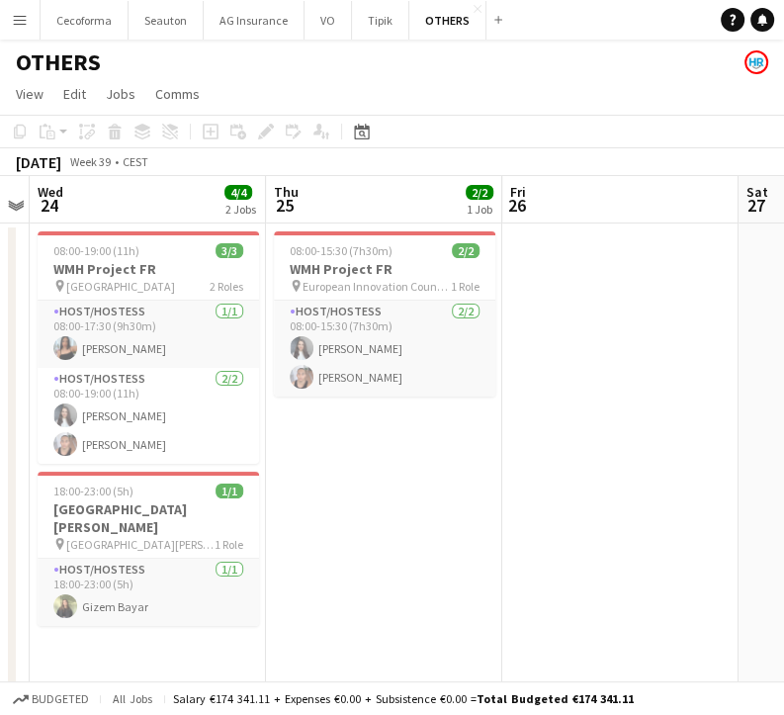
drag, startPoint x: 502, startPoint y: 416, endPoint x: 519, endPoint y: 413, distance: 17.1
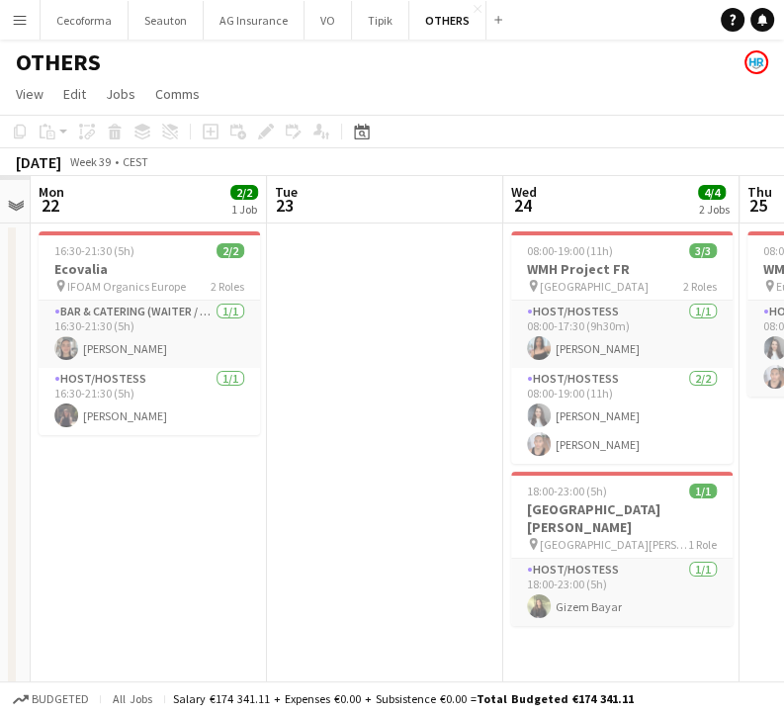
scroll to position [0, 507]
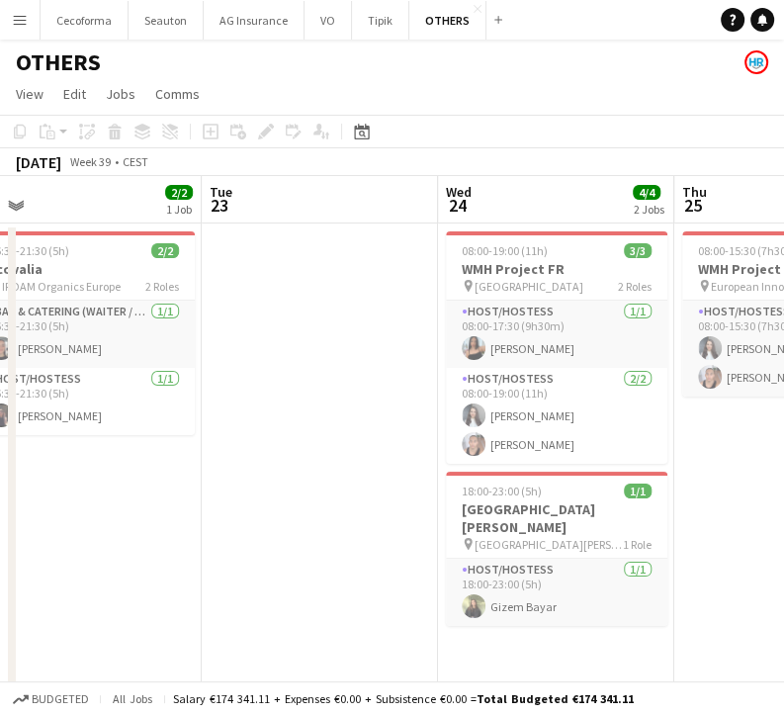
drag, startPoint x: 352, startPoint y: 468, endPoint x: 759, endPoint y: 381, distance: 416.5
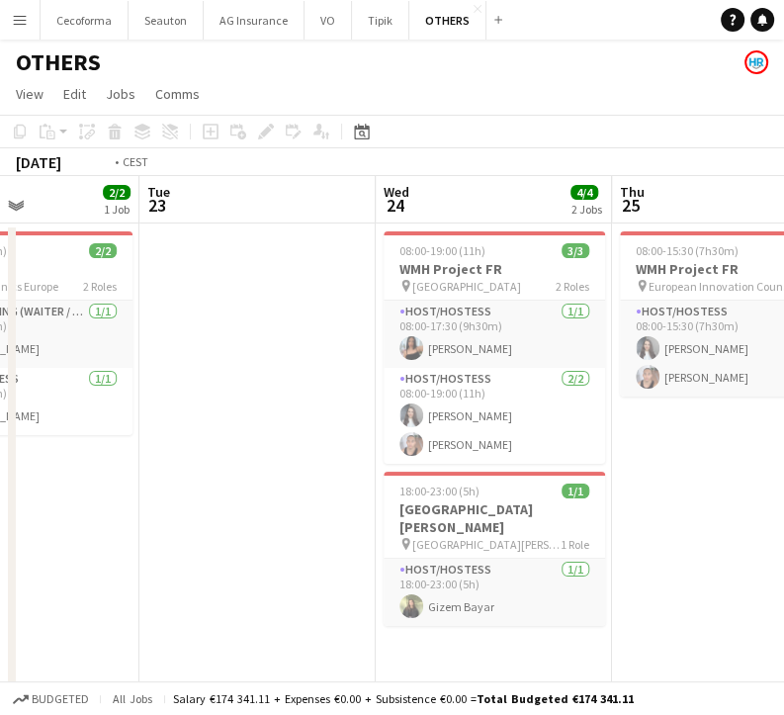
drag, startPoint x: 349, startPoint y: 464, endPoint x: 759, endPoint y: 362, distance: 422.7
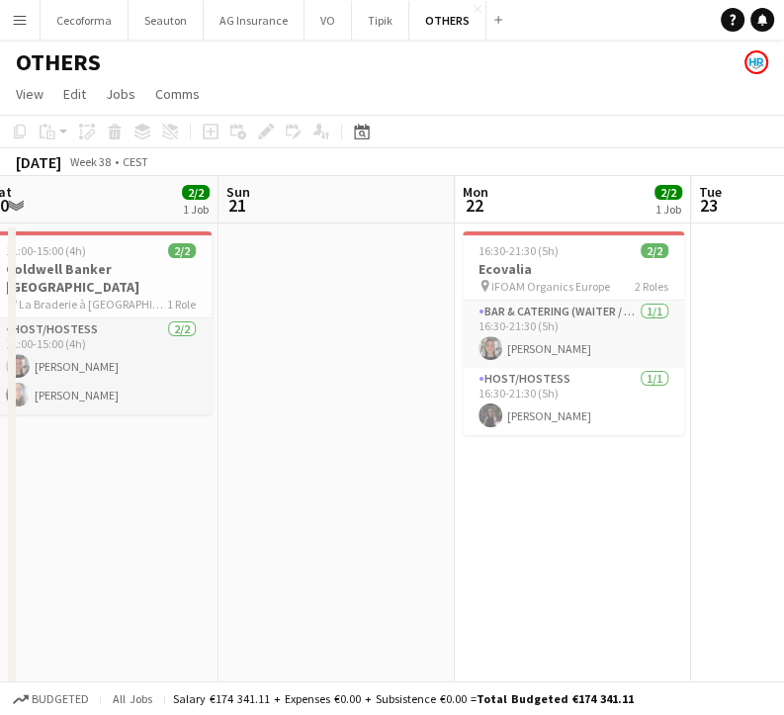
drag, startPoint x: 444, startPoint y: 439, endPoint x: 759, endPoint y: 369, distance: 323.1
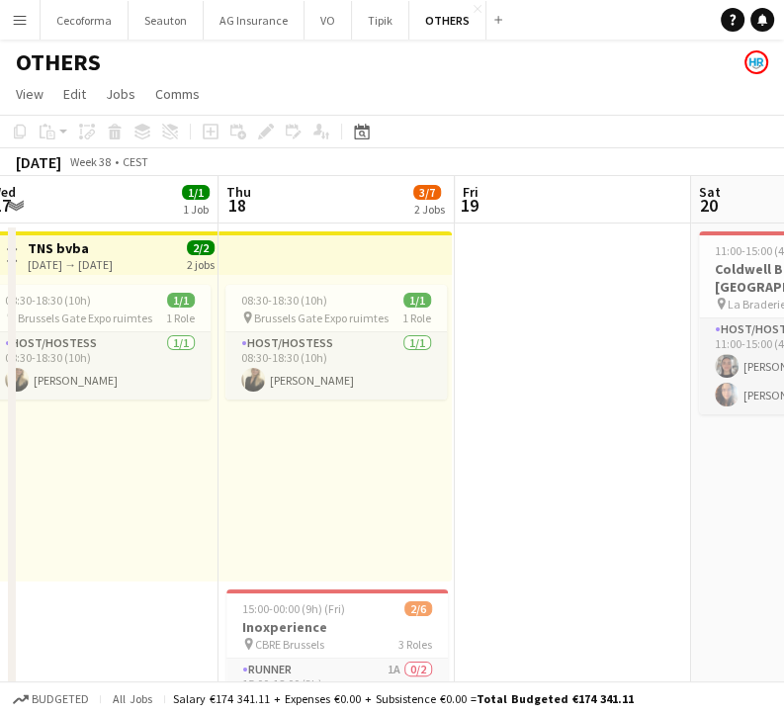
drag, startPoint x: 309, startPoint y: 486, endPoint x: 758, endPoint y: 346, distance: 470.3
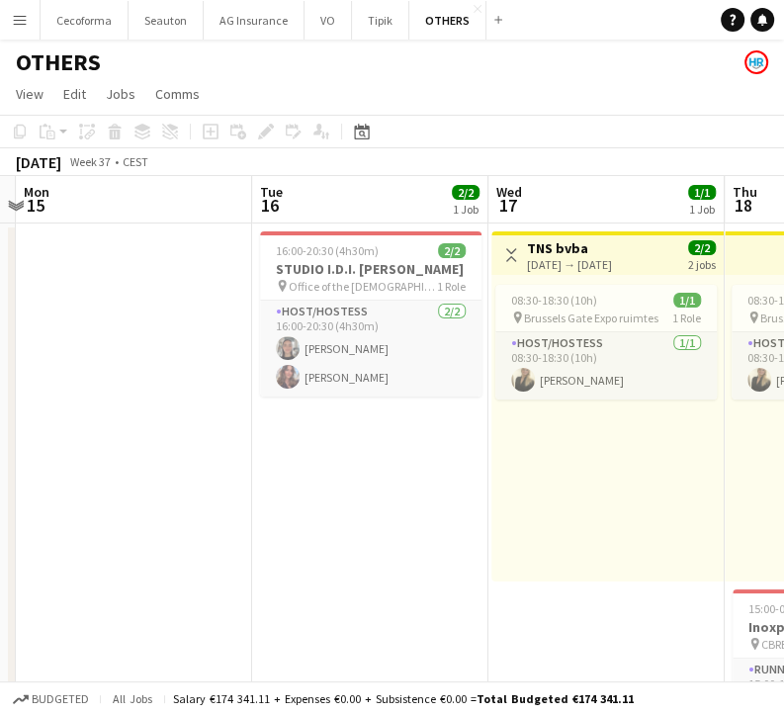
drag, startPoint x: 253, startPoint y: 440, endPoint x: 759, endPoint y: 310, distance: 522.5
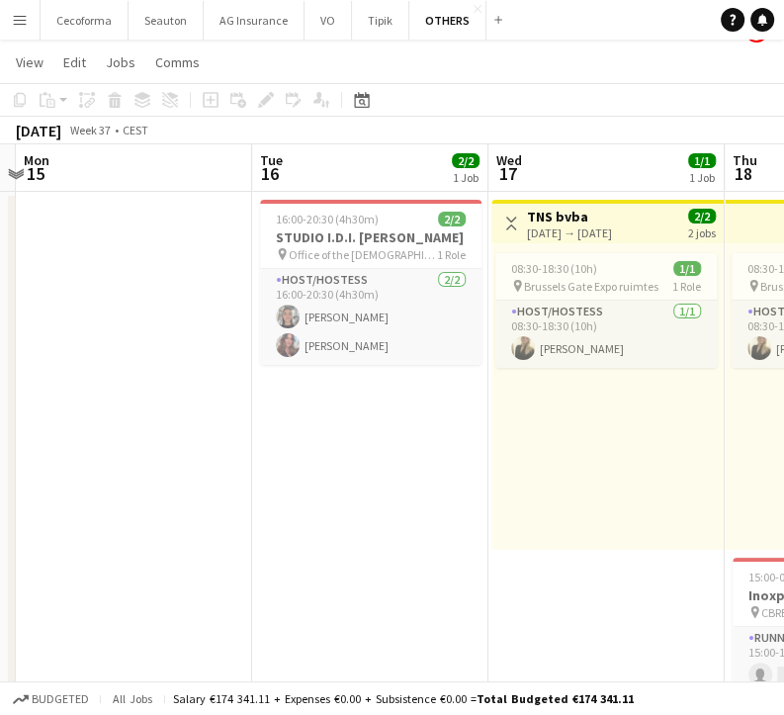
scroll to position [0, 0]
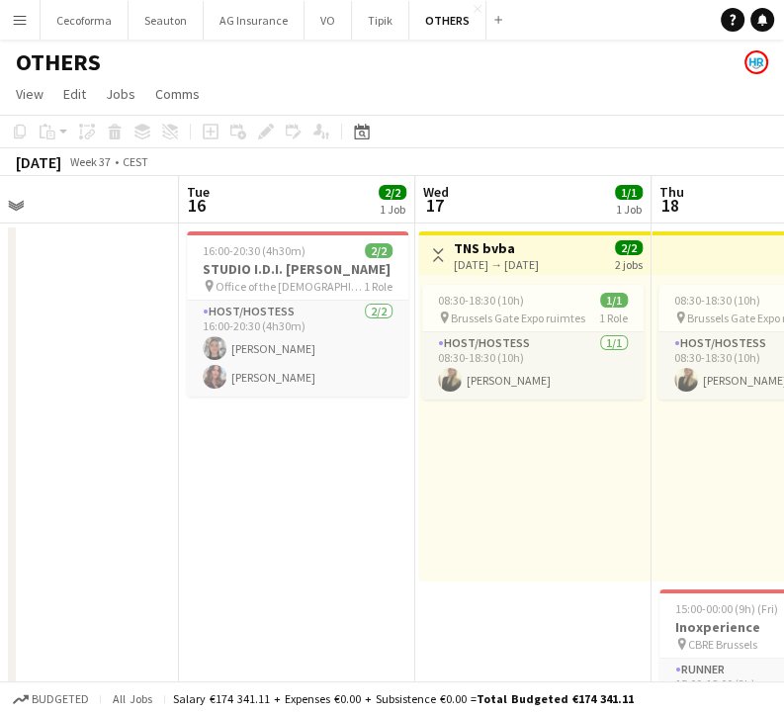
drag, startPoint x: 360, startPoint y: 438, endPoint x: 751, endPoint y: 370, distance: 397.4
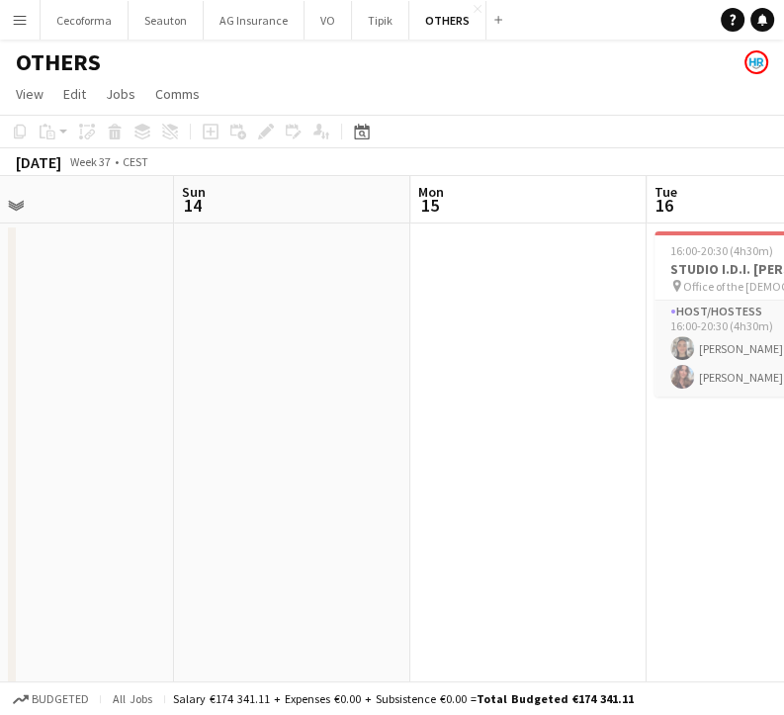
drag, startPoint x: 647, startPoint y: 357, endPoint x: 696, endPoint y: 349, distance: 50.1
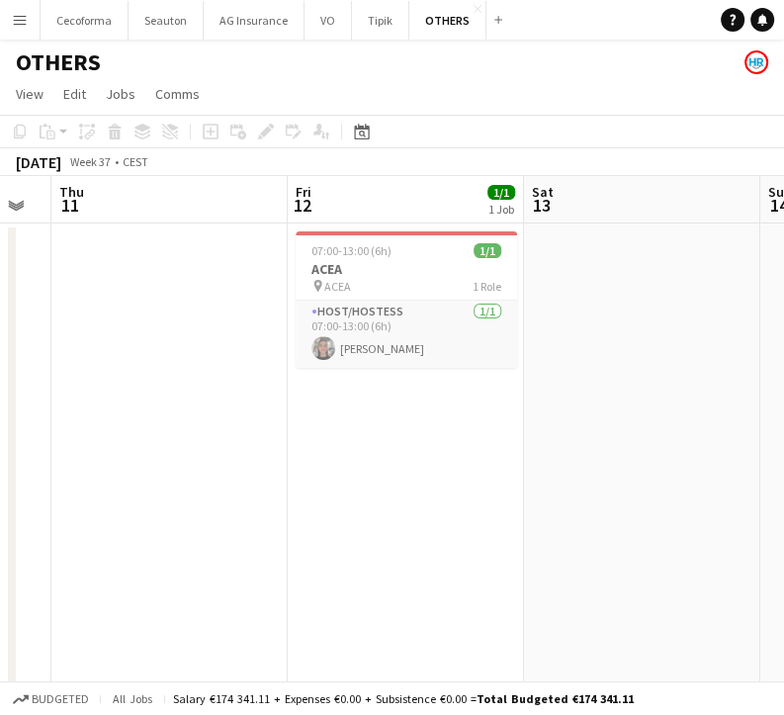
drag, startPoint x: 356, startPoint y: 449, endPoint x: 535, endPoint y: 416, distance: 181.9
